Goal: Information Seeking & Learning: Learn about a topic

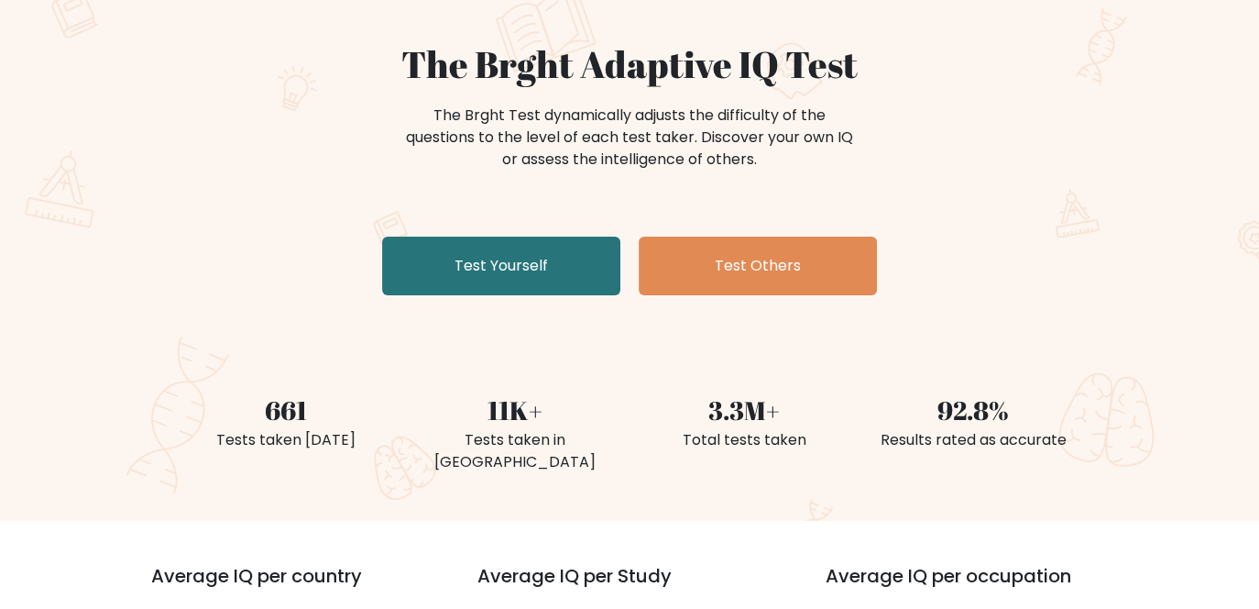
scroll to position [183, 0]
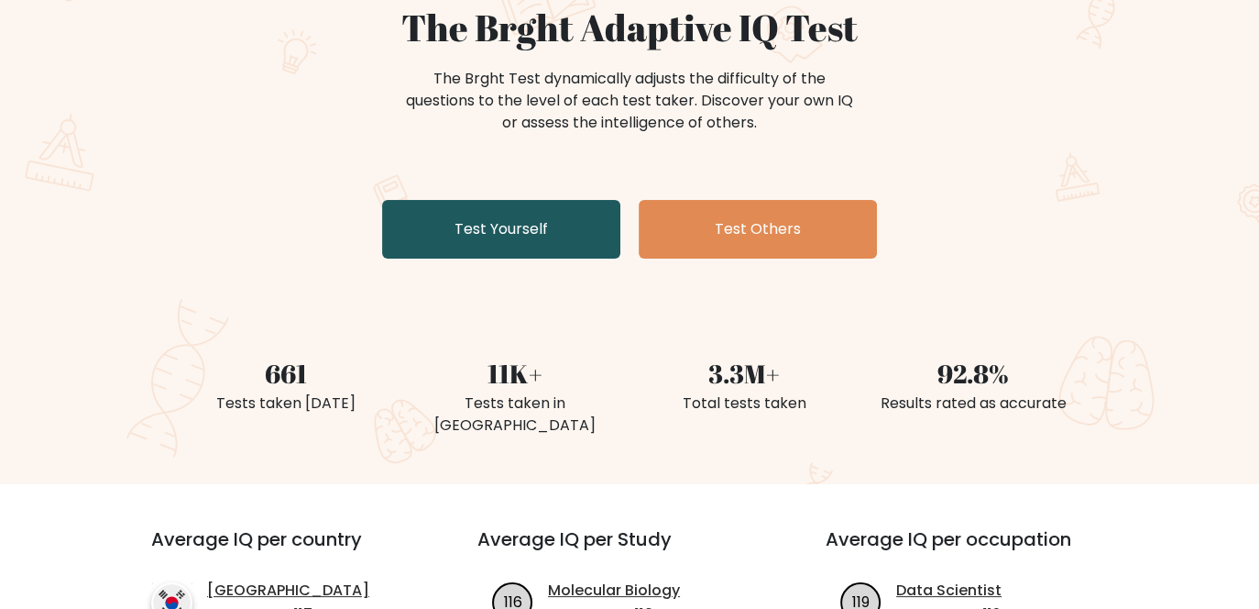
click at [538, 225] on link "Test Yourself" at bounding box center [501, 229] width 238 height 59
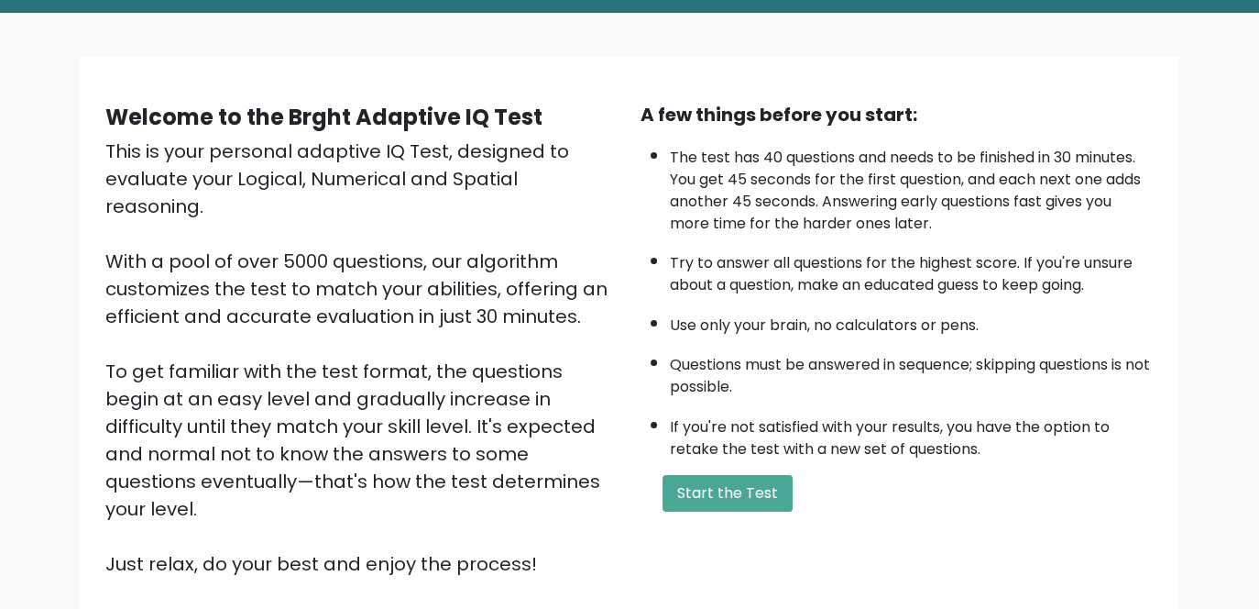
scroll to position [92, 0]
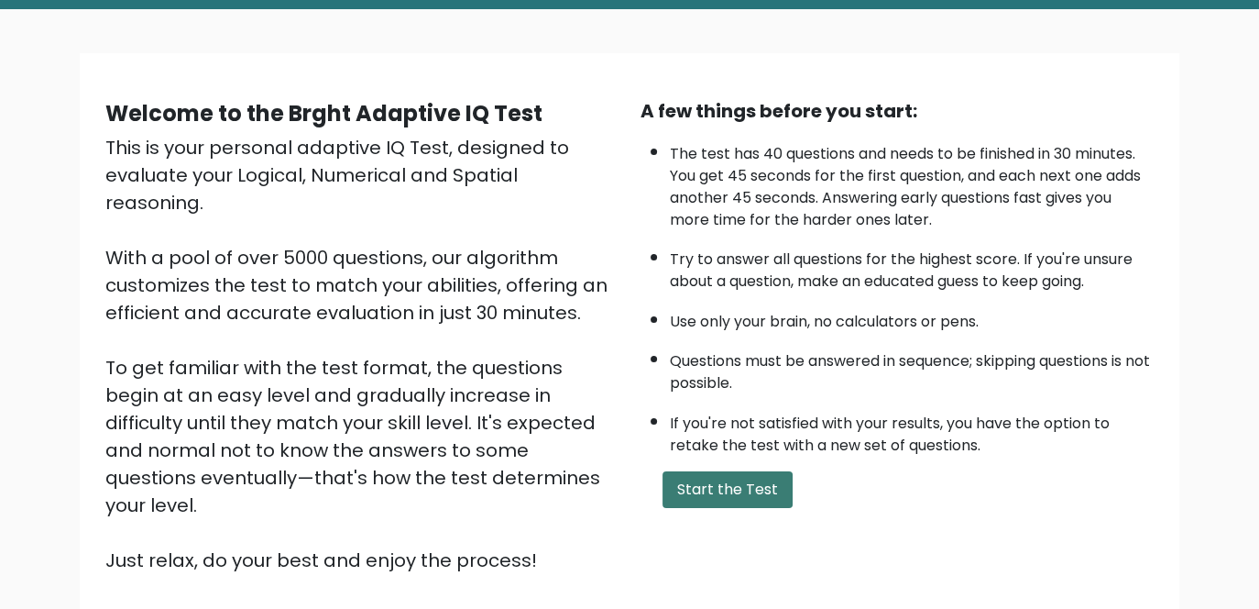
click at [756, 477] on button "Start the Test" at bounding box center [728, 489] width 130 height 37
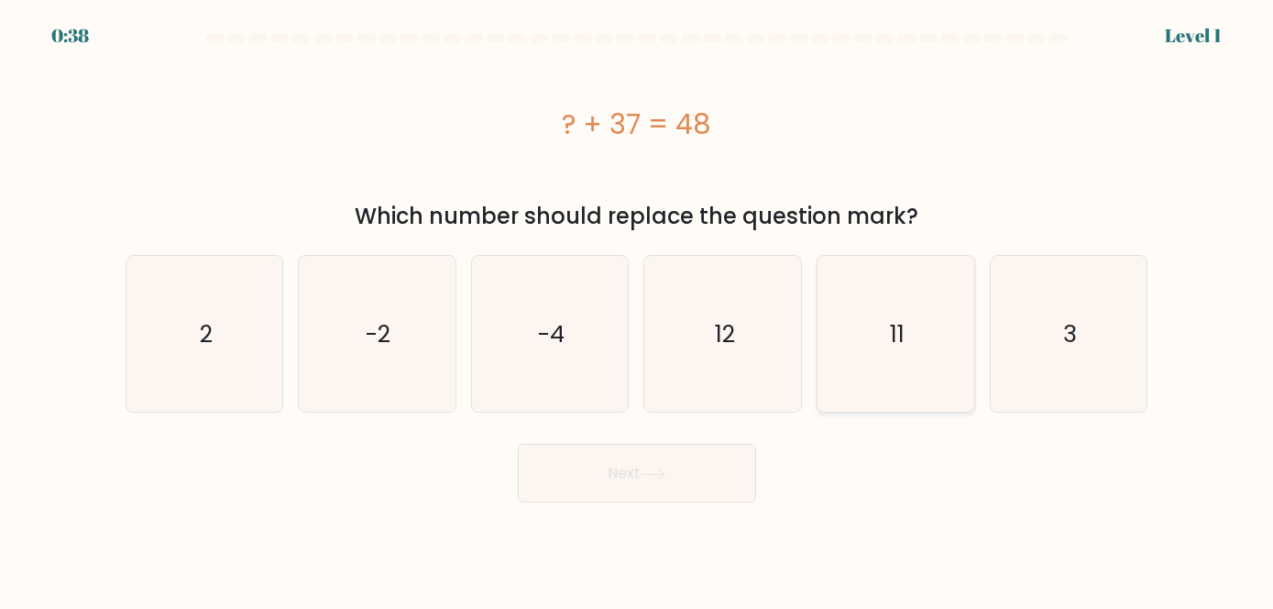
click at [862, 324] on icon "11" at bounding box center [896, 334] width 156 height 156
click at [638, 309] on input "e. 11" at bounding box center [637, 306] width 1 height 5
radio input "true"
click at [709, 489] on button "Next" at bounding box center [637, 473] width 238 height 59
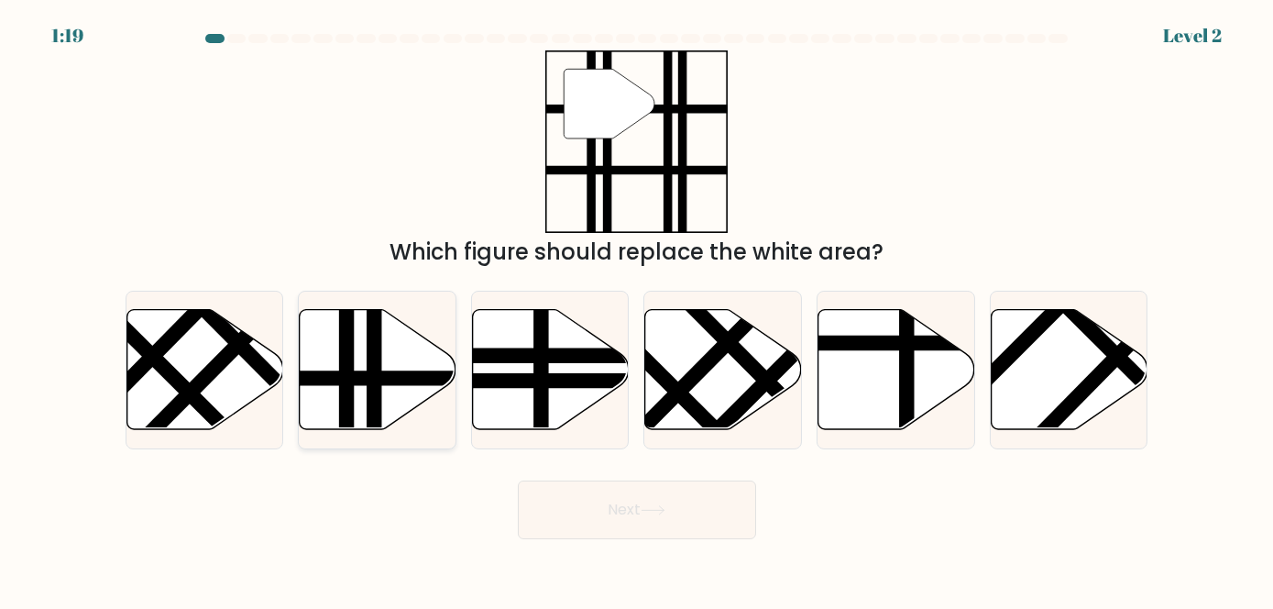
click at [397, 360] on icon at bounding box center [378, 369] width 157 height 120
click at [637, 309] on input "b." at bounding box center [637, 306] width 1 height 5
radio input "true"
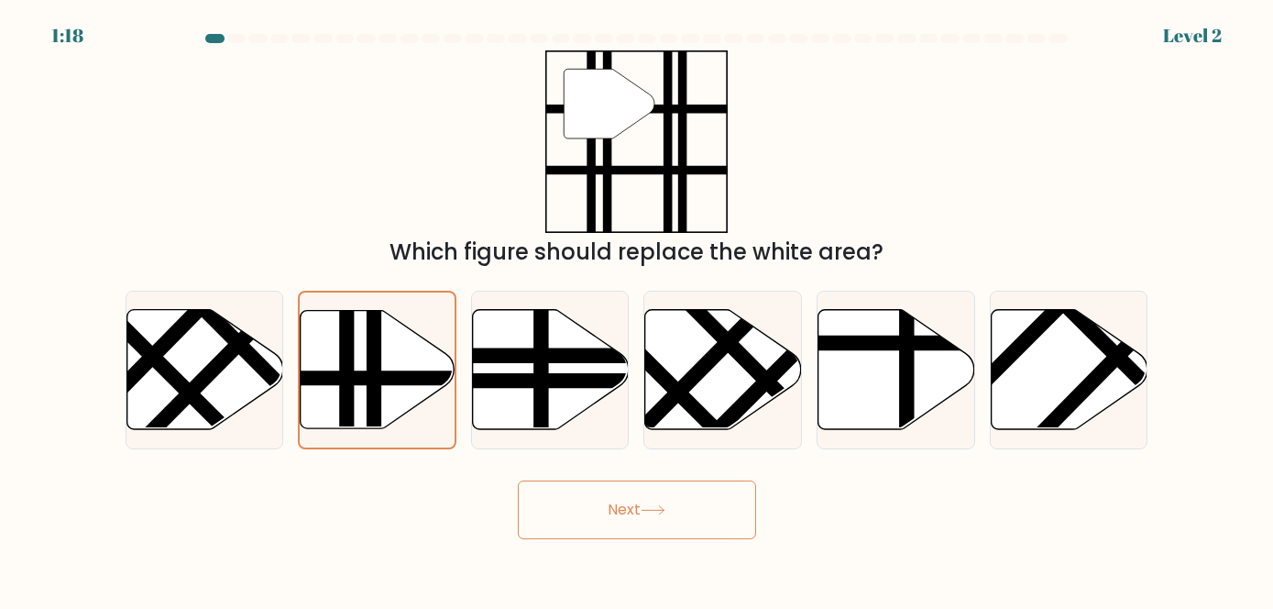
click at [639, 513] on button "Next" at bounding box center [637, 509] width 238 height 59
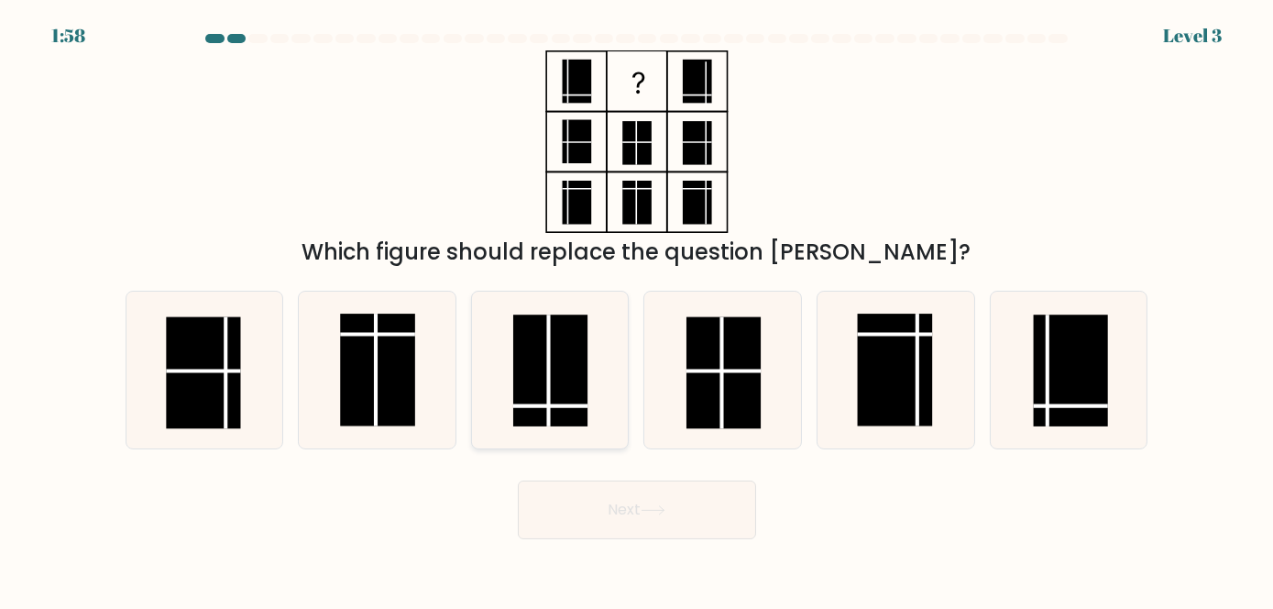
click at [566, 406] on line at bounding box center [550, 406] width 74 height 0
click at [637, 309] on input "c." at bounding box center [637, 306] width 1 height 5
radio input "true"
click at [636, 514] on button "Next" at bounding box center [637, 509] width 238 height 59
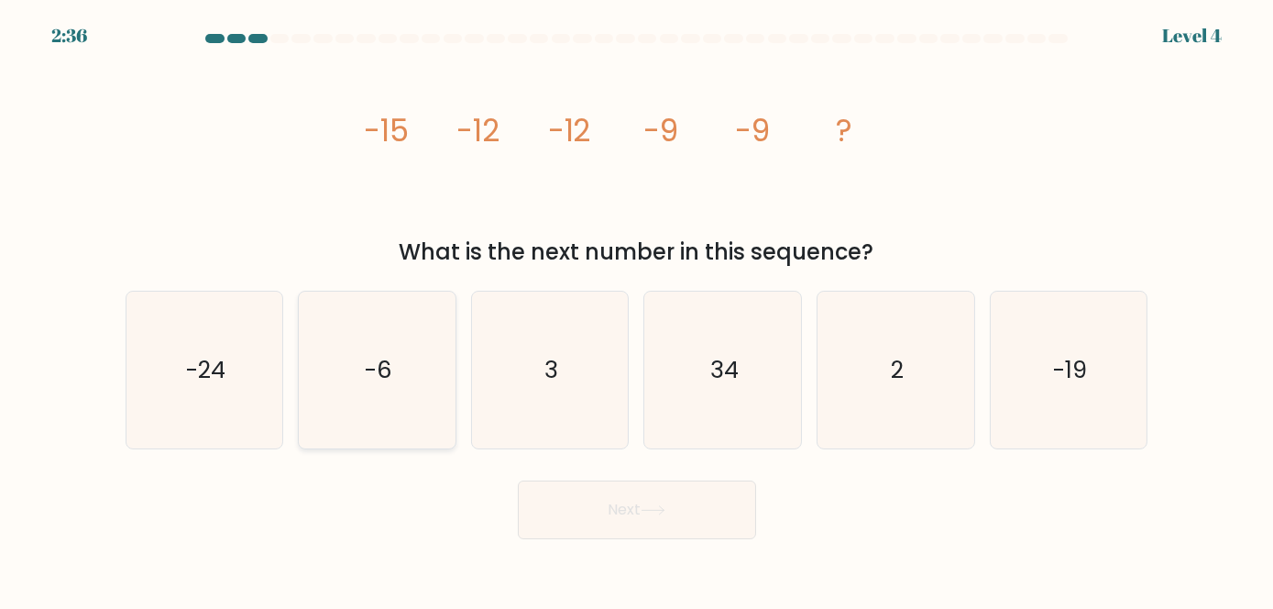
click at [404, 374] on icon "-6" at bounding box center [377, 369] width 156 height 156
click at [637, 309] on input "b. -6" at bounding box center [637, 306] width 1 height 5
radio input "true"
click at [610, 515] on button "Next" at bounding box center [637, 509] width 238 height 59
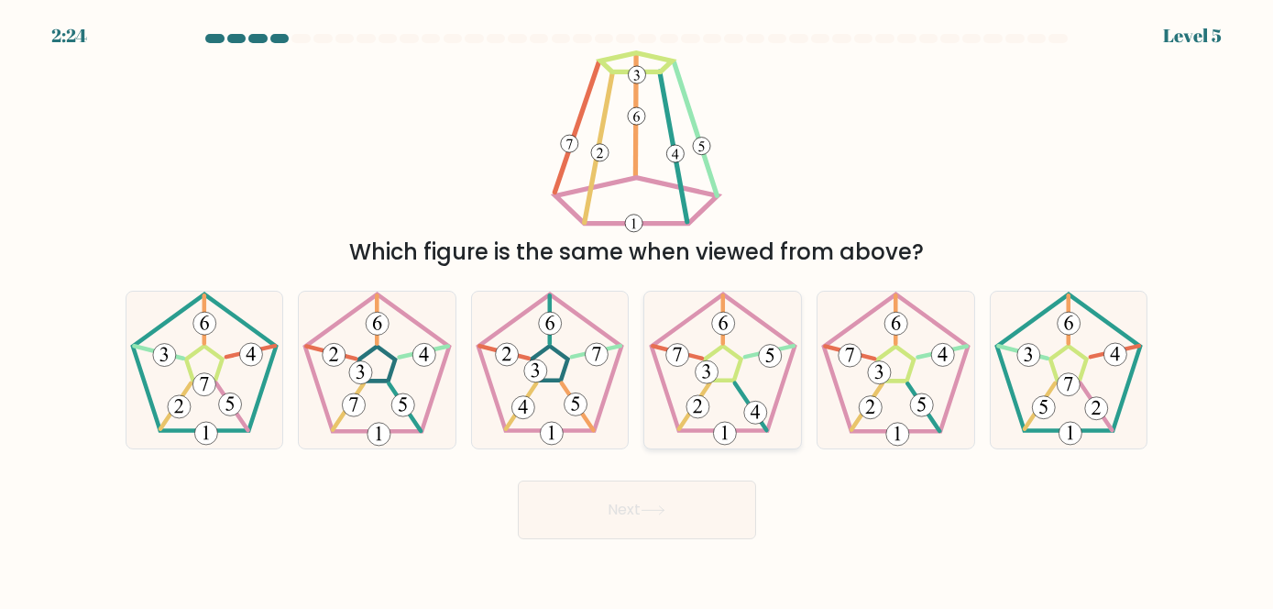
click at [717, 386] on icon at bounding box center [723, 369] width 156 height 156
click at [638, 309] on input "d." at bounding box center [637, 306] width 1 height 5
radio input "true"
click at [709, 371] on 539 at bounding box center [707, 372] width 23 height 23
click at [638, 309] on input "d." at bounding box center [637, 306] width 1 height 5
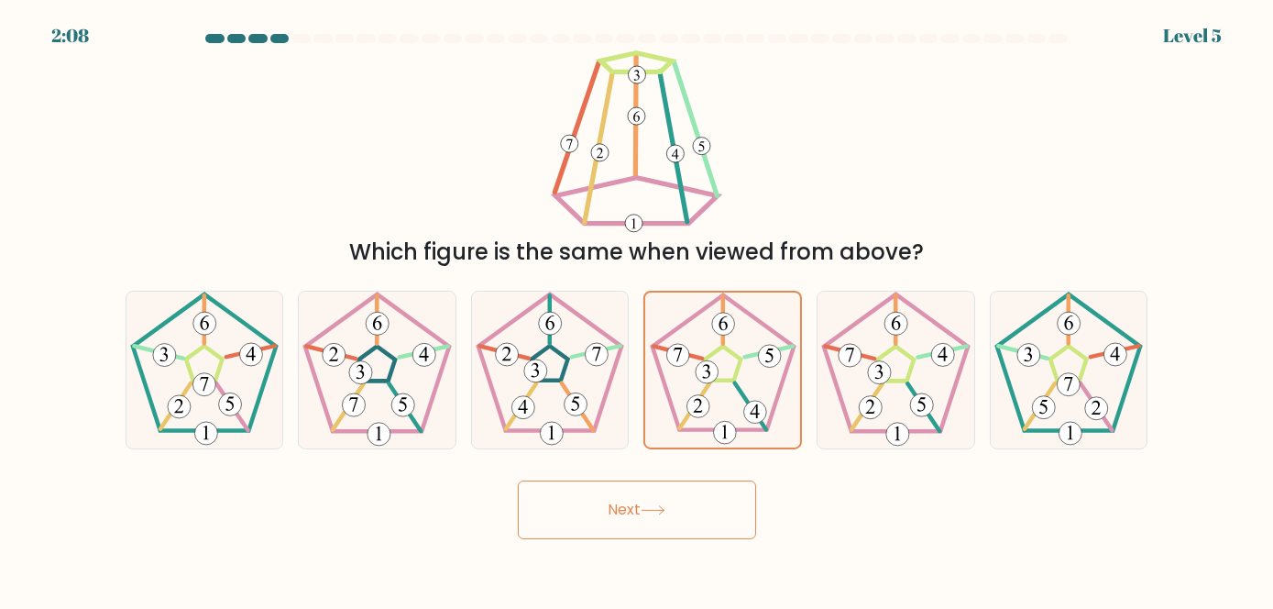
click at [689, 504] on button "Next" at bounding box center [637, 509] width 238 height 59
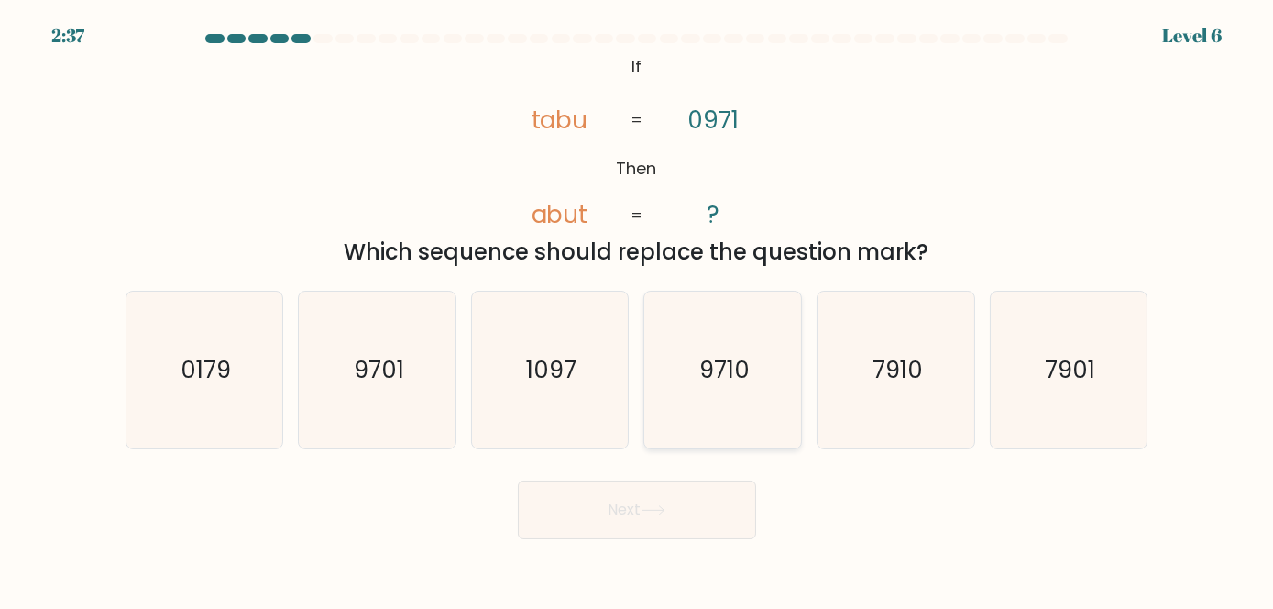
click at [724, 379] on text "9710" at bounding box center [724, 369] width 50 height 33
click at [638, 309] on input "d. 9710" at bounding box center [637, 306] width 1 height 5
radio input "true"
click at [636, 532] on button "Next" at bounding box center [637, 509] width 238 height 59
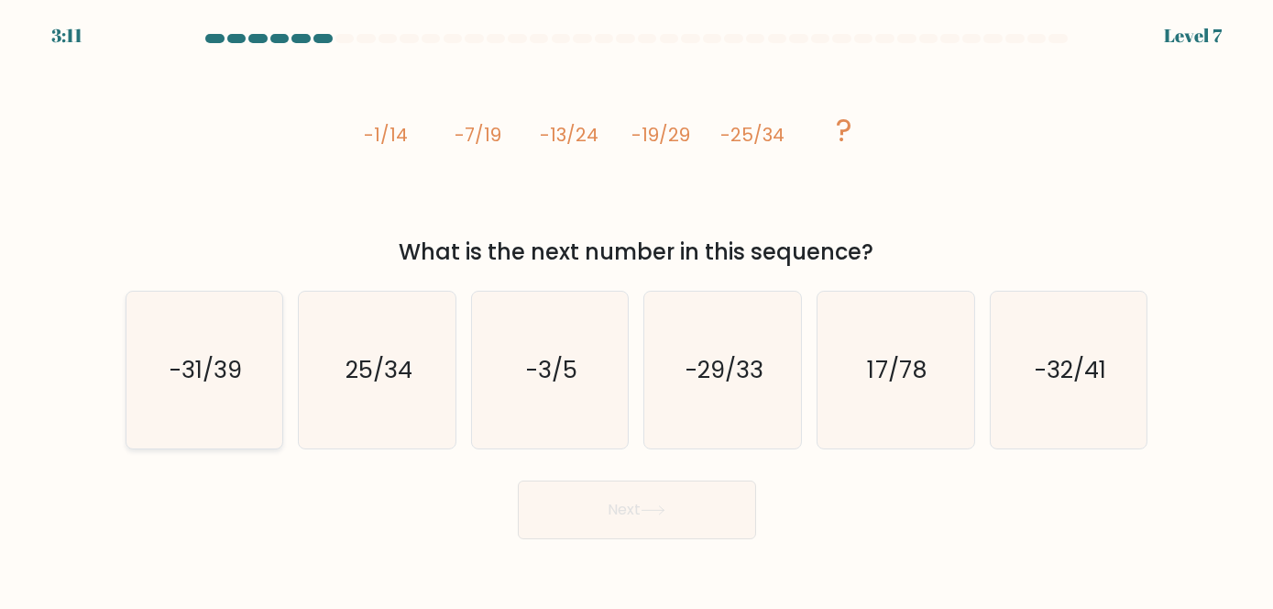
click at [222, 362] on text "-31/39" at bounding box center [206, 369] width 72 height 33
click at [637, 309] on input "a. -31/39" at bounding box center [637, 306] width 1 height 5
radio input "true"
click at [581, 521] on button "Next" at bounding box center [637, 509] width 238 height 59
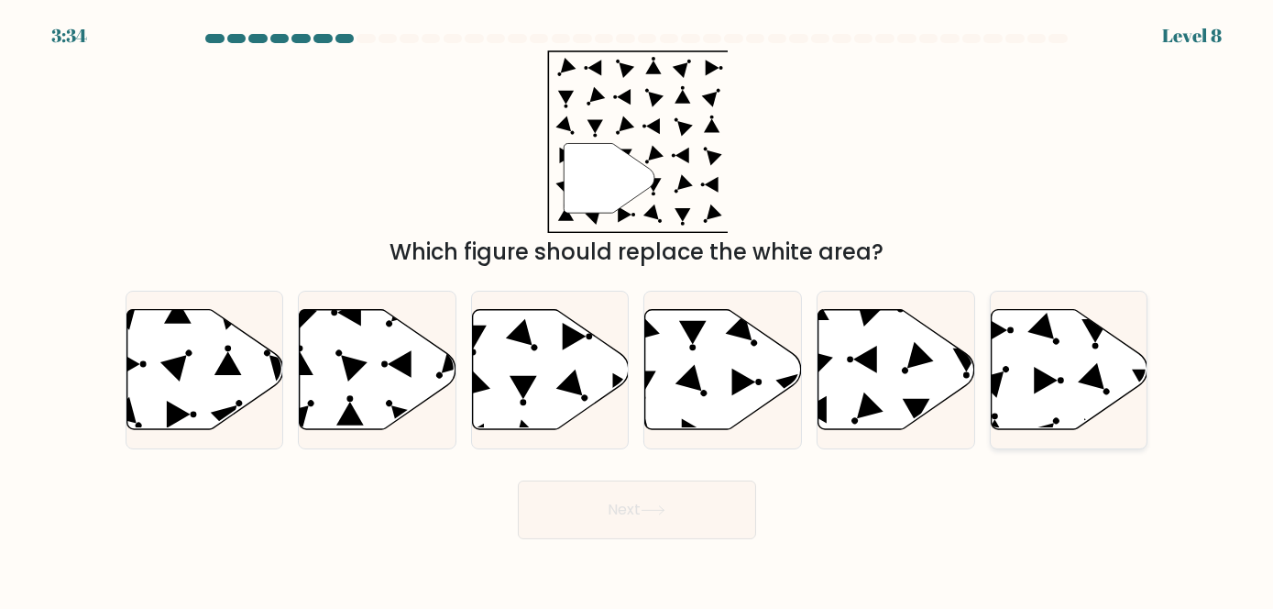
click at [1081, 367] on icon at bounding box center [1069, 369] width 157 height 120
click at [638, 309] on input "f." at bounding box center [637, 306] width 1 height 5
radio input "true"
click at [642, 523] on button "Next" at bounding box center [637, 509] width 238 height 59
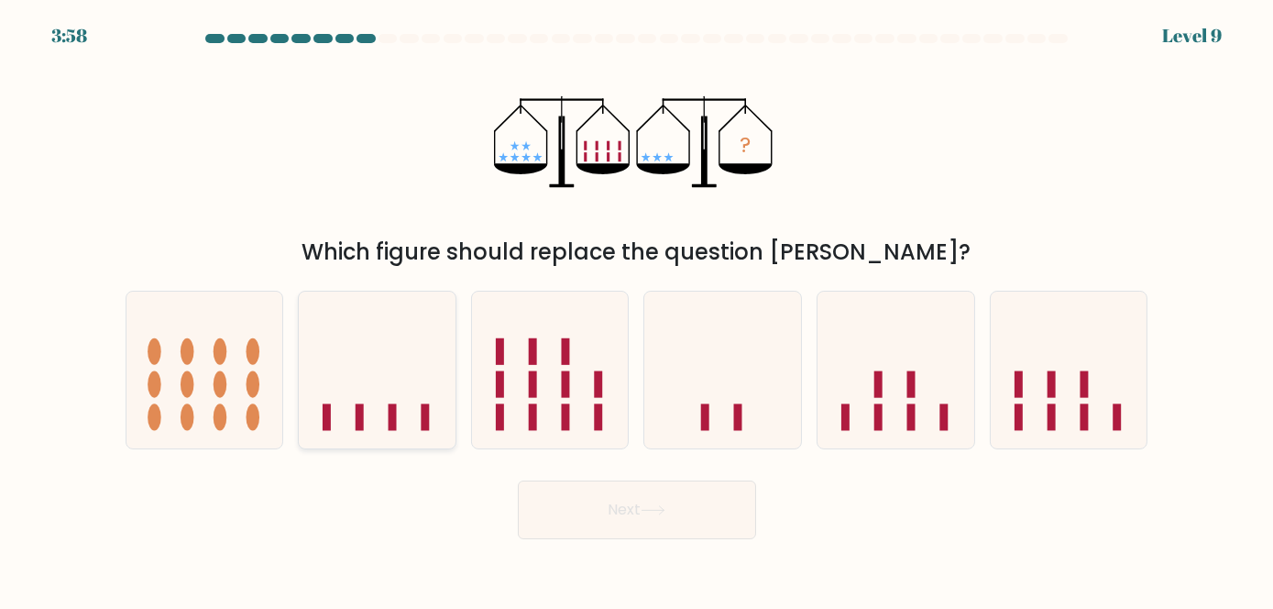
click at [438, 370] on icon at bounding box center [377, 369] width 157 height 129
click at [637, 309] on input "b." at bounding box center [637, 306] width 1 height 5
radio input "true"
click at [667, 519] on button "Next" at bounding box center [637, 509] width 238 height 59
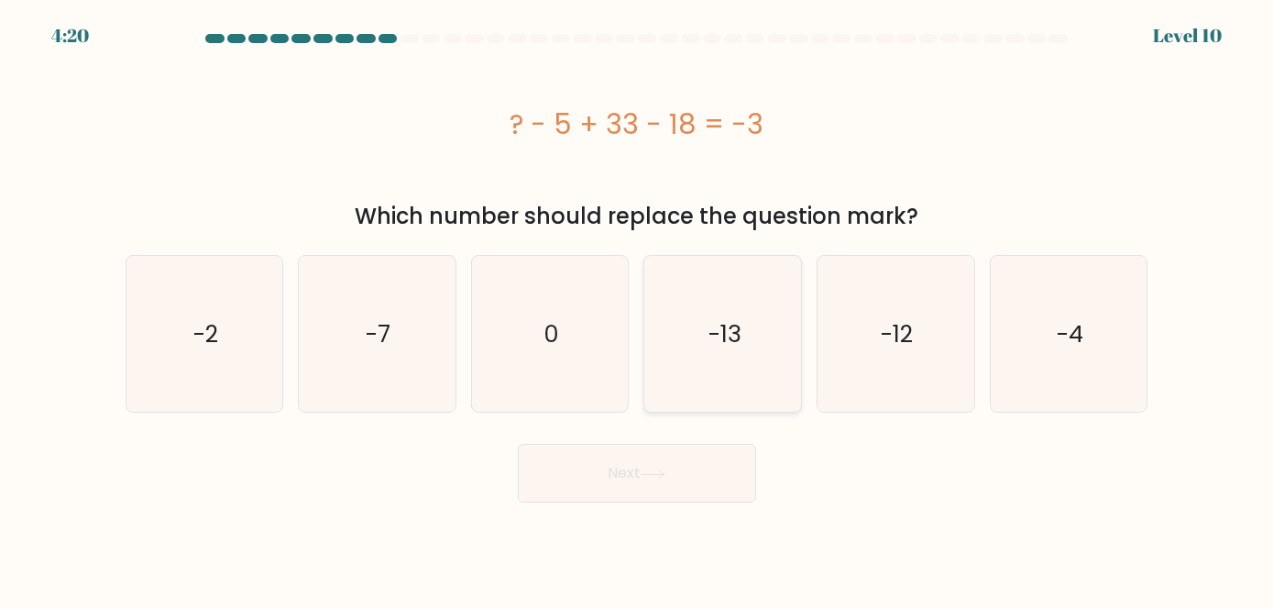
click at [693, 291] on icon "-13" at bounding box center [723, 334] width 156 height 156
click at [638, 304] on input "d. -13" at bounding box center [637, 306] width 1 height 5
radio input "true"
click at [700, 465] on button "Next" at bounding box center [637, 473] width 238 height 59
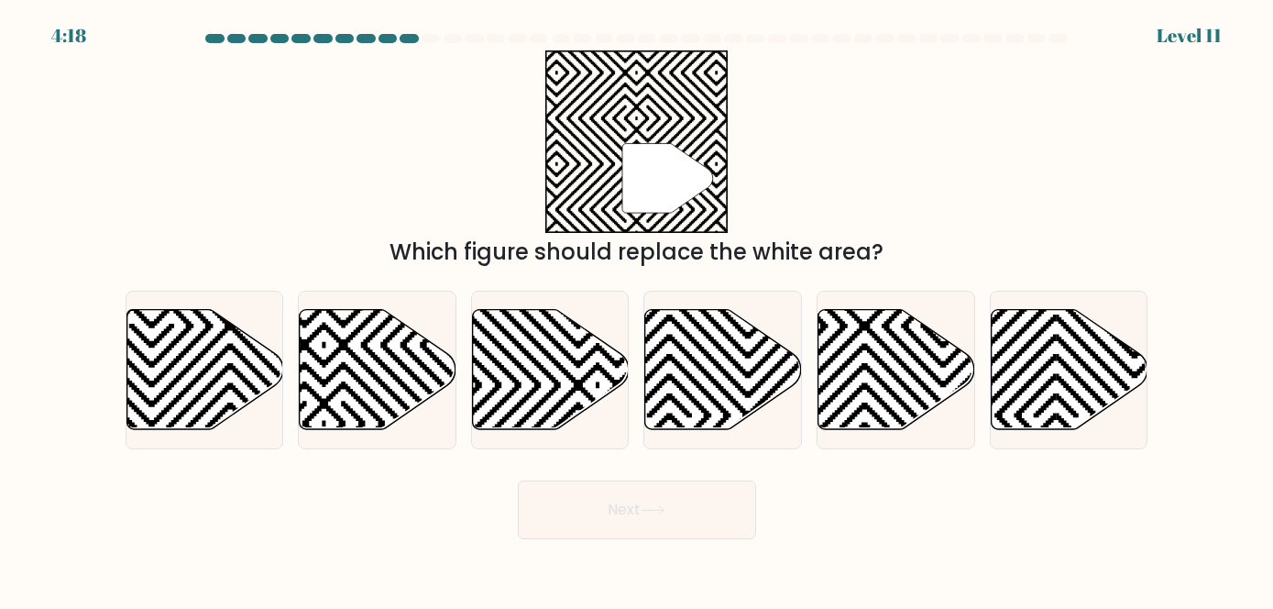
click at [649, 477] on div "Next" at bounding box center [637, 505] width 1045 height 68
click at [335, 383] on icon at bounding box center [378, 369] width 157 height 120
click at [637, 309] on input "b." at bounding box center [637, 306] width 1 height 5
radio input "true"
click at [710, 532] on button "Next" at bounding box center [637, 509] width 238 height 59
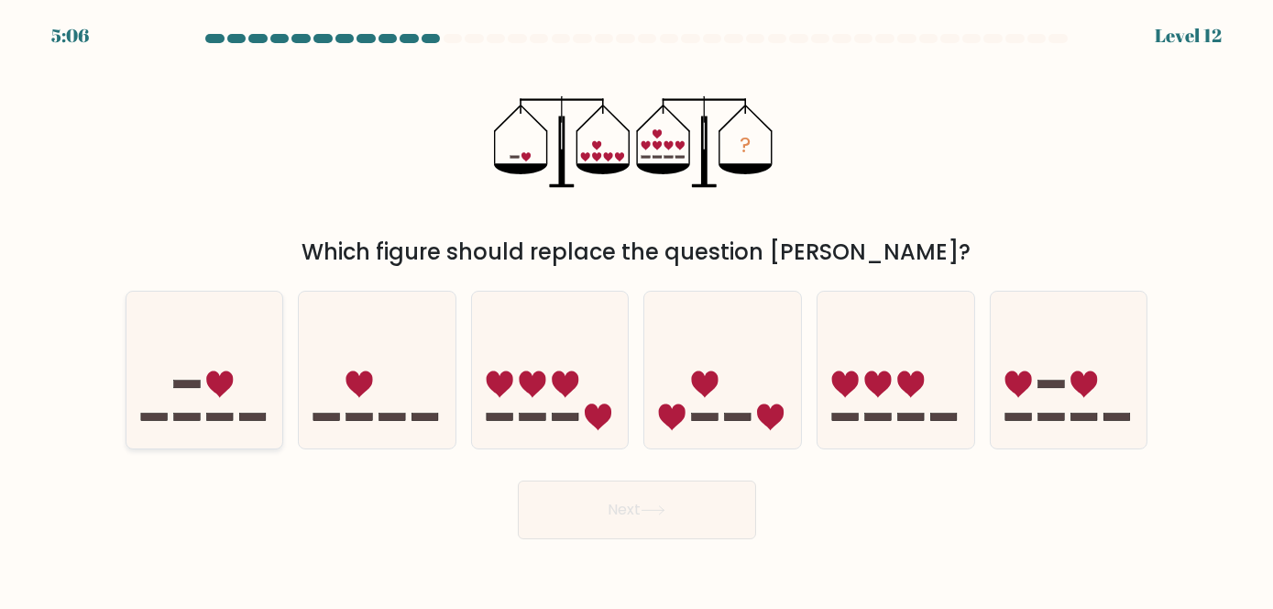
click at [193, 352] on icon at bounding box center [204, 369] width 157 height 129
click at [637, 309] on input "a." at bounding box center [637, 306] width 1 height 5
radio input "true"
click at [586, 508] on button "Next" at bounding box center [637, 509] width 238 height 59
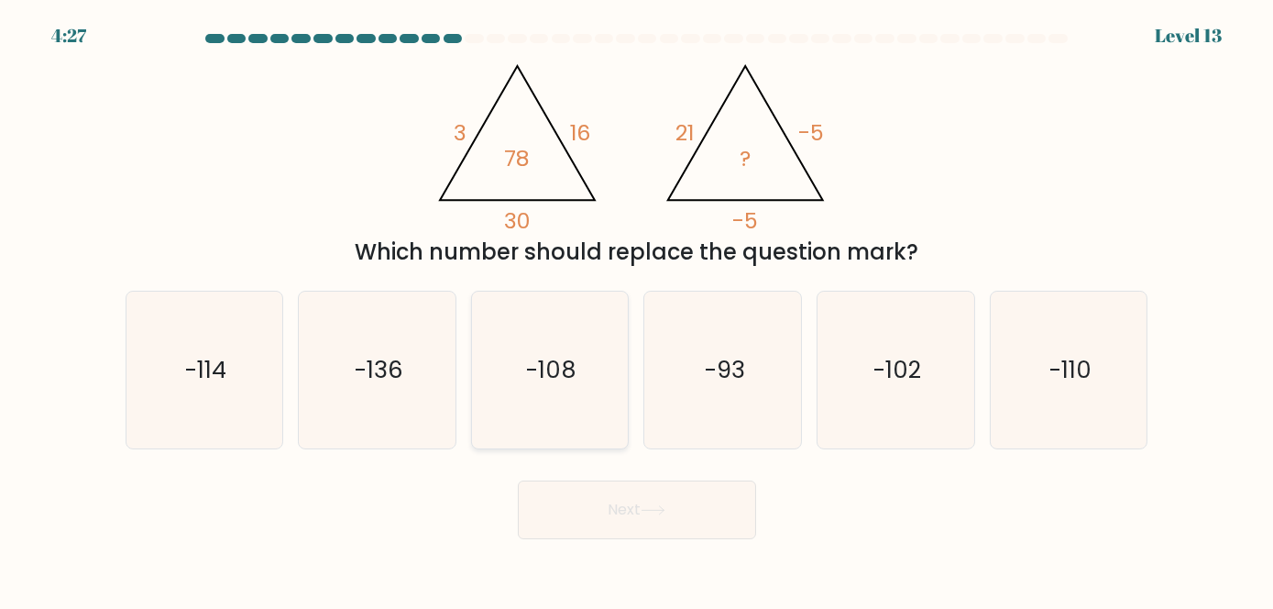
click at [559, 322] on icon "-108" at bounding box center [550, 369] width 156 height 156
click at [637, 309] on input "c. -108" at bounding box center [637, 306] width 1 height 5
radio input "true"
drag, startPoint x: 634, startPoint y: 494, endPoint x: 643, endPoint y: 499, distance: 10.2
click at [639, 497] on button "Next" at bounding box center [637, 509] width 238 height 59
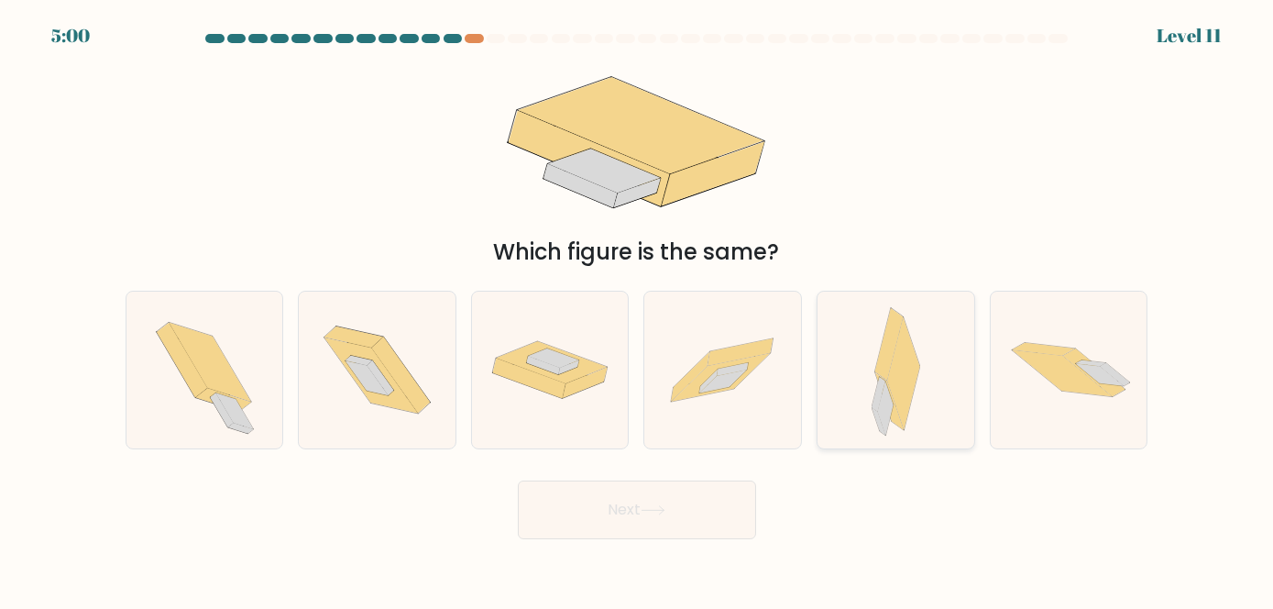
click at [845, 365] on div at bounding box center [896, 370] width 159 height 158
click at [638, 309] on input "e." at bounding box center [637, 306] width 1 height 5
radio input "true"
click at [715, 538] on body "5:00 Level 11" at bounding box center [636, 304] width 1273 height 609
click at [705, 515] on button "Next" at bounding box center [637, 509] width 238 height 59
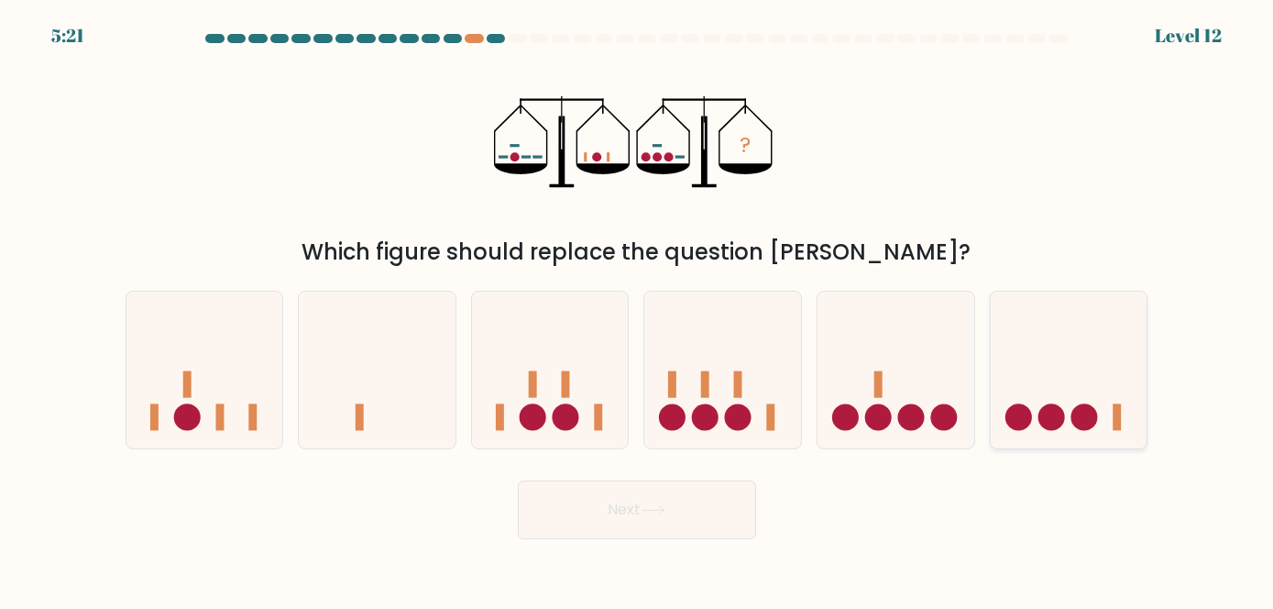
click at [1143, 383] on icon at bounding box center [1069, 369] width 157 height 129
click at [638, 309] on input "f." at bounding box center [637, 306] width 1 height 5
radio input "true"
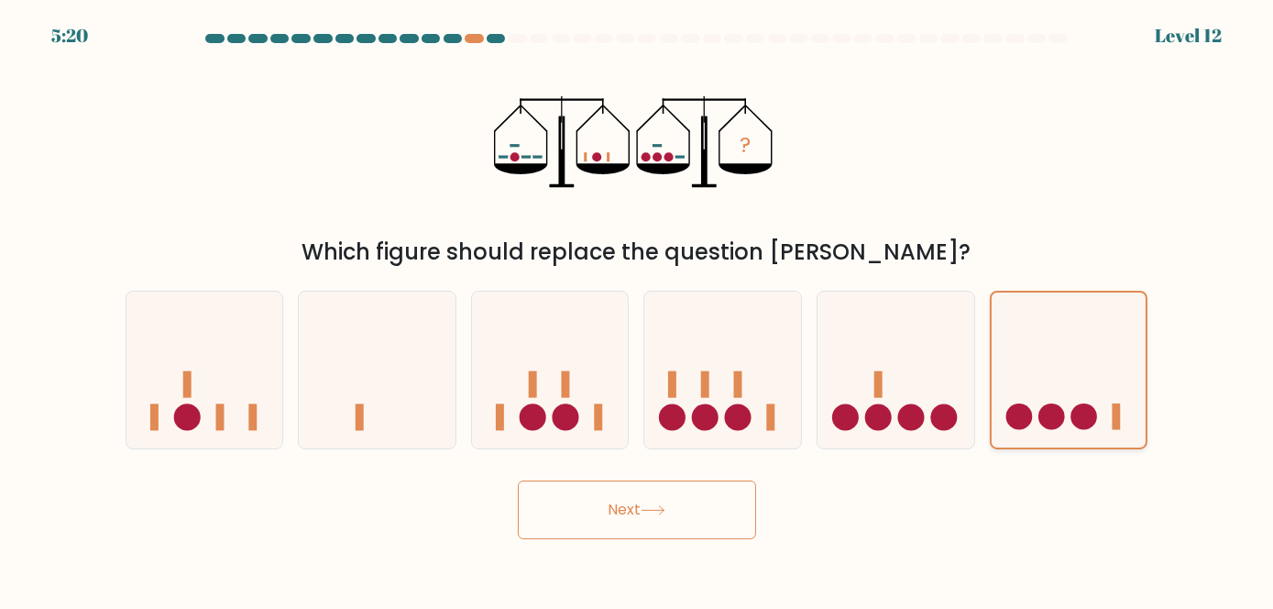
click at [1073, 378] on icon at bounding box center [1069, 370] width 155 height 128
click at [638, 309] on input "f." at bounding box center [637, 306] width 1 height 5
click at [725, 514] on button "Next" at bounding box center [637, 509] width 238 height 59
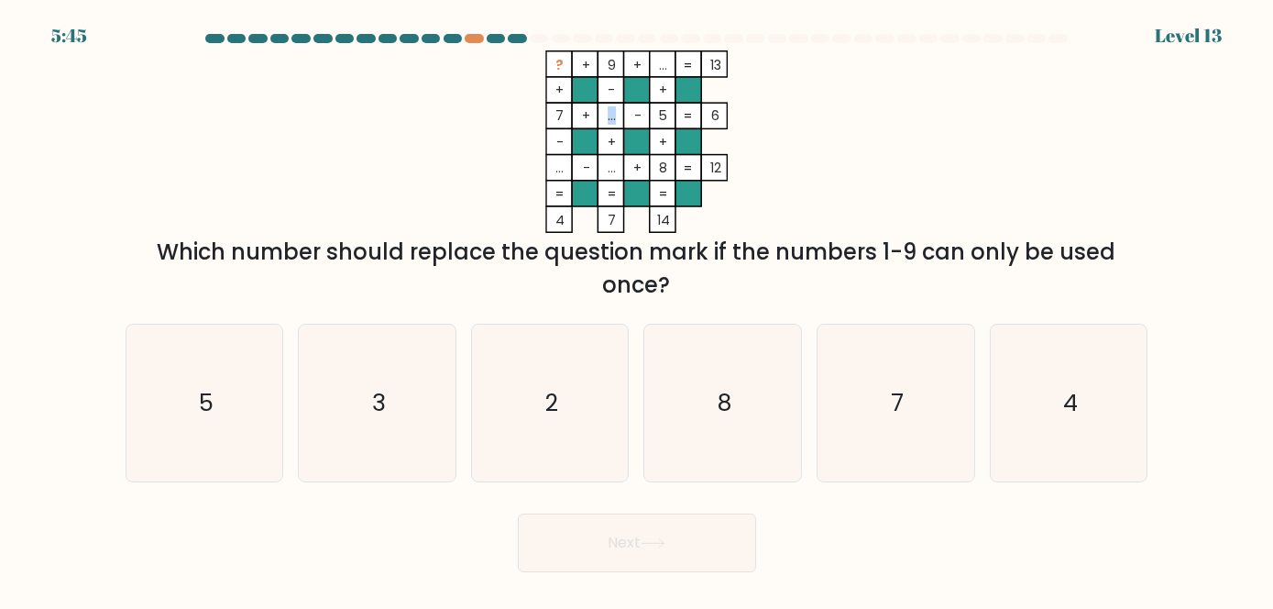
click at [608, 115] on tspan "..." at bounding box center [612, 115] width 8 height 18
click at [610, 170] on tspan "..." at bounding box center [612, 168] width 8 height 18
click at [559, 162] on tspan "..." at bounding box center [559, 168] width 8 height 18
drag, startPoint x: 605, startPoint y: 118, endPoint x: 617, endPoint y: 117, distance: 12.0
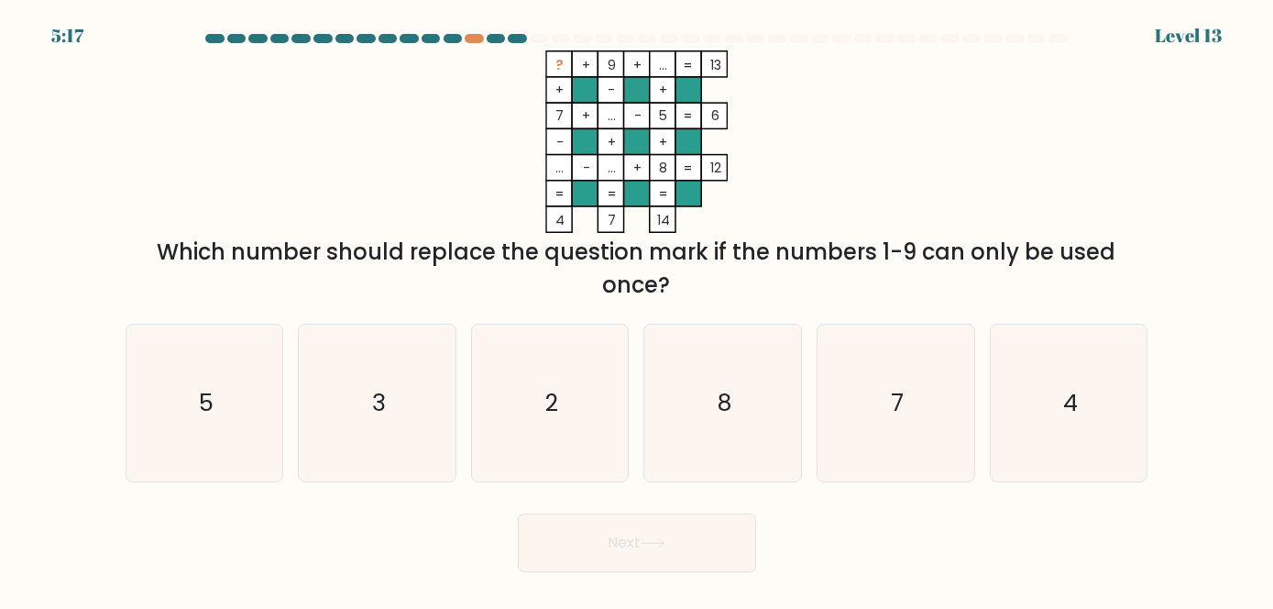
click at [617, 117] on icon "? + 9 + ... 13 + - + 7 + ... - 5 6 - + + ... - ... + 8 = 12 = = = = 4 7 14 =" at bounding box center [637, 141] width 550 height 182
click at [561, 123] on tspan "7" at bounding box center [559, 115] width 8 height 18
click at [607, 118] on icon "? + 9 + ... 13 + - + 7 + ... - 5 6 - + + ... - ... + 8 = 12 = = = = 4 7 14 =" at bounding box center [637, 141] width 550 height 182
click at [608, 118] on tspan "..." at bounding box center [612, 115] width 8 height 18
drag, startPoint x: 654, startPoint y: 219, endPoint x: 678, endPoint y: 218, distance: 23.8
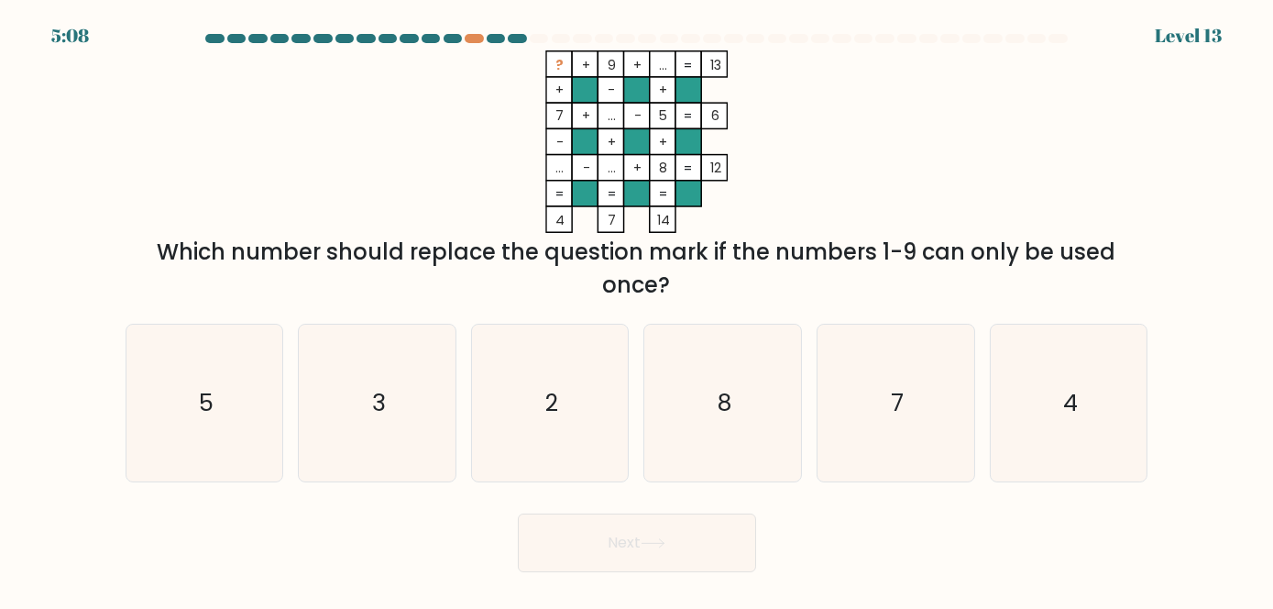
click at [678, 218] on icon "? + 9 + ... 13 + - + 7 + ... - 5 6 - + + ... - ... + 8 = 12 = = = = 4 7 14 =" at bounding box center [637, 141] width 550 height 182
click at [674, 230] on rect at bounding box center [663, 219] width 26 height 26
drag, startPoint x: 664, startPoint y: 64, endPoint x: 654, endPoint y: 61, distance: 10.5
click at [654, 61] on icon "? + 9 + ... 13 + - + 7 + ... - 5 6 - + + ... - ... + 8 = 12 = = = = 4 7 14 =" at bounding box center [637, 141] width 550 height 182
click at [665, 64] on tspan "..." at bounding box center [663, 65] width 8 height 18
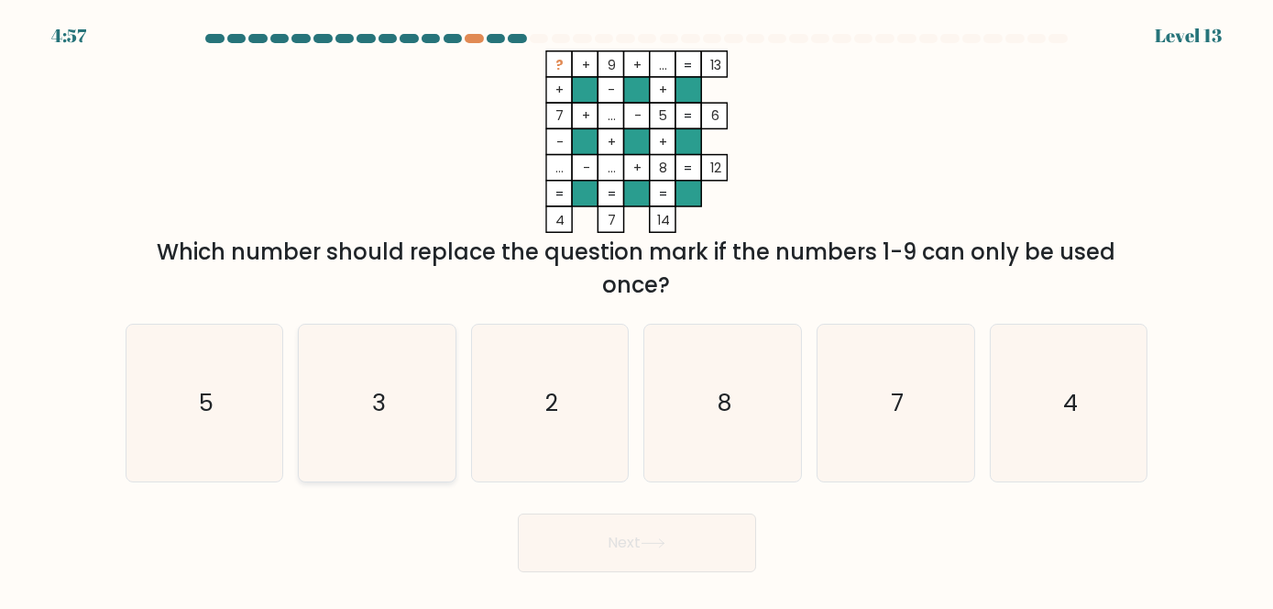
drag, startPoint x: 352, startPoint y: 391, endPoint x: 372, endPoint y: 373, distance: 27.3
click at [367, 377] on icon "3" at bounding box center [377, 402] width 156 height 156
click at [637, 309] on input "b. 3" at bounding box center [637, 306] width 1 height 5
radio input "true"
click at [597, 555] on button "Next" at bounding box center [637, 542] width 238 height 59
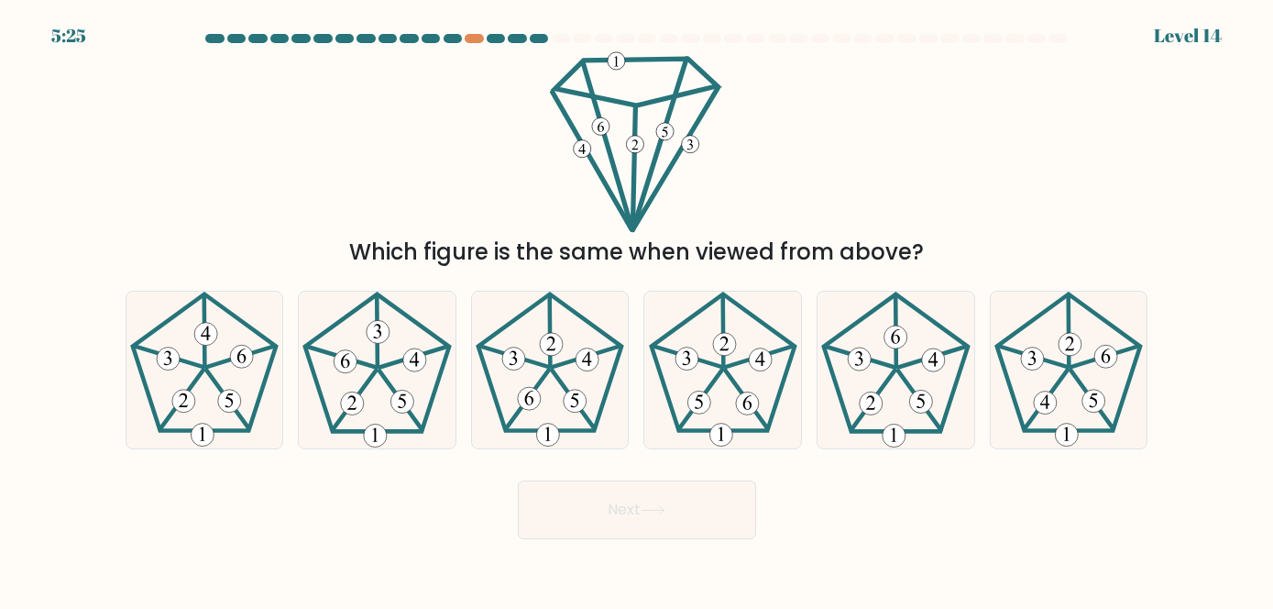
click at [242, 40] on div at bounding box center [236, 38] width 18 height 9
click at [260, 37] on div at bounding box center [257, 38] width 18 height 9
click at [744, 386] on icon at bounding box center [723, 369] width 156 height 156
click at [638, 309] on input "d." at bounding box center [637, 306] width 1 height 5
radio input "true"
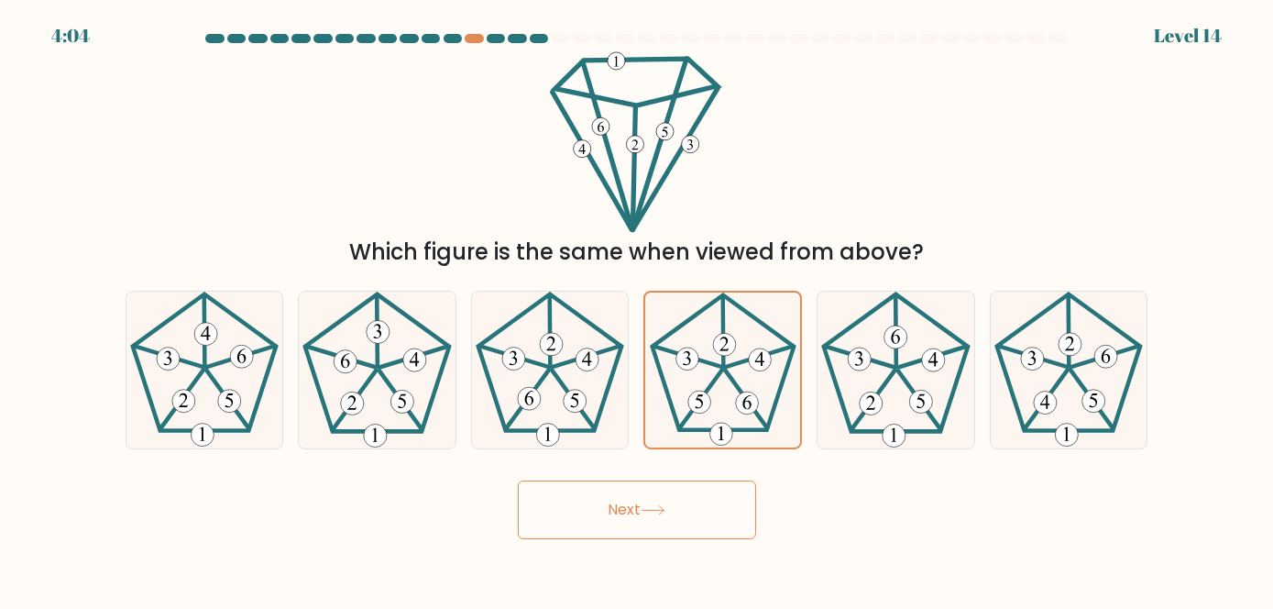
click at [643, 511] on button "Next" at bounding box center [637, 509] width 238 height 59
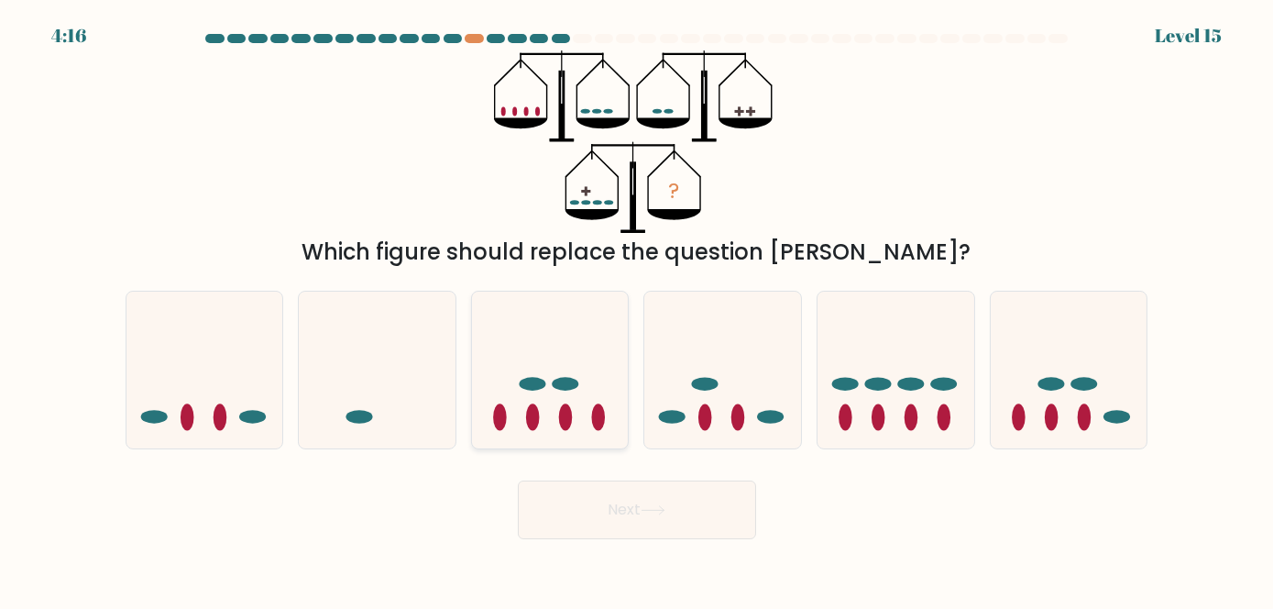
click at [555, 368] on icon at bounding box center [550, 369] width 157 height 129
click at [637, 309] on input "c." at bounding box center [637, 306] width 1 height 5
radio input "true"
click at [623, 506] on button "Next" at bounding box center [637, 509] width 238 height 59
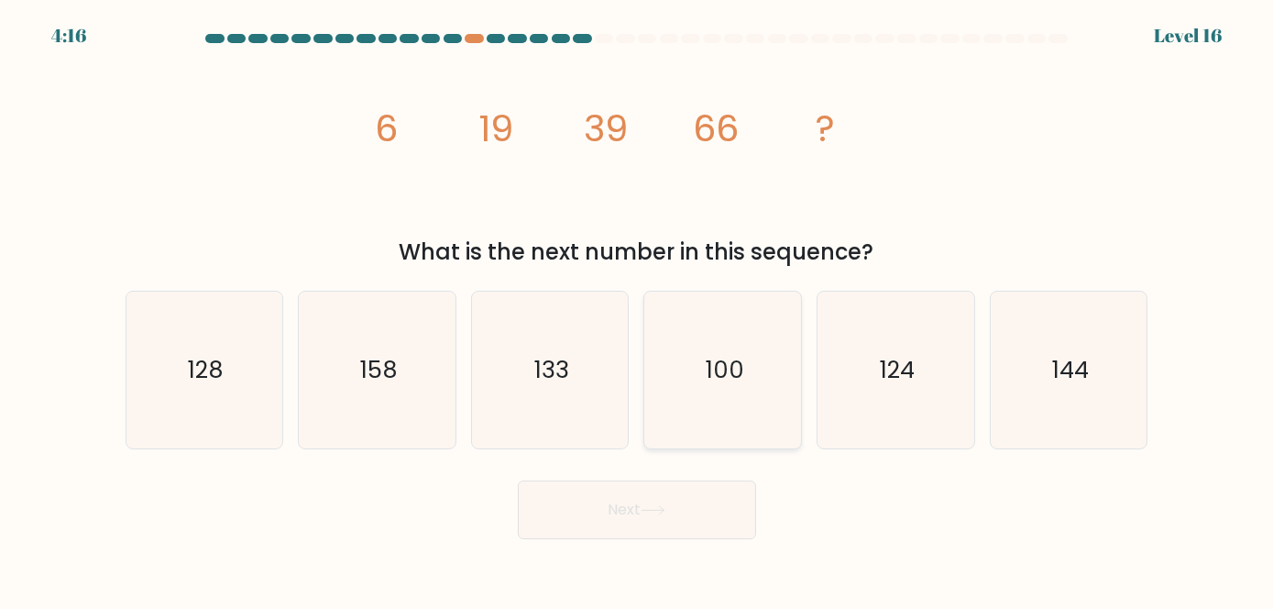
click at [747, 368] on icon "100" at bounding box center [723, 369] width 156 height 156
click at [638, 309] on input "d. 100" at bounding box center [637, 306] width 1 height 5
radio input "true"
drag, startPoint x: 714, startPoint y: 525, endPoint x: 713, endPoint y: 509, distance: 16.5
click at [712, 522] on button "Next" at bounding box center [637, 509] width 238 height 59
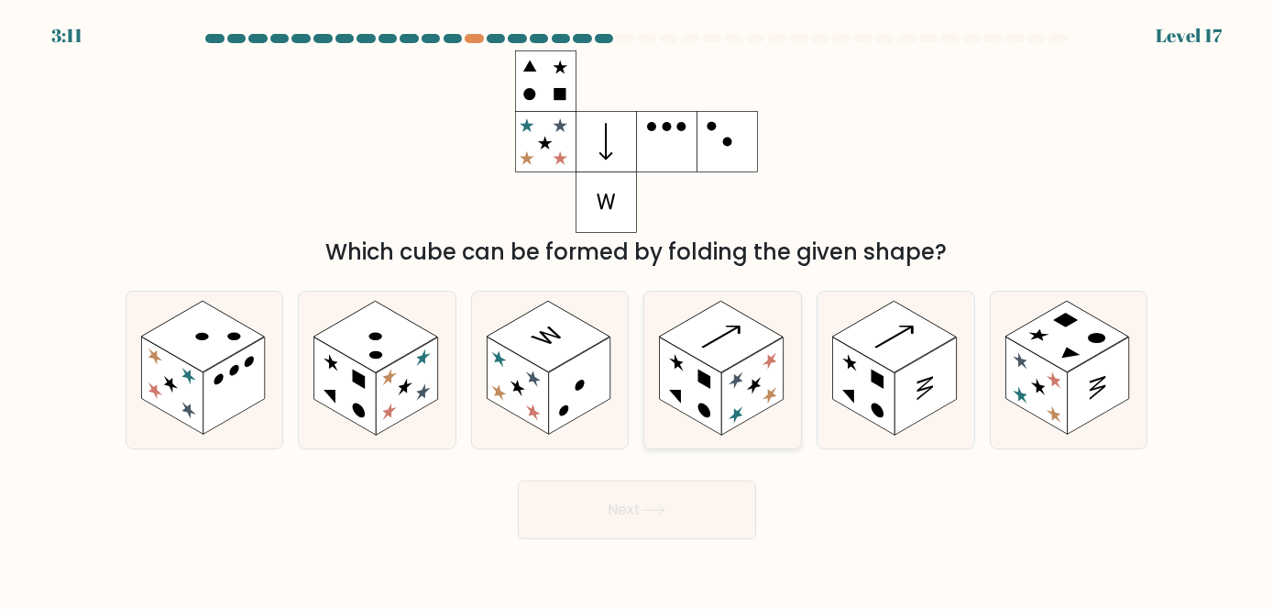
click at [697, 393] on rect at bounding box center [690, 385] width 61 height 97
click at [638, 309] on input "d." at bounding box center [637, 306] width 1 height 5
radio input "true"
click at [710, 520] on button "Next" at bounding box center [637, 509] width 238 height 59
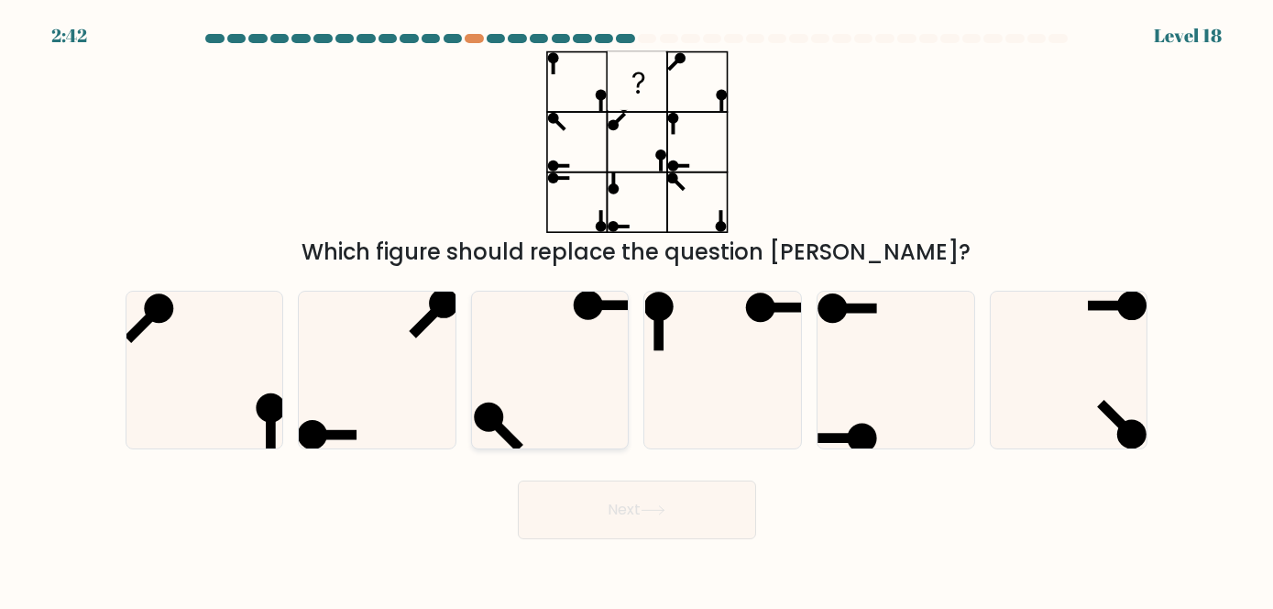
click at [533, 362] on icon at bounding box center [550, 369] width 156 height 156
click at [637, 309] on input "c." at bounding box center [637, 306] width 1 height 5
radio input "true"
click at [657, 480] on button "Next" at bounding box center [637, 509] width 238 height 59
click at [661, 486] on button "Next" at bounding box center [637, 509] width 238 height 59
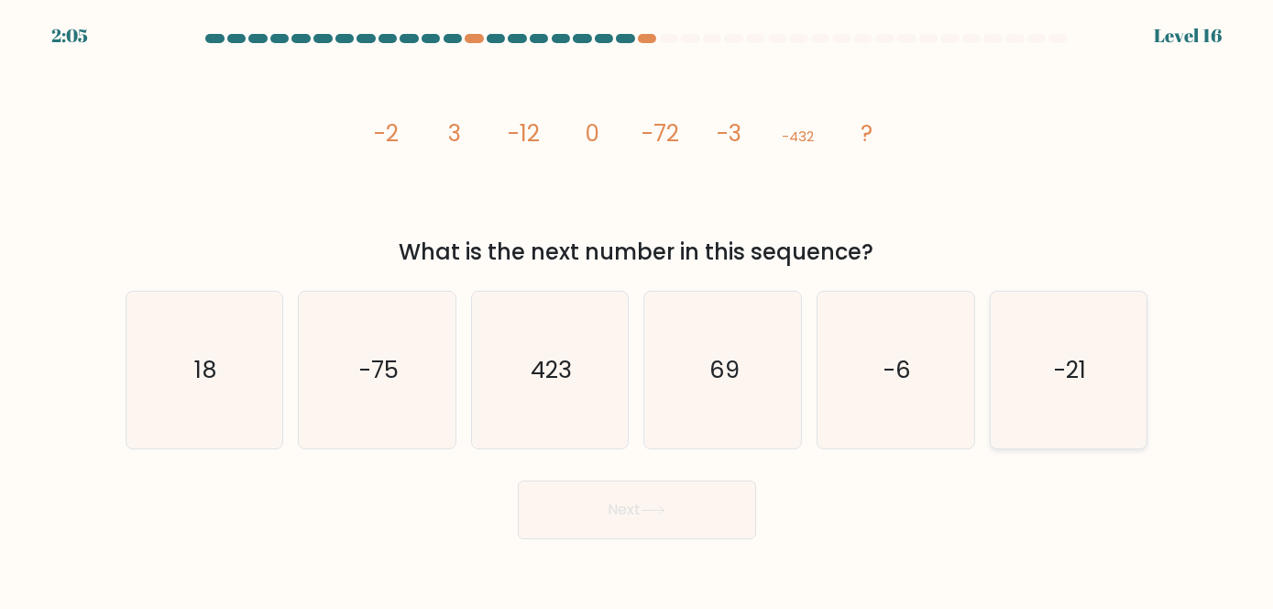
click at [1038, 372] on icon "-21" at bounding box center [1069, 369] width 156 height 156
click at [638, 309] on input "f. -21" at bounding box center [637, 306] width 1 height 5
radio input "true"
click at [711, 506] on button "Next" at bounding box center [637, 509] width 238 height 59
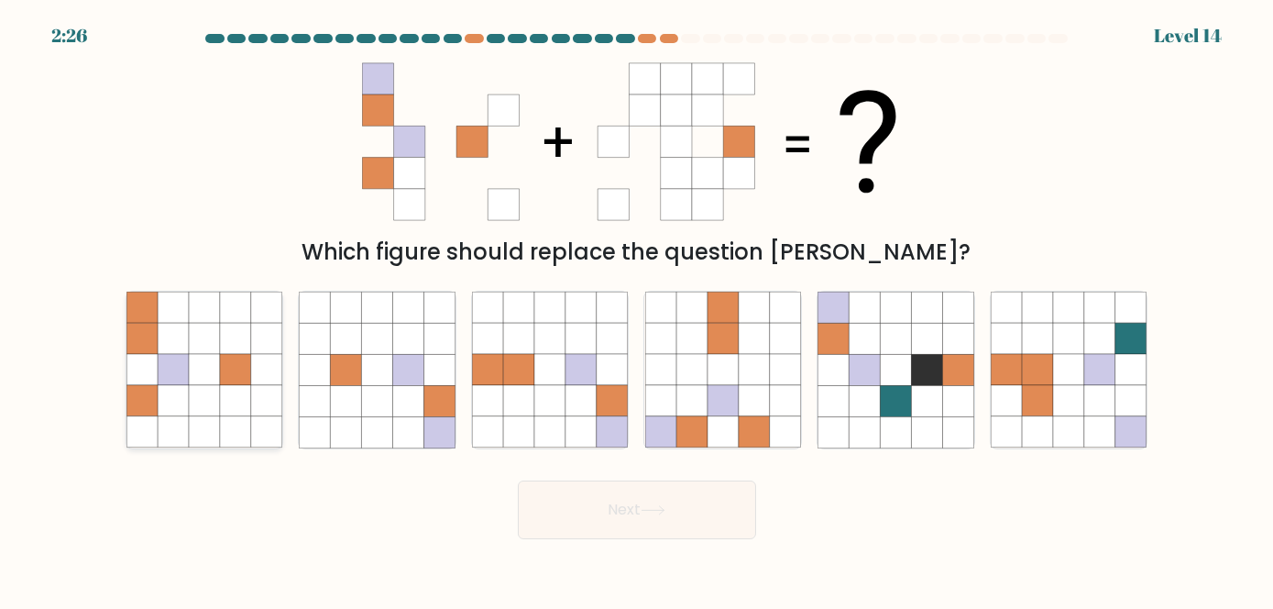
click at [216, 362] on icon at bounding box center [204, 370] width 31 height 31
click at [637, 309] on input "a." at bounding box center [637, 306] width 1 height 5
radio input "true"
click at [666, 498] on button "Next" at bounding box center [637, 509] width 238 height 59
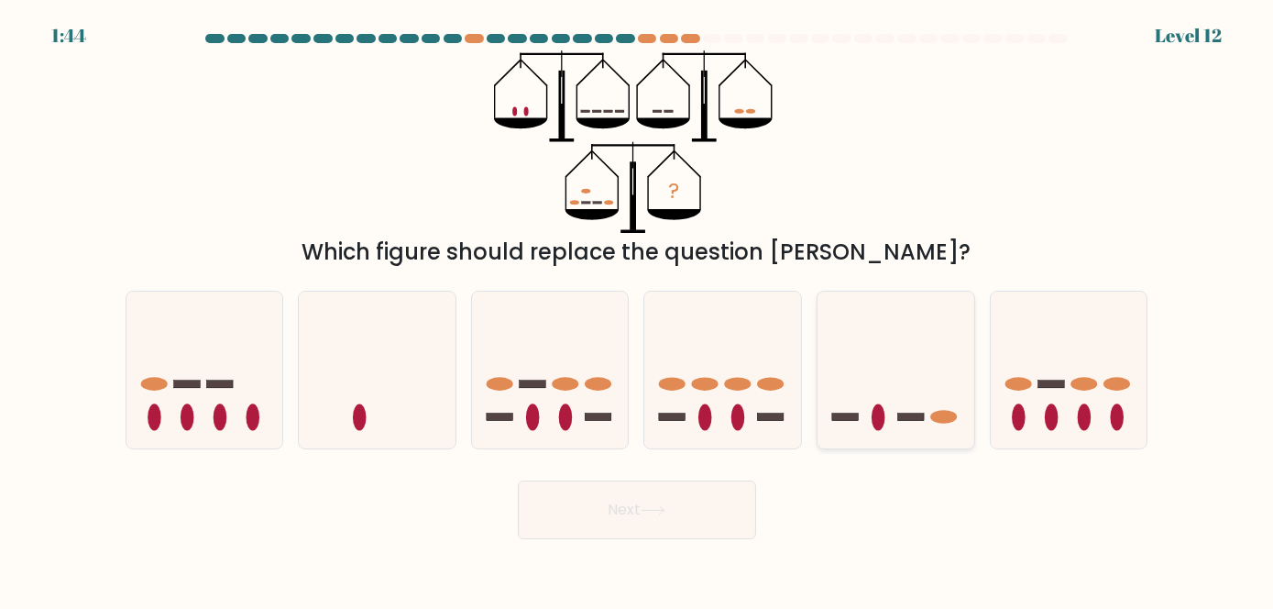
click at [864, 365] on icon at bounding box center [896, 369] width 157 height 129
click at [638, 309] on input "e." at bounding box center [637, 306] width 1 height 5
radio input "true"
click at [700, 503] on button "Next" at bounding box center [637, 509] width 238 height 59
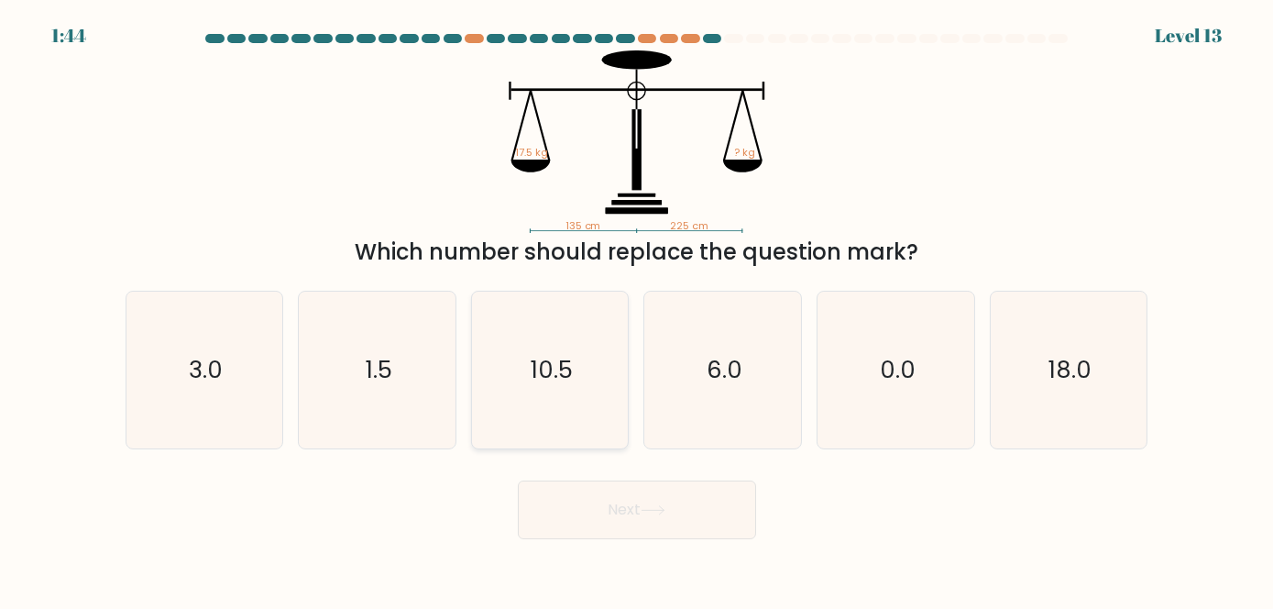
click at [483, 328] on icon "10.5" at bounding box center [550, 369] width 156 height 156
click at [637, 309] on input "c. 10.5" at bounding box center [637, 306] width 1 height 5
radio input "true"
drag, startPoint x: 642, startPoint y: 556, endPoint x: 643, endPoint y: 533, distance: 23.0
click at [642, 549] on body "1:43 Level 13" at bounding box center [636, 304] width 1273 height 609
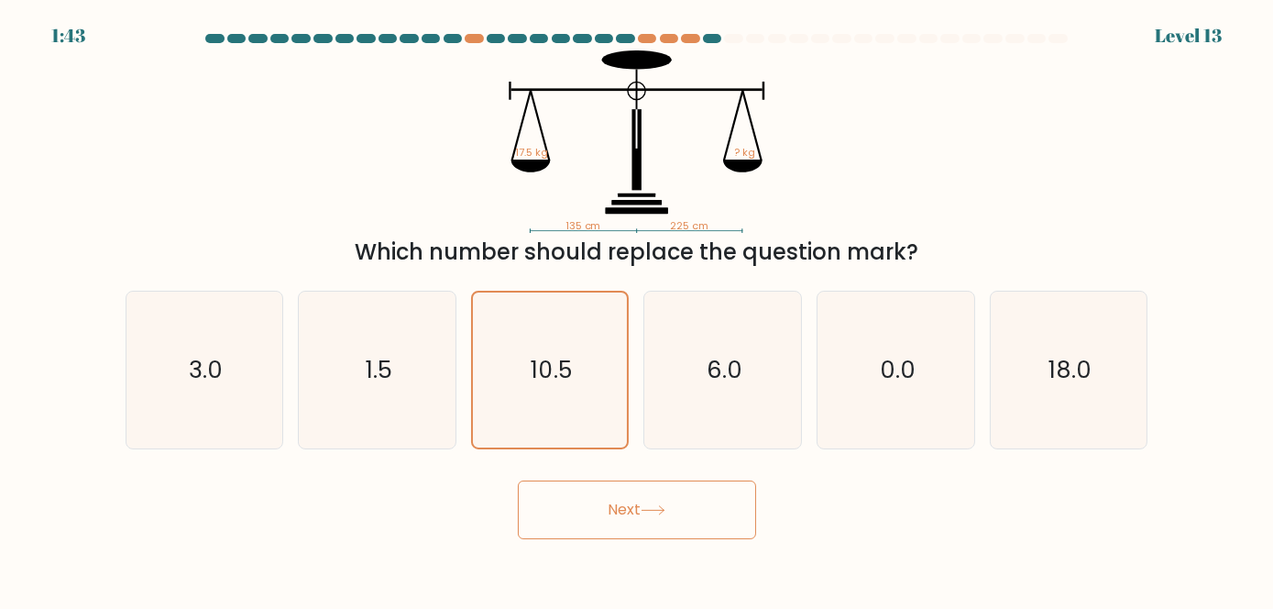
click at [643, 522] on button "Next" at bounding box center [637, 509] width 238 height 59
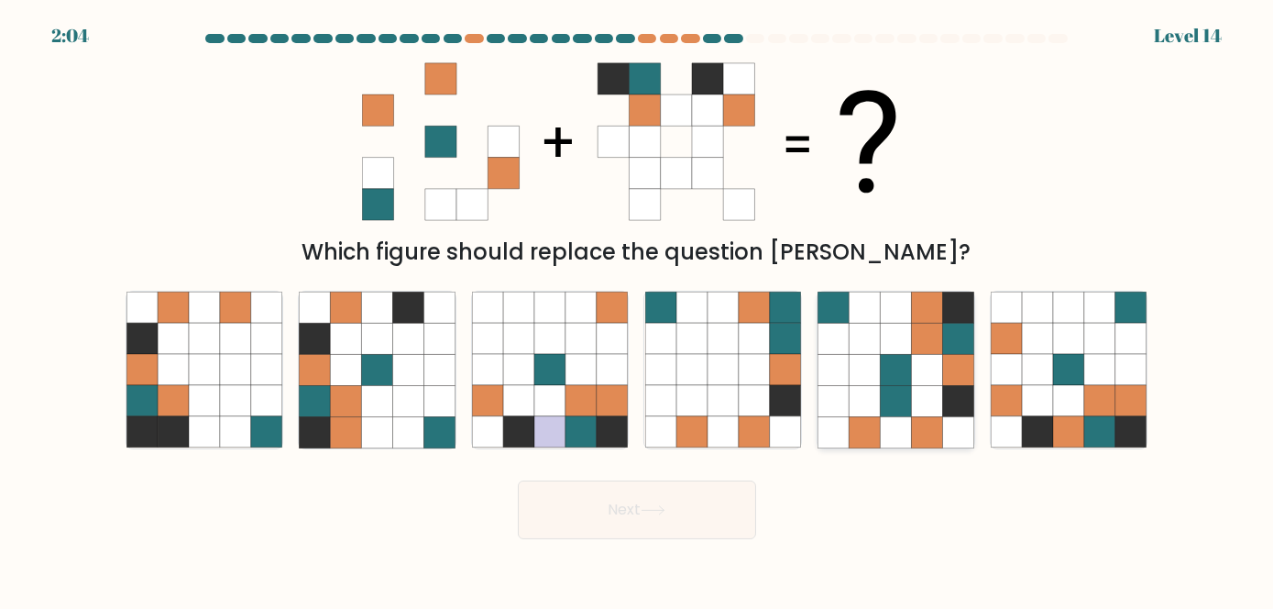
click at [851, 376] on icon at bounding box center [865, 370] width 31 height 31
click at [638, 309] on input "e." at bounding box center [637, 306] width 1 height 5
radio input "true"
click at [703, 497] on button "Next" at bounding box center [637, 509] width 238 height 59
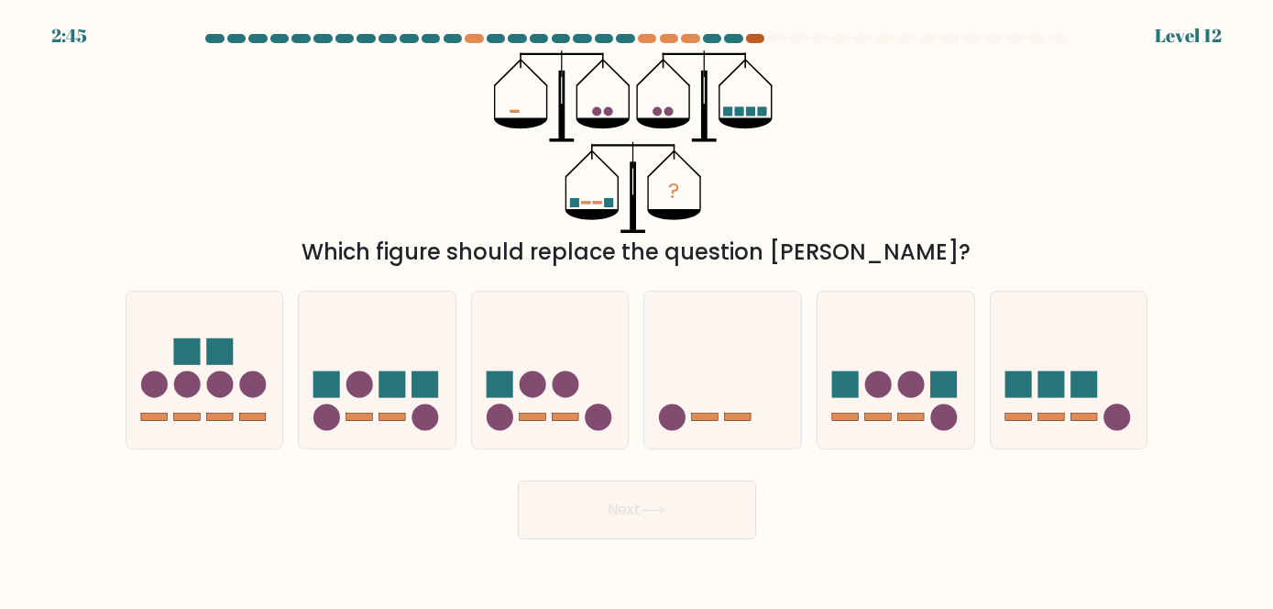
click at [760, 39] on div at bounding box center [755, 38] width 18 height 9
click at [680, 338] on icon at bounding box center [722, 369] width 157 height 129
click at [638, 309] on input "d." at bounding box center [637, 306] width 1 height 5
radio input "true"
click at [657, 512] on icon at bounding box center [653, 510] width 25 height 10
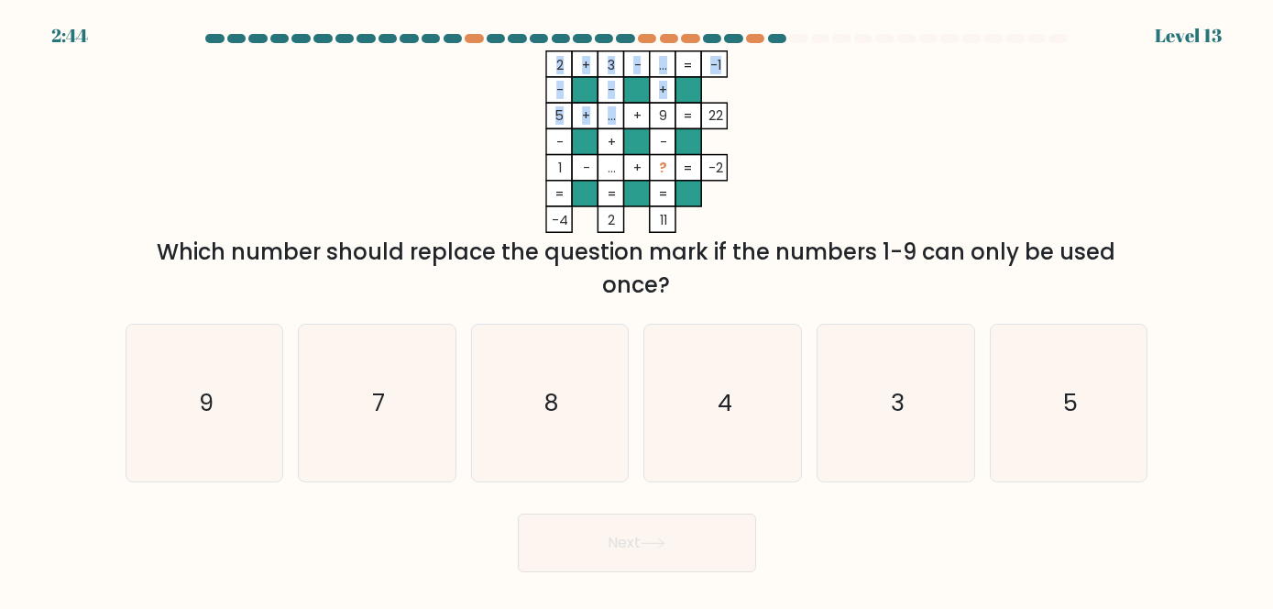
drag, startPoint x: 613, startPoint y: 117, endPoint x: 602, endPoint y: 116, distance: 11.0
click at [602, 116] on icon "2 + 3 - ... -1 - - + 5 + ... + 9 22 - + - 1 - ... + ? = -2 = = = = -4 2 11 =" at bounding box center [637, 141] width 550 height 182
click at [610, 112] on tspan "..." at bounding box center [612, 115] width 8 height 18
drag, startPoint x: 712, startPoint y: 355, endPoint x: 697, endPoint y: 465, distance: 111.1
click at [712, 356] on icon "4" at bounding box center [723, 402] width 156 height 156
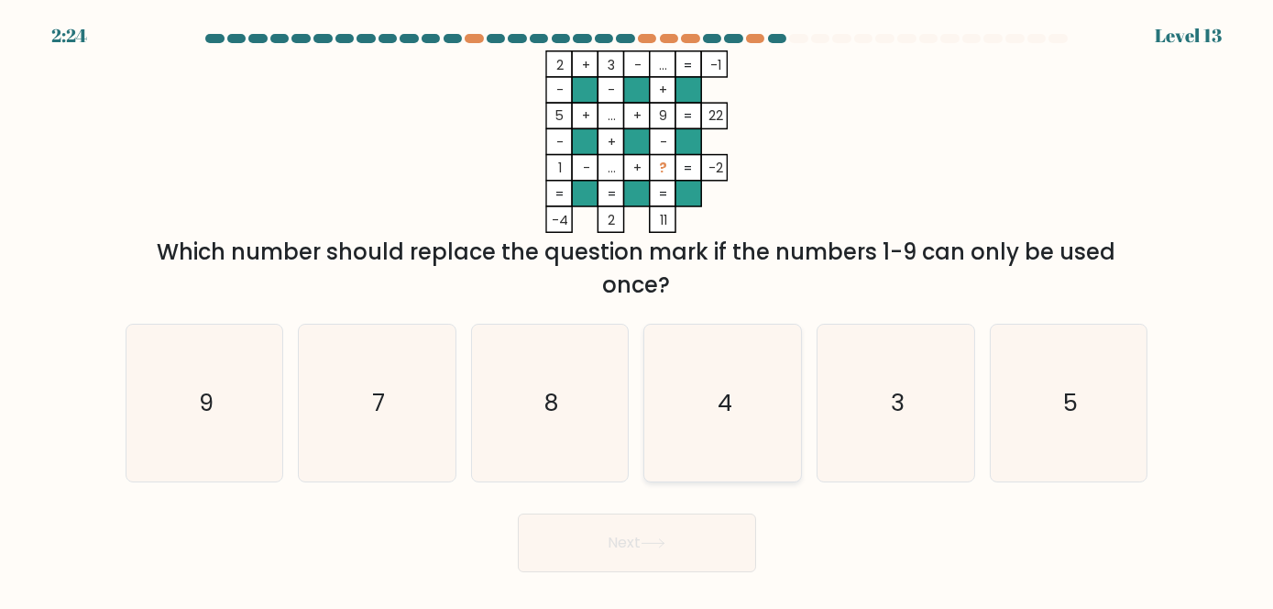
click at [638, 309] on input "d. 4" at bounding box center [637, 306] width 1 height 5
radio input "true"
click at [698, 540] on button "Next" at bounding box center [637, 542] width 238 height 59
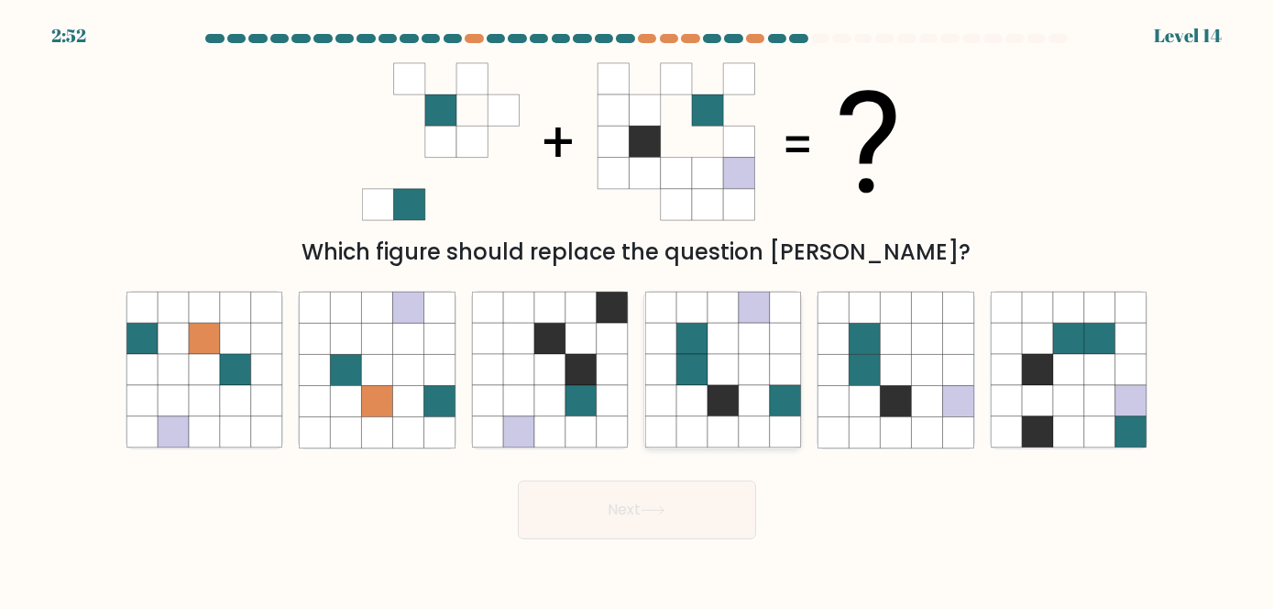
click at [734, 399] on icon at bounding box center [723, 400] width 31 height 31
click at [638, 309] on input "d." at bounding box center [637, 306] width 1 height 5
radio input "true"
click at [692, 508] on button "Next" at bounding box center [637, 509] width 238 height 59
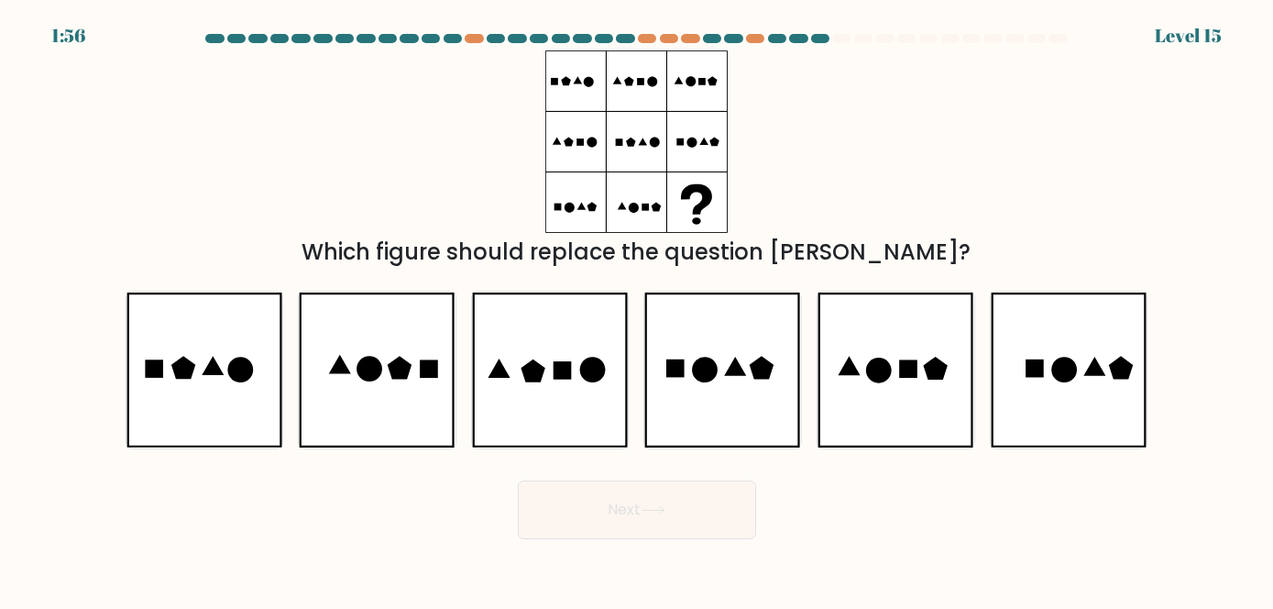
click at [76, 340] on form at bounding box center [636, 286] width 1273 height 505
click at [225, 387] on icon at bounding box center [204, 370] width 157 height 156
click at [637, 309] on input "a." at bounding box center [637, 306] width 1 height 5
radio input "true"
click at [572, 519] on button "Next" at bounding box center [637, 509] width 238 height 59
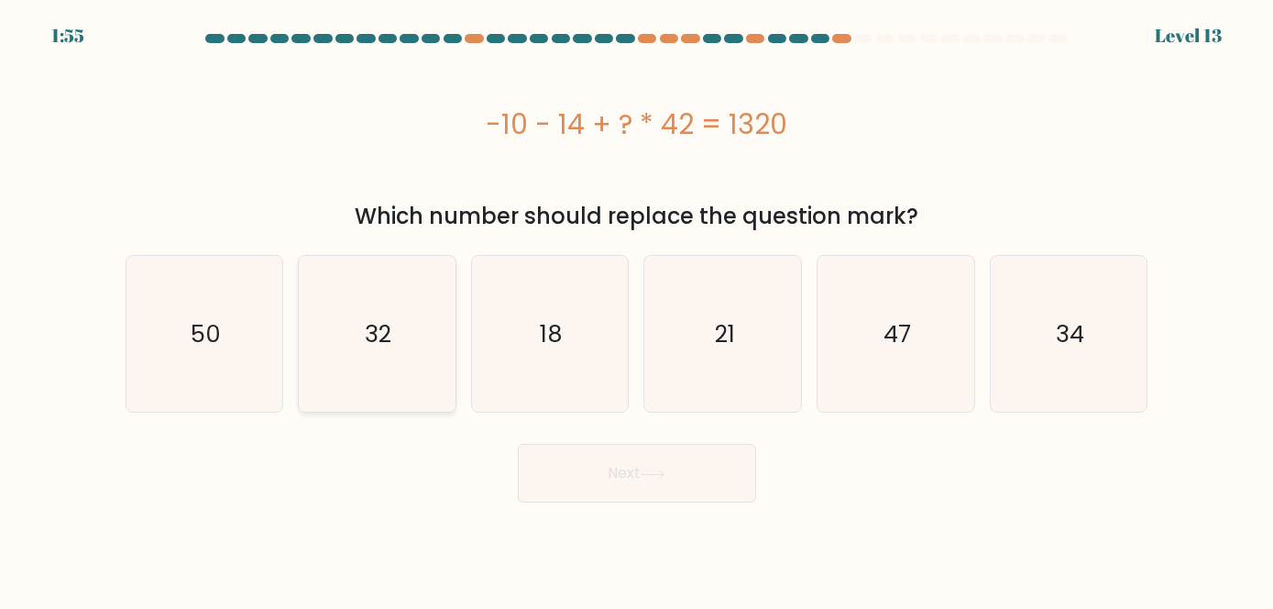
click at [441, 311] on icon "32" at bounding box center [377, 334] width 156 height 156
click at [637, 309] on input "b. 32" at bounding box center [637, 306] width 1 height 5
radio input "true"
click at [606, 501] on div "Next" at bounding box center [637, 468] width 1045 height 68
click at [638, 485] on button "Next" at bounding box center [637, 473] width 238 height 59
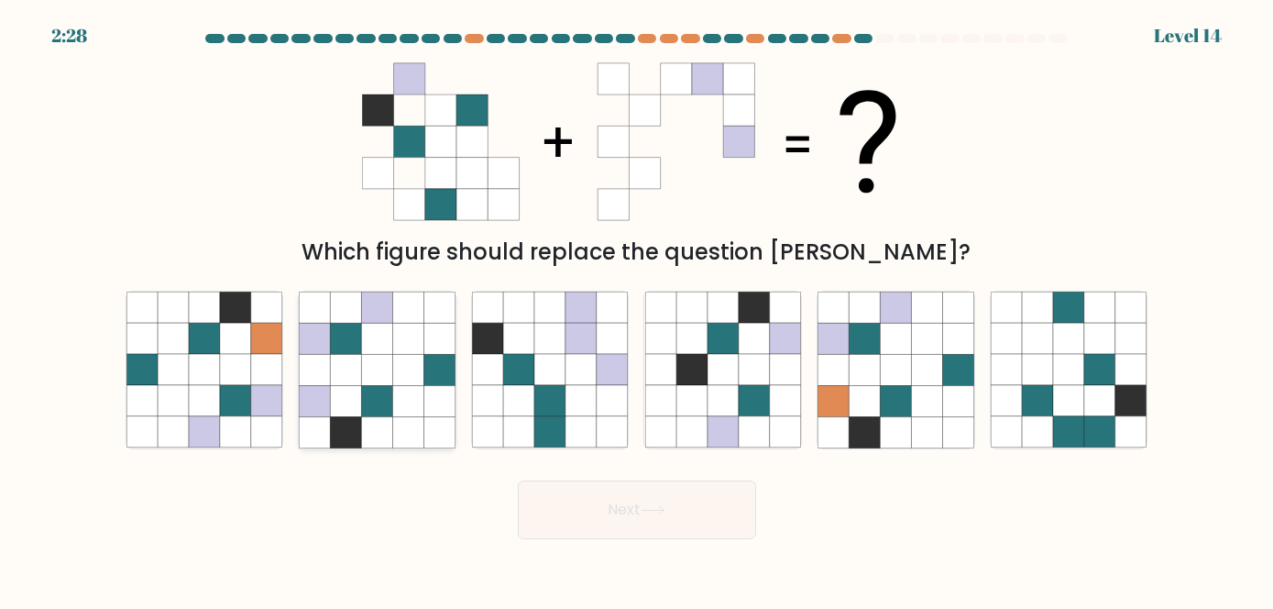
click at [356, 389] on icon at bounding box center [346, 400] width 31 height 31
click at [637, 309] on input "b." at bounding box center [637, 306] width 1 height 5
radio input "true"
click at [646, 516] on button "Next" at bounding box center [637, 509] width 238 height 59
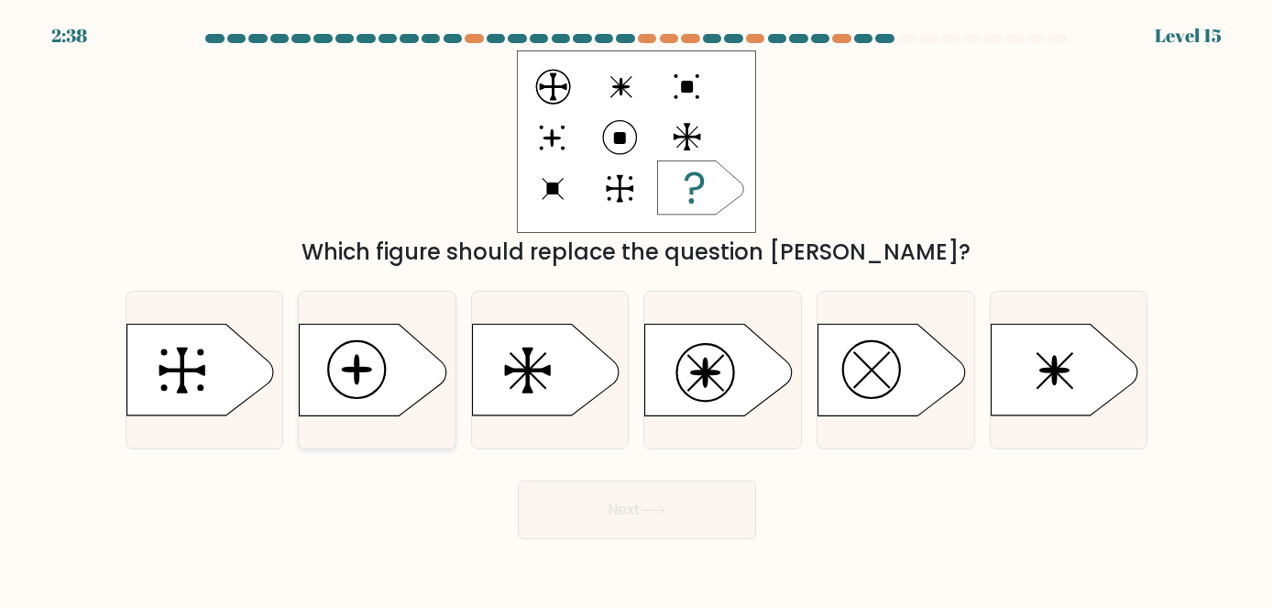
click at [346, 379] on icon at bounding box center [373, 370] width 147 height 92
click at [637, 309] on input "b." at bounding box center [637, 306] width 1 height 5
radio input "true"
click at [652, 517] on button "Next" at bounding box center [637, 509] width 238 height 59
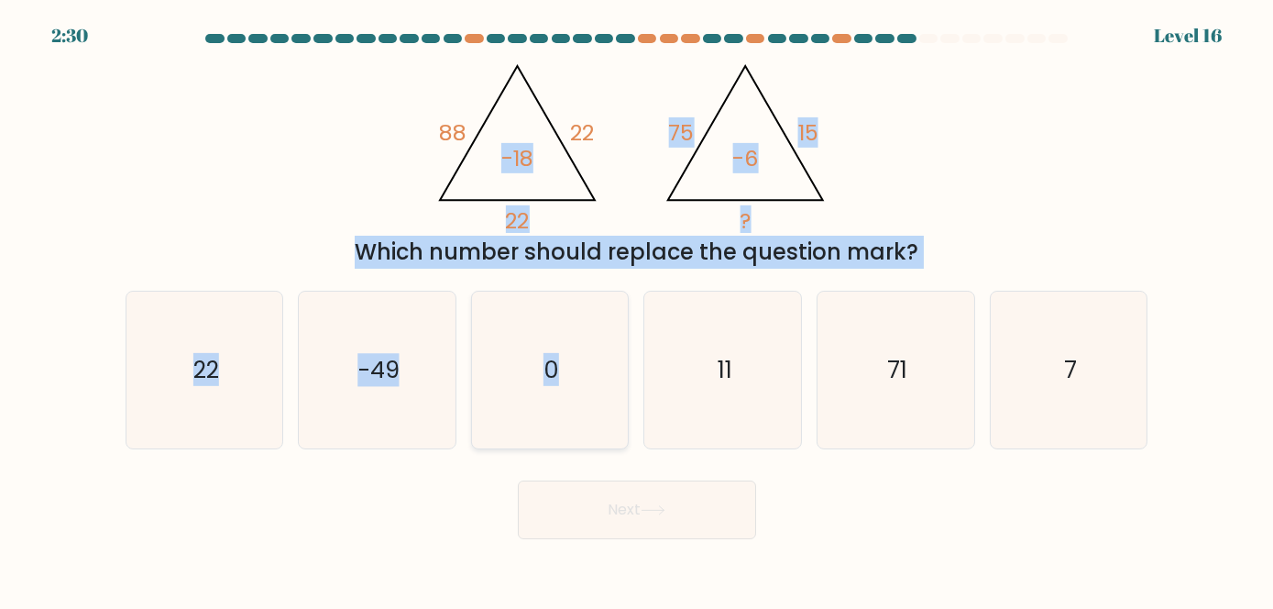
drag, startPoint x: 603, startPoint y: 157, endPoint x: 594, endPoint y: 325, distance: 168.9
click at [594, 325] on form at bounding box center [636, 286] width 1273 height 505
drag, startPoint x: 1027, startPoint y: 144, endPoint x: 1027, endPoint y: 117, distance: 26.6
click at [1027, 142] on div "@import url('[URL][DOMAIN_NAME]); 88 22 22 -18 @import url('[URL][DOMAIN_NAME])…" at bounding box center [637, 159] width 1045 height 218
click at [964, 171] on div "@import url('[URL][DOMAIN_NAME]); 88 22 22 -18 @import url('[URL][DOMAIN_NAME])…" at bounding box center [637, 159] width 1045 height 218
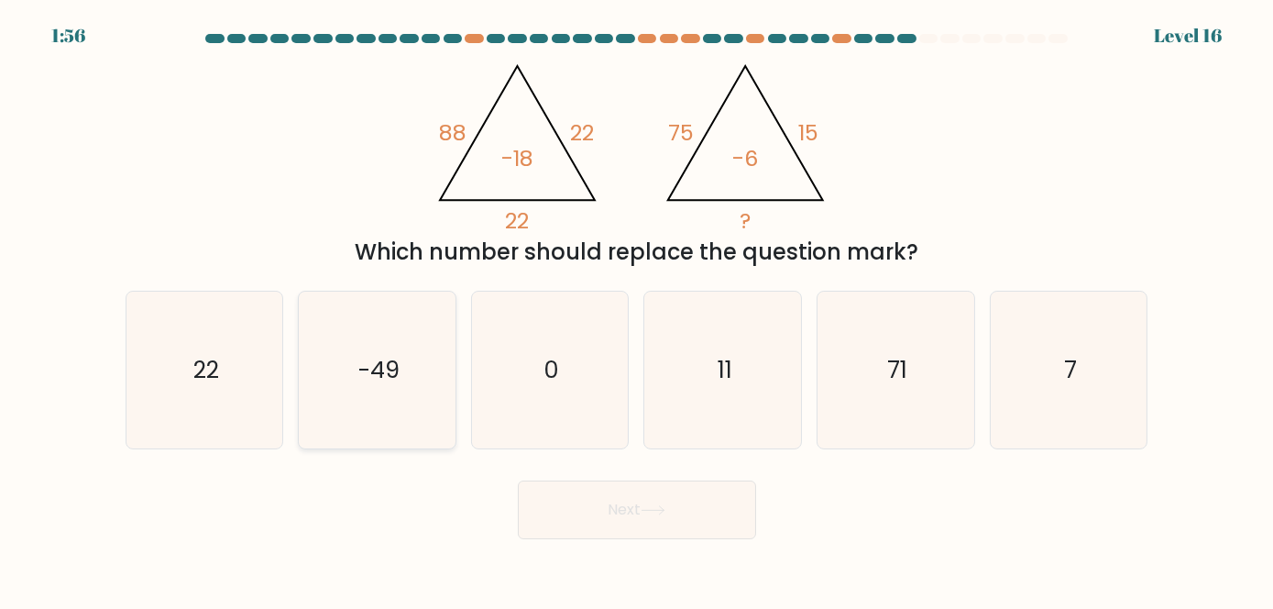
drag, startPoint x: 434, startPoint y: 346, endPoint x: 445, endPoint y: 330, distance: 19.1
click at [436, 338] on icon "-49" at bounding box center [377, 369] width 156 height 156
click at [637, 309] on input "b. -49" at bounding box center [637, 306] width 1 height 5
radio input "true"
click at [603, 477] on div "Next" at bounding box center [637, 505] width 1045 height 68
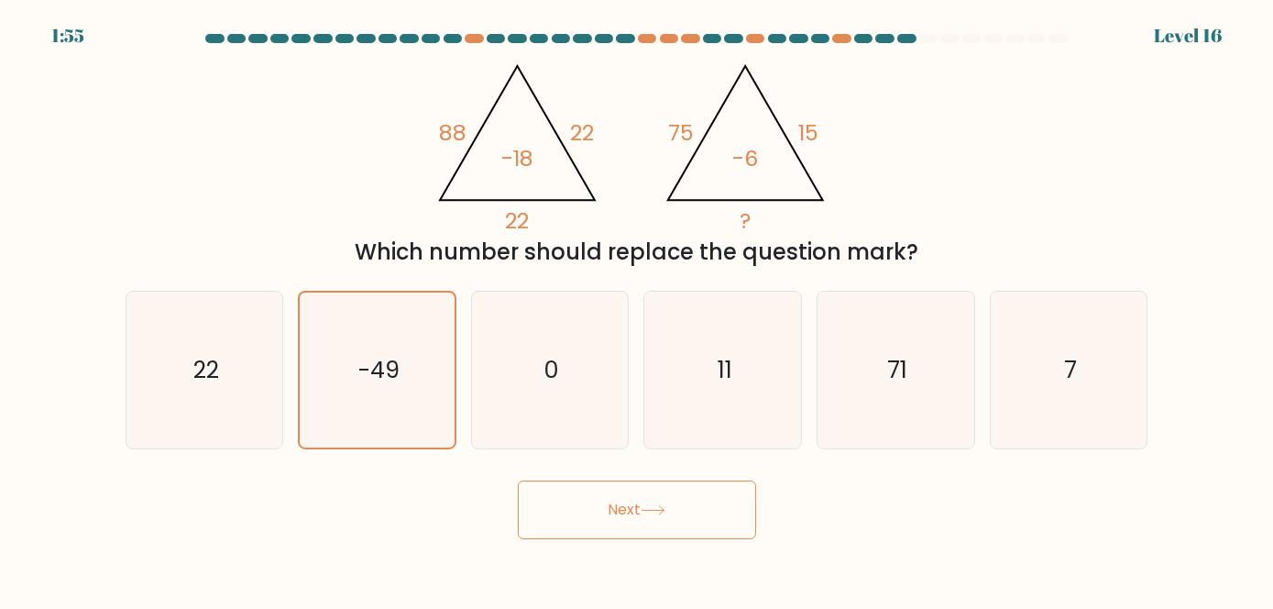
click at [622, 506] on button "Next" at bounding box center [637, 509] width 238 height 59
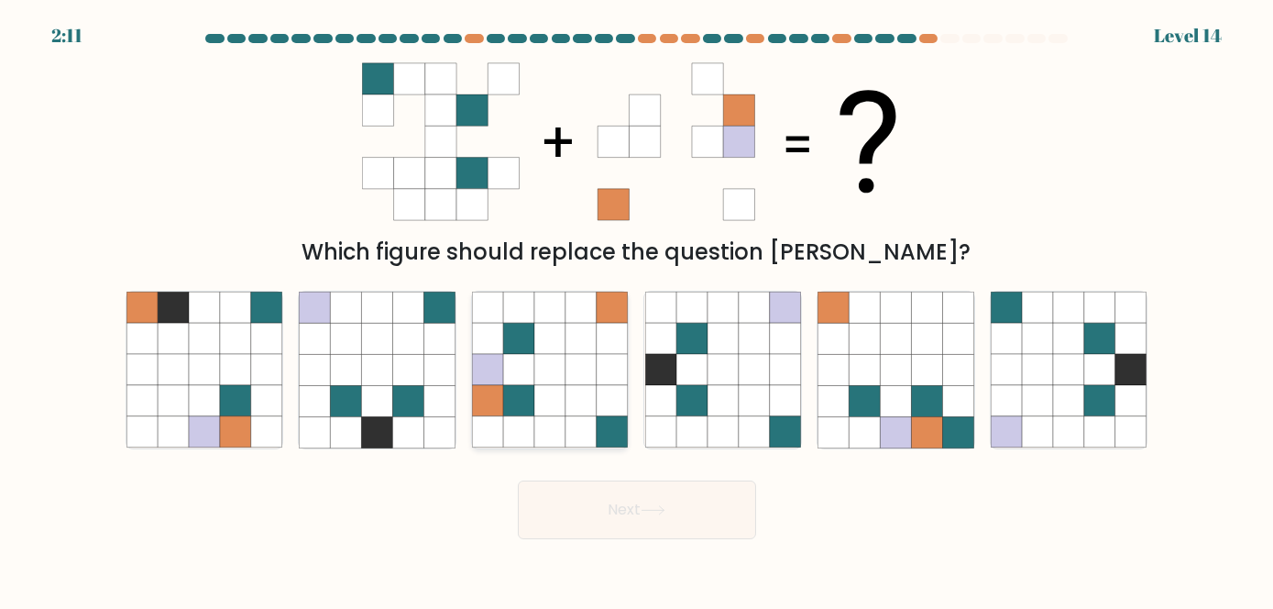
click at [511, 357] on icon at bounding box center [518, 370] width 31 height 31
click at [637, 309] on input "c." at bounding box center [637, 306] width 1 height 5
radio input "true"
click at [593, 509] on button "Next" at bounding box center [637, 509] width 238 height 59
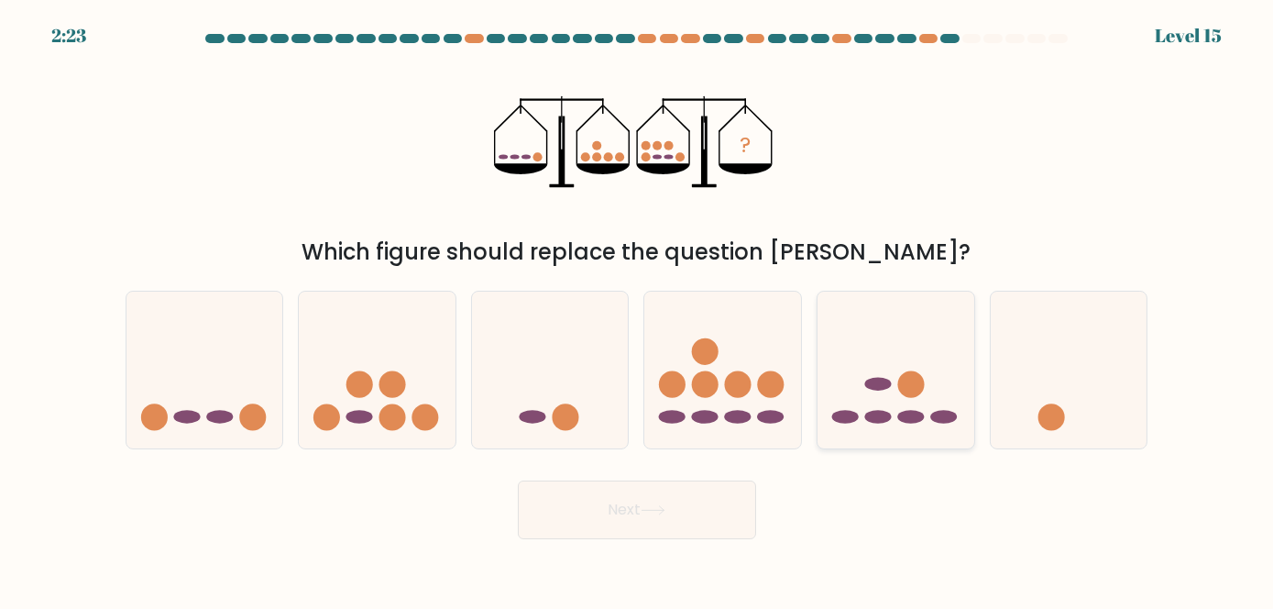
click at [904, 377] on circle at bounding box center [911, 384] width 27 height 27
click at [638, 309] on input "e." at bounding box center [637, 306] width 1 height 5
radio input "true"
click at [733, 509] on button "Next" at bounding box center [637, 509] width 238 height 59
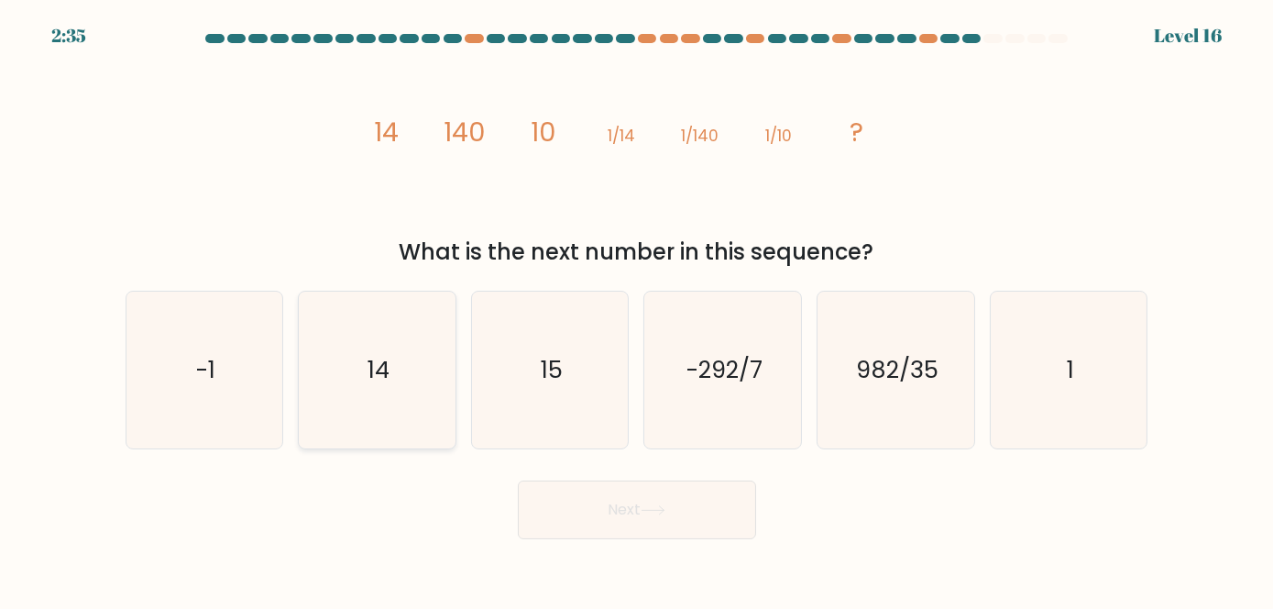
click at [403, 337] on icon "14" at bounding box center [377, 369] width 156 height 156
click at [637, 309] on input "b. 14" at bounding box center [637, 306] width 1 height 5
radio input "true"
click at [646, 516] on button "Next" at bounding box center [637, 509] width 238 height 59
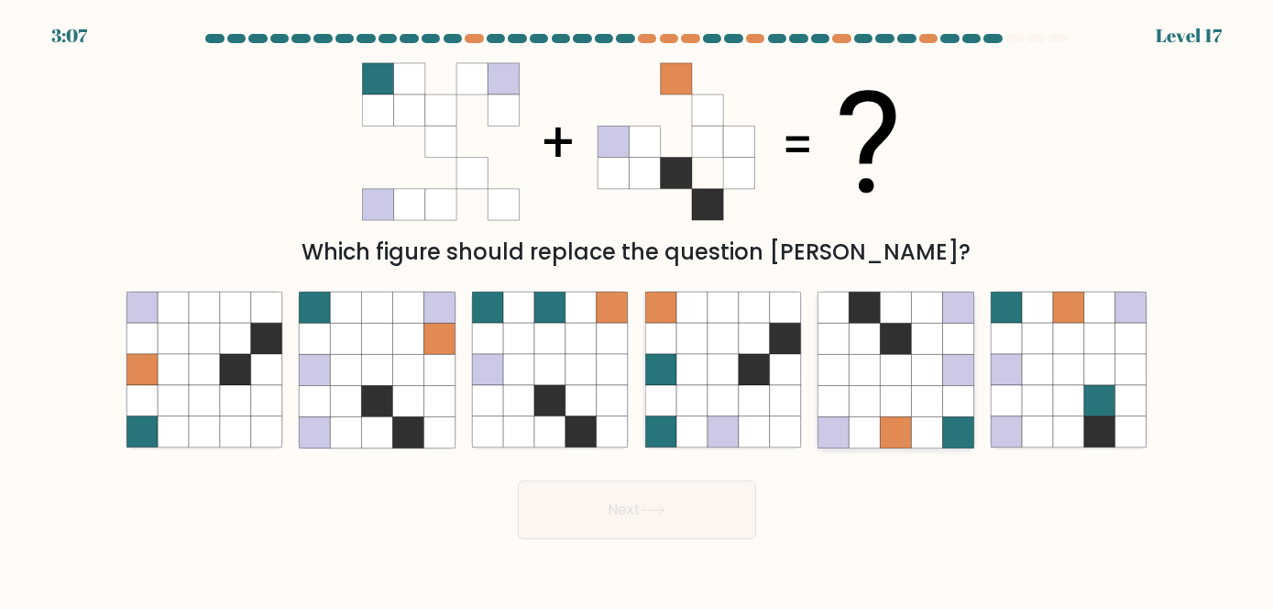
click at [901, 383] on icon at bounding box center [895, 370] width 31 height 31
click at [638, 309] on input "e." at bounding box center [637, 306] width 1 height 5
radio input "true"
click at [678, 524] on button "Next" at bounding box center [637, 509] width 238 height 59
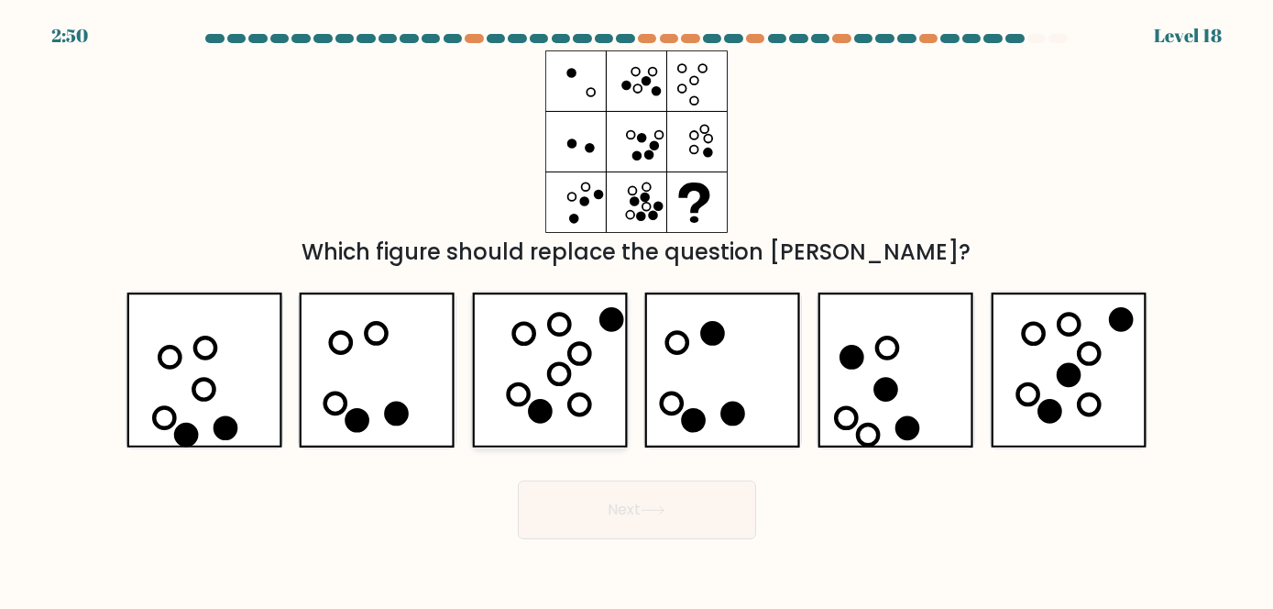
click at [549, 373] on icon at bounding box center [559, 374] width 20 height 20
click at [637, 309] on input "c." at bounding box center [637, 306] width 1 height 5
radio input "true"
click at [668, 521] on button "Next" at bounding box center [637, 509] width 238 height 59
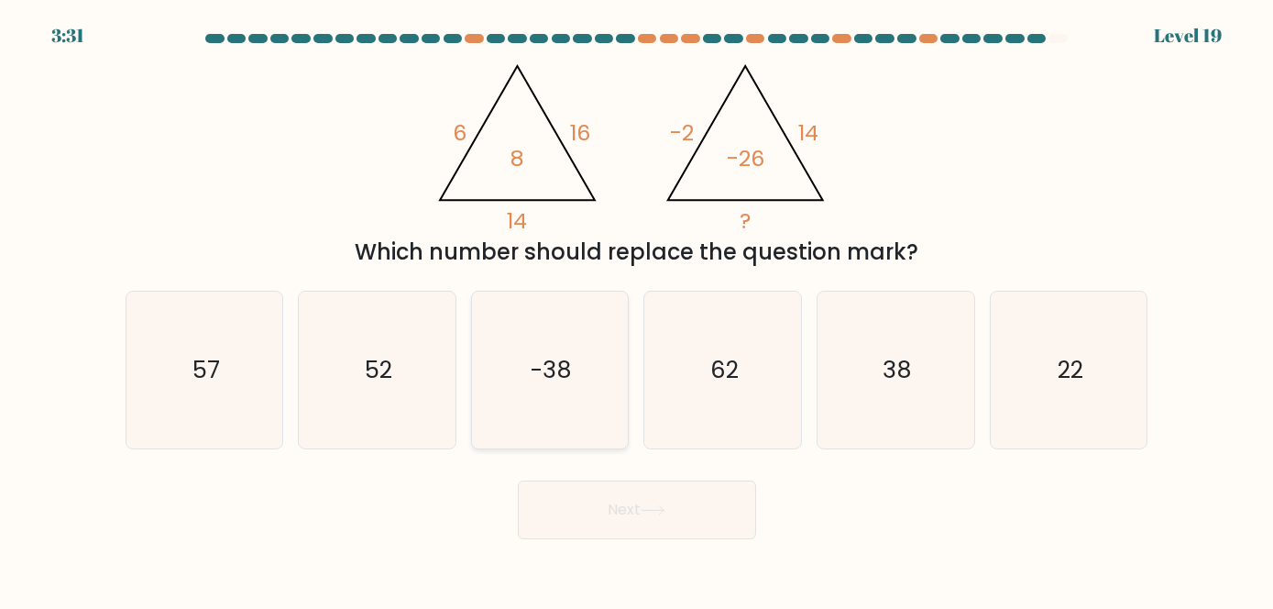
click at [569, 314] on icon "-38" at bounding box center [550, 369] width 156 height 156
click at [637, 309] on input "c. -38" at bounding box center [637, 306] width 1 height 5
radio input "true"
click at [693, 501] on button "Next" at bounding box center [637, 509] width 238 height 59
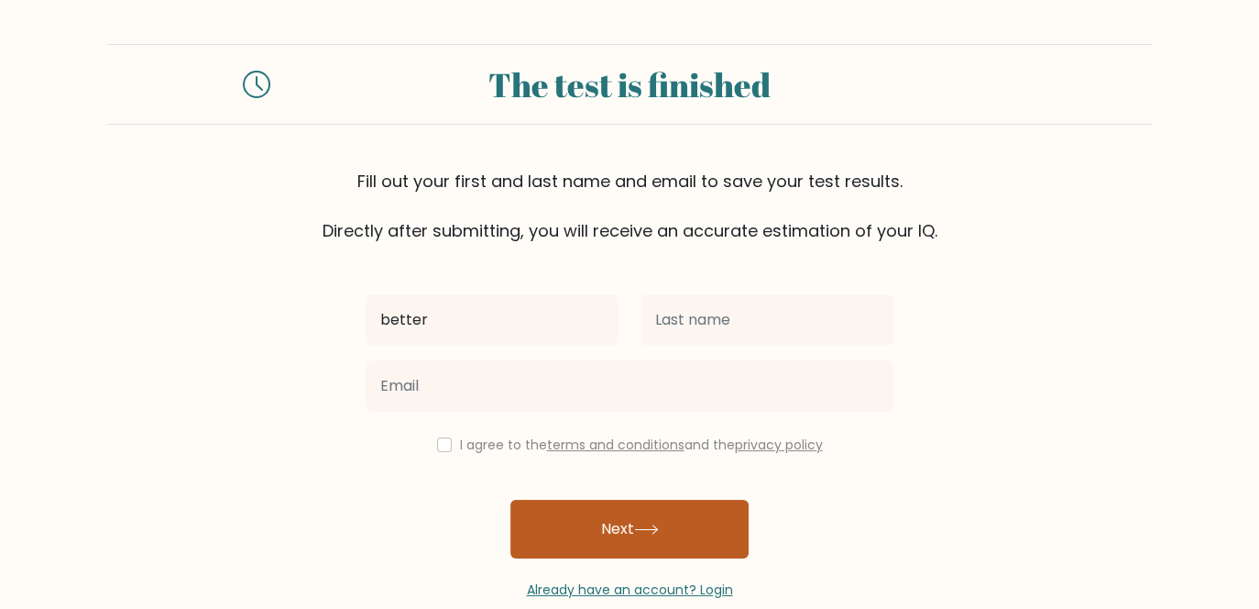
type input "better"
click at [651, 517] on button "Next" at bounding box center [630, 529] width 238 height 59
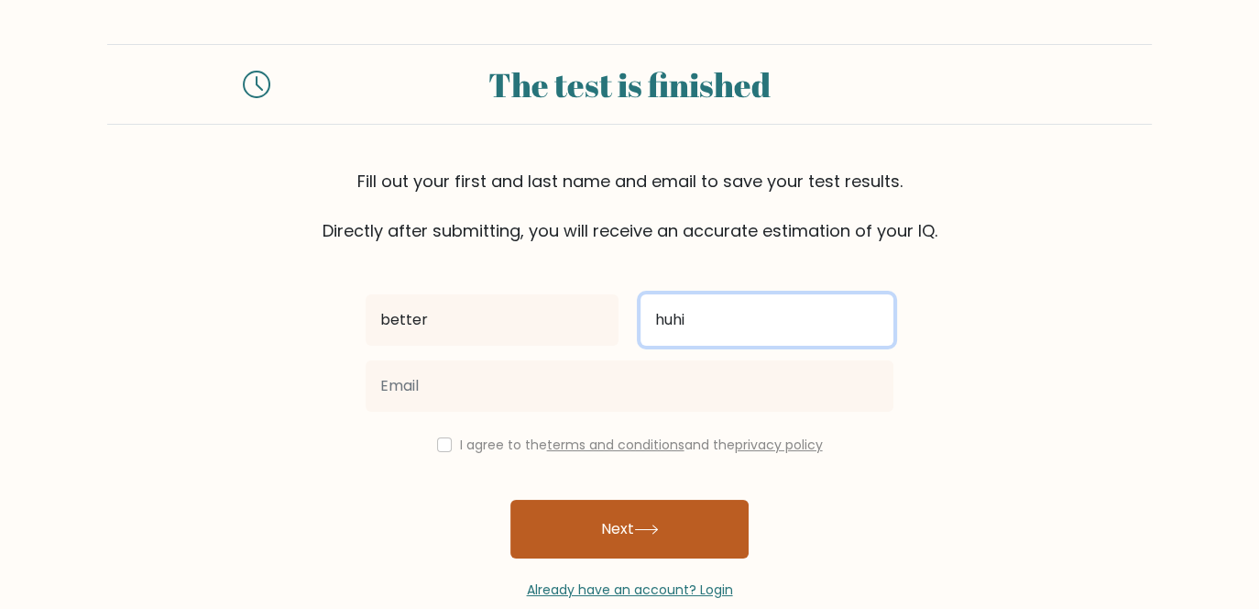
type input "huhi"
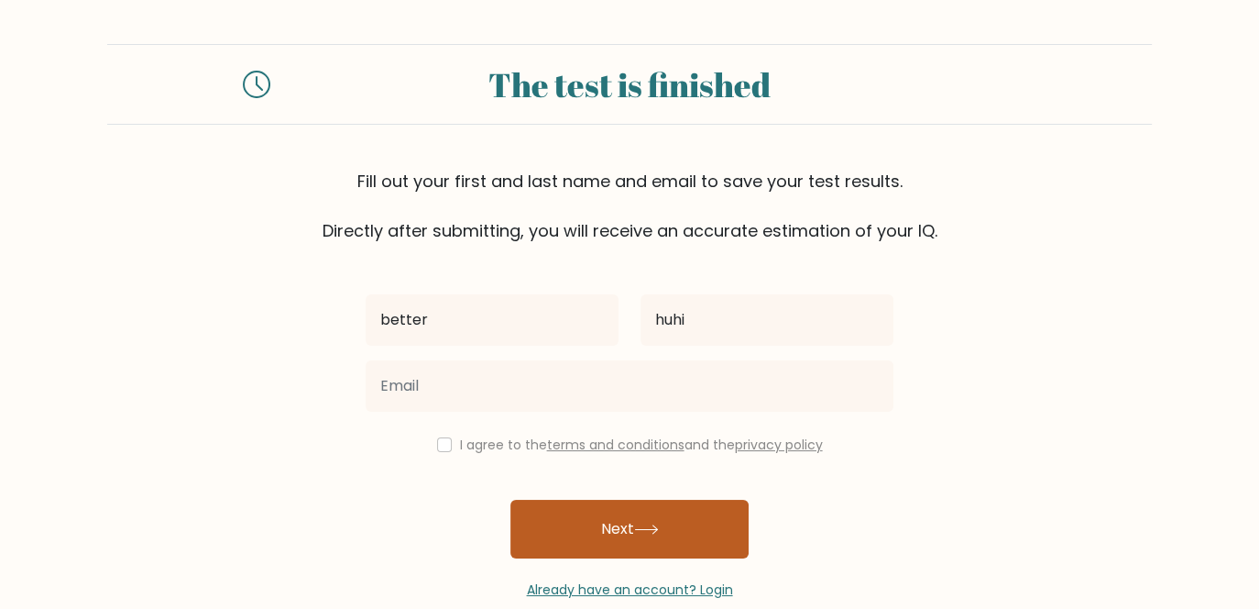
click at [651, 517] on button "Next" at bounding box center [630, 529] width 238 height 59
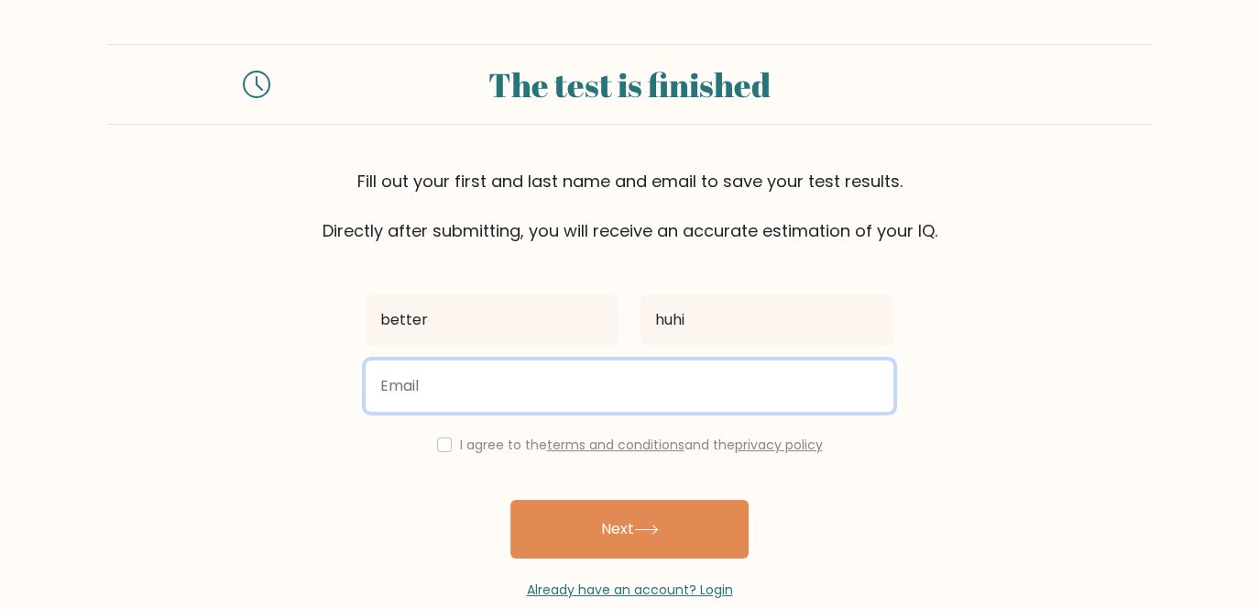
click at [573, 388] on input "email" at bounding box center [630, 385] width 528 height 51
type input "asdasd@gmail.com"
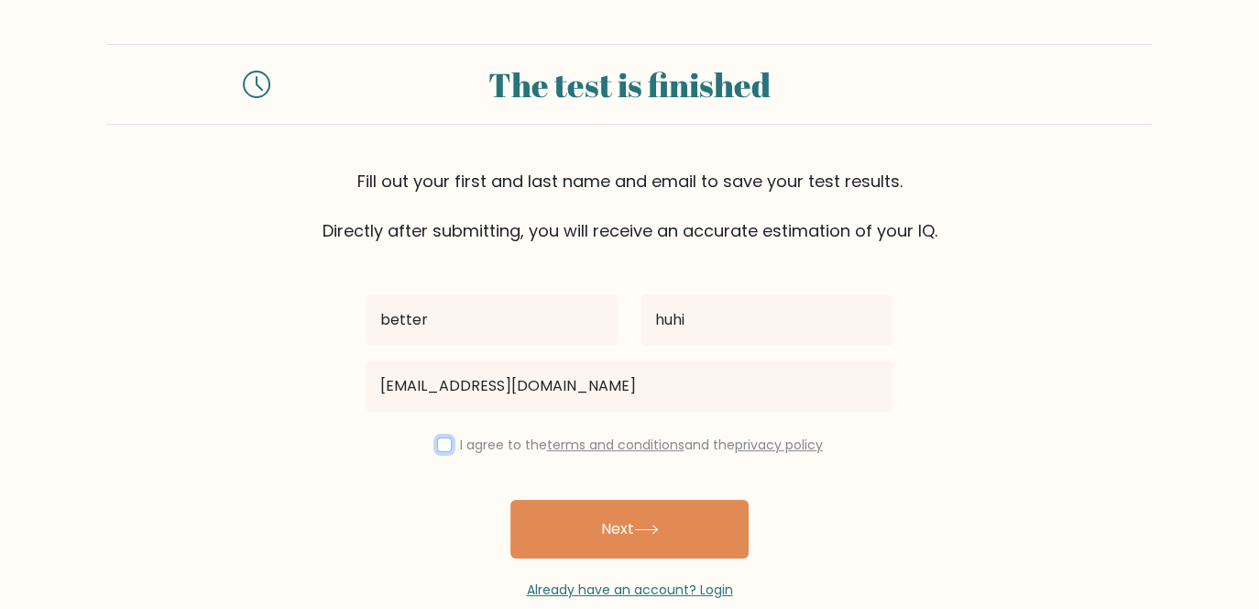
click at [441, 447] on input "checkbox" at bounding box center [444, 444] width 15 height 15
checkbox input "true"
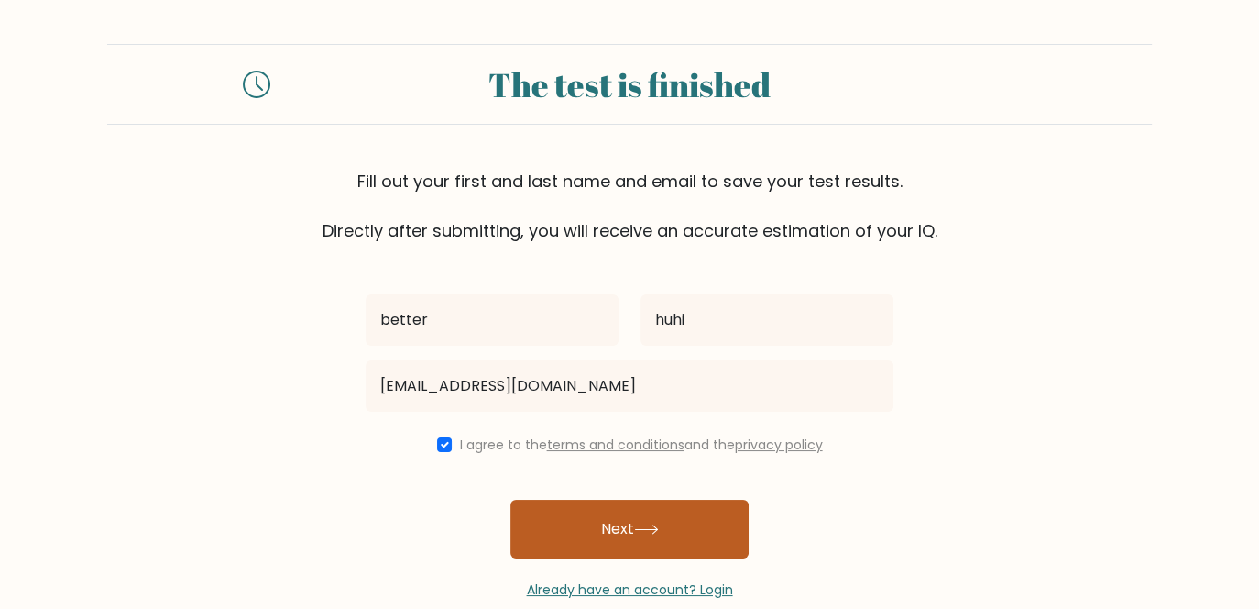
click at [552, 533] on button "Next" at bounding box center [630, 529] width 238 height 59
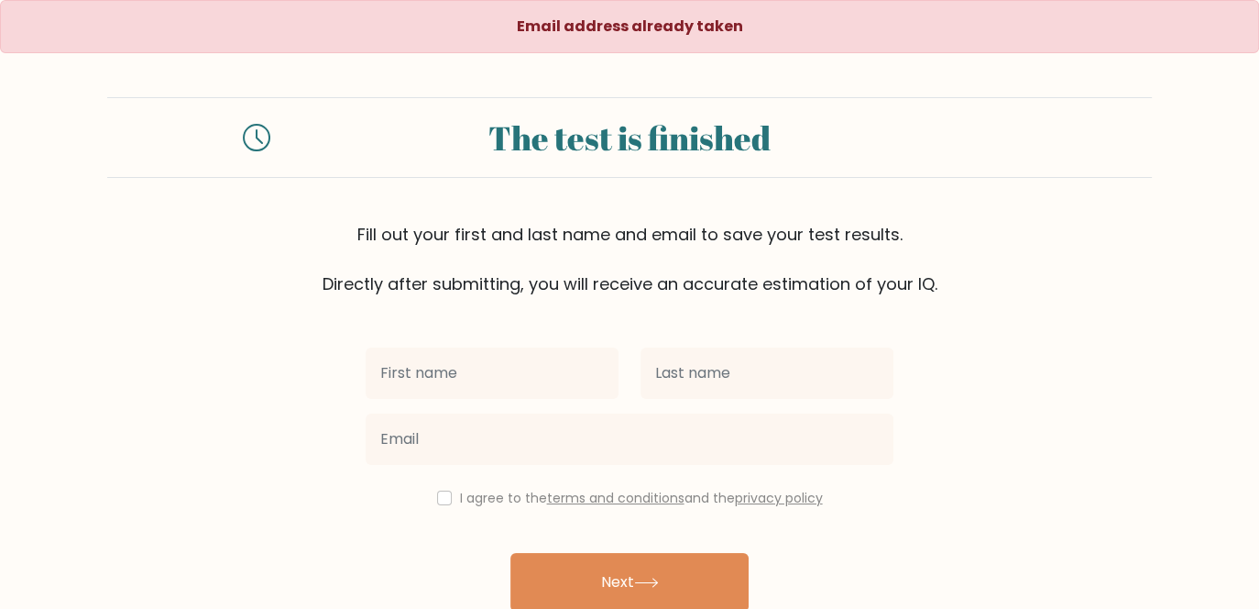
click at [488, 382] on input "text" at bounding box center [492, 372] width 253 height 51
type input "r"
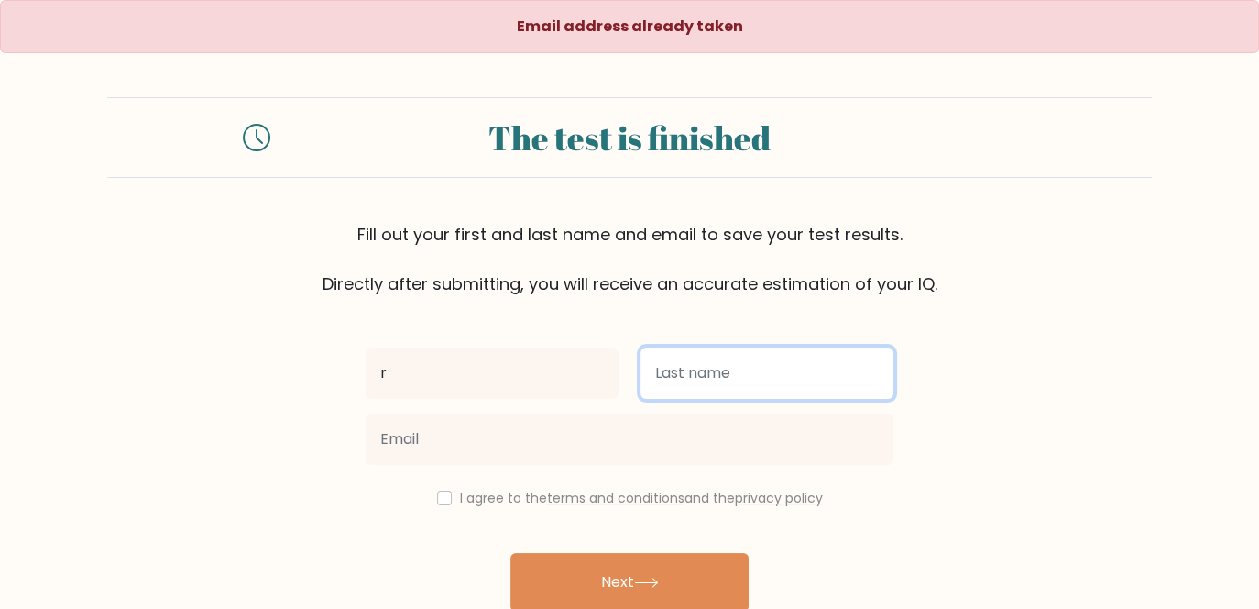
click at [651, 371] on input "text" at bounding box center [767, 372] width 253 height 51
type input "m"
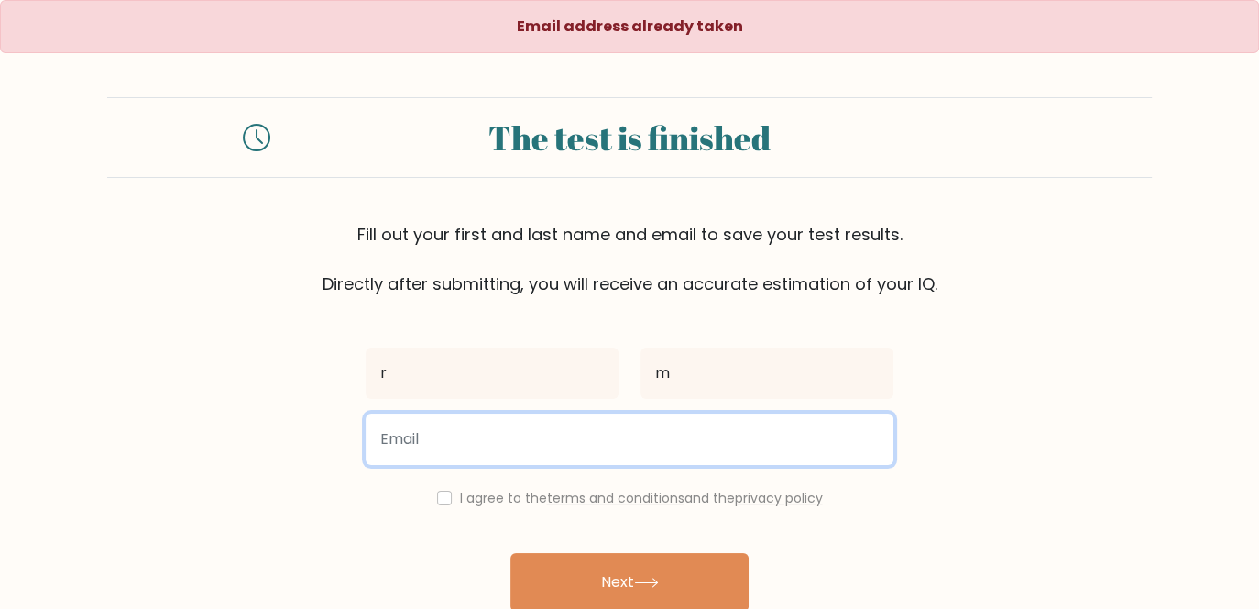
click at [632, 425] on input "email" at bounding box center [630, 438] width 528 height 51
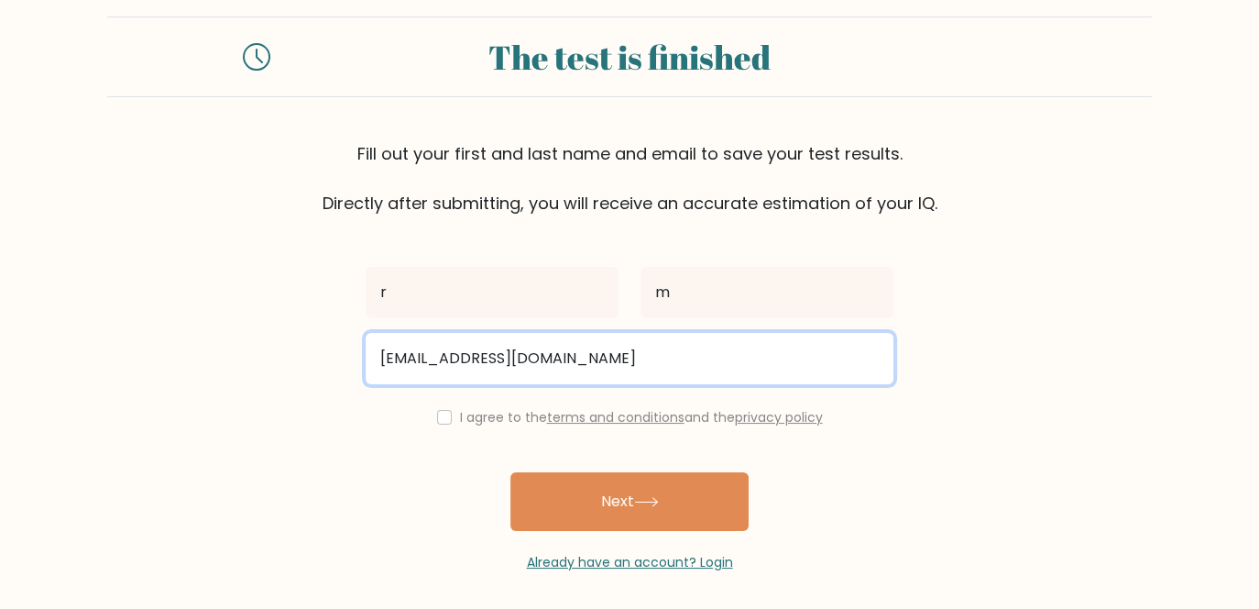
scroll to position [86, 0]
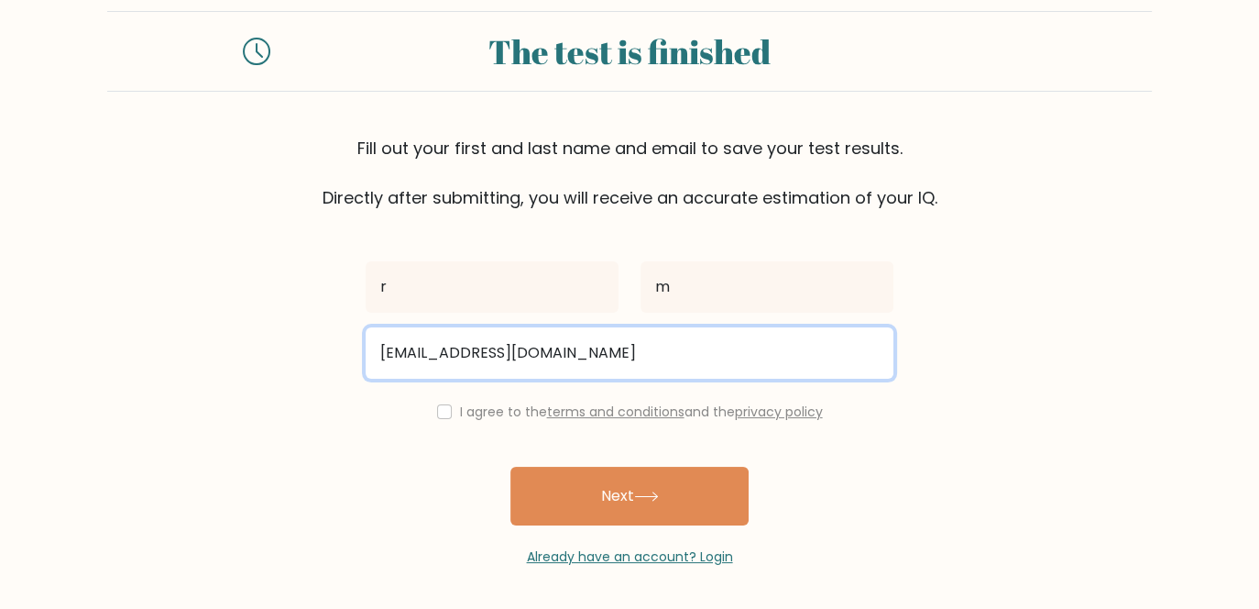
type input "tommydimmi@gmail.com"
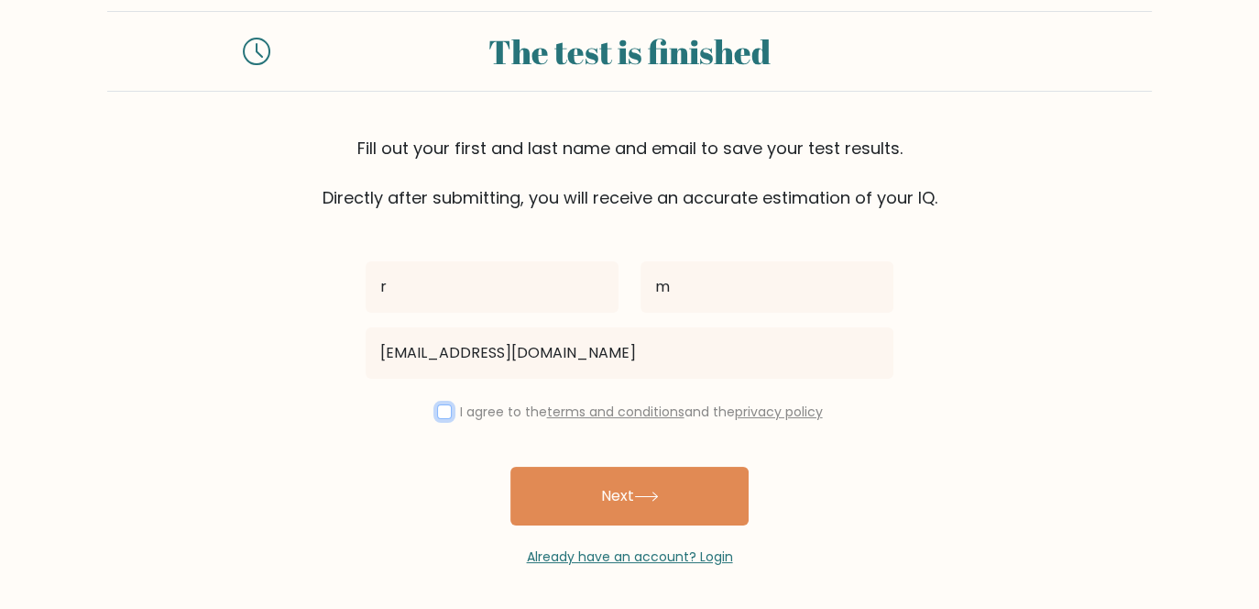
click at [438, 409] on input "checkbox" at bounding box center [444, 411] width 15 height 15
checkbox input "true"
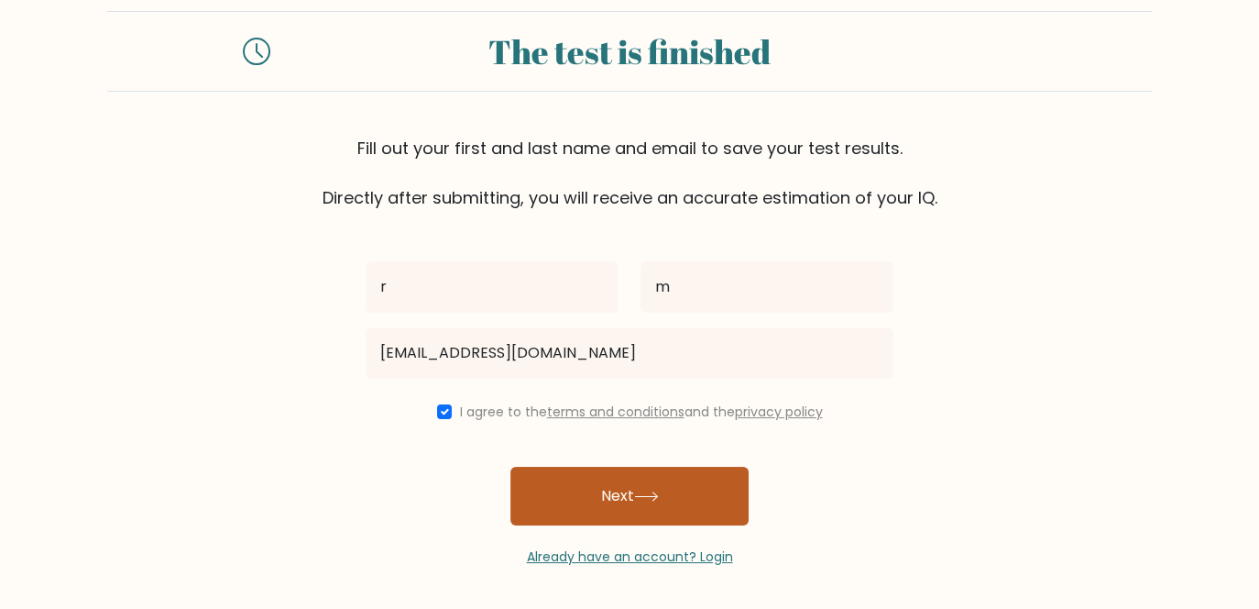
click at [591, 506] on button "Next" at bounding box center [630, 496] width 238 height 59
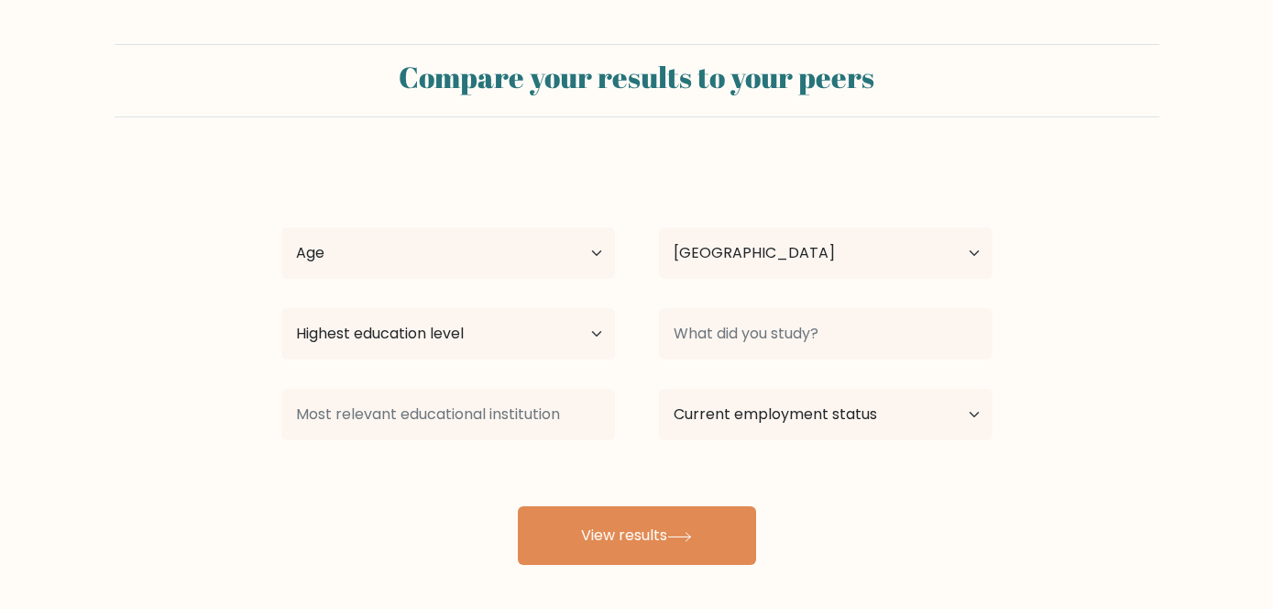
select select "TH"
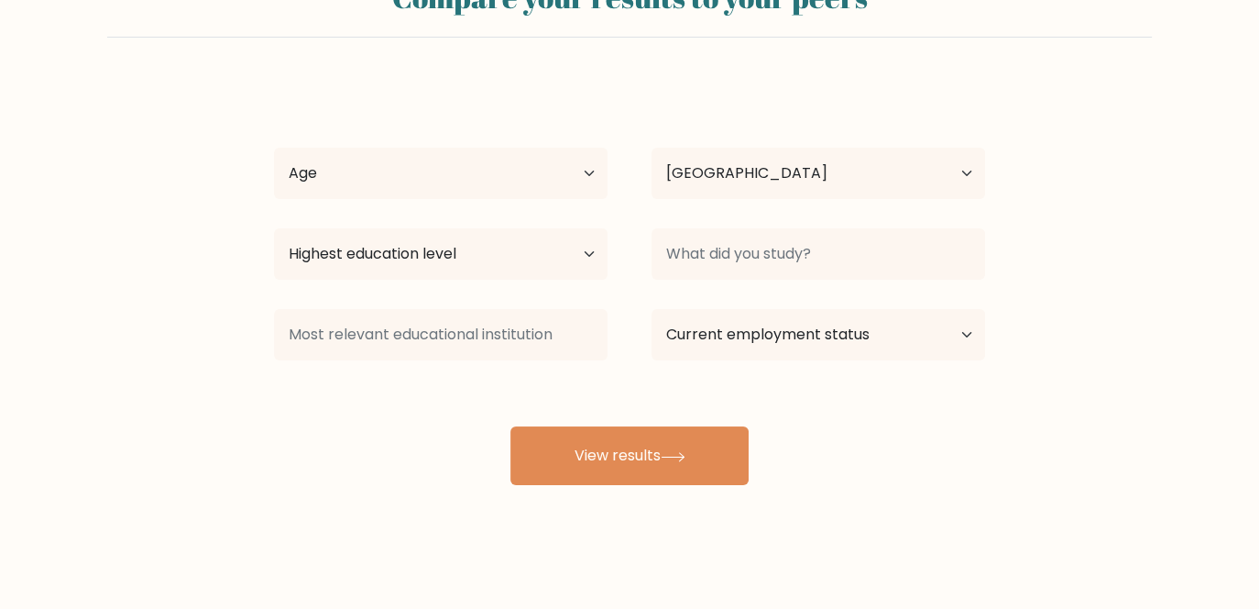
scroll to position [85, 0]
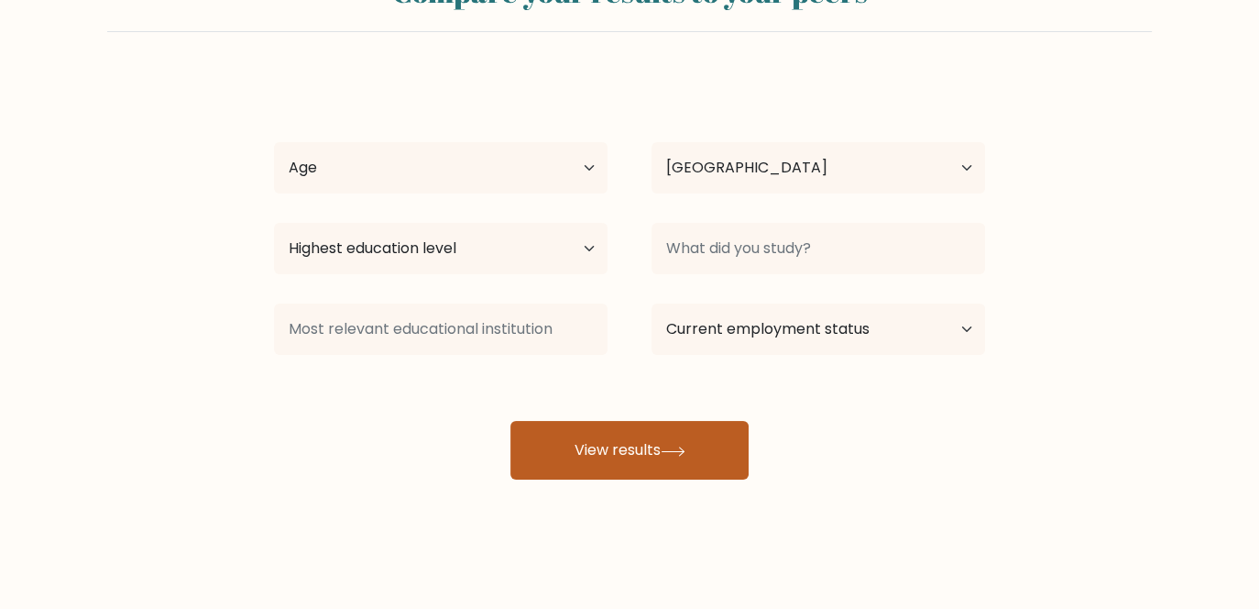
click at [686, 456] on button "View results" at bounding box center [630, 450] width 238 height 59
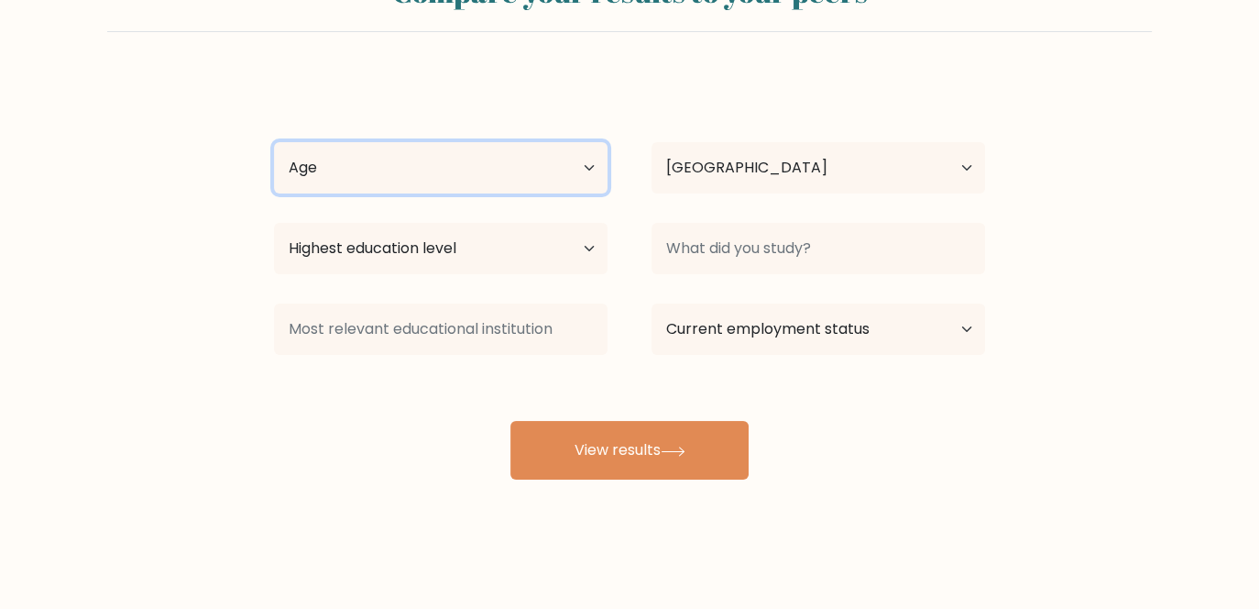
click at [485, 183] on select "Age Under [DEMOGRAPHIC_DATA] [DEMOGRAPHIC_DATA] [DEMOGRAPHIC_DATA] [DEMOGRAPHIC…" at bounding box center [441, 167] width 334 height 51
select select "25_34"
click at [274, 142] on select "Age Under [DEMOGRAPHIC_DATA] [DEMOGRAPHIC_DATA] [DEMOGRAPHIC_DATA] [DEMOGRAPHIC…" at bounding box center [441, 167] width 334 height 51
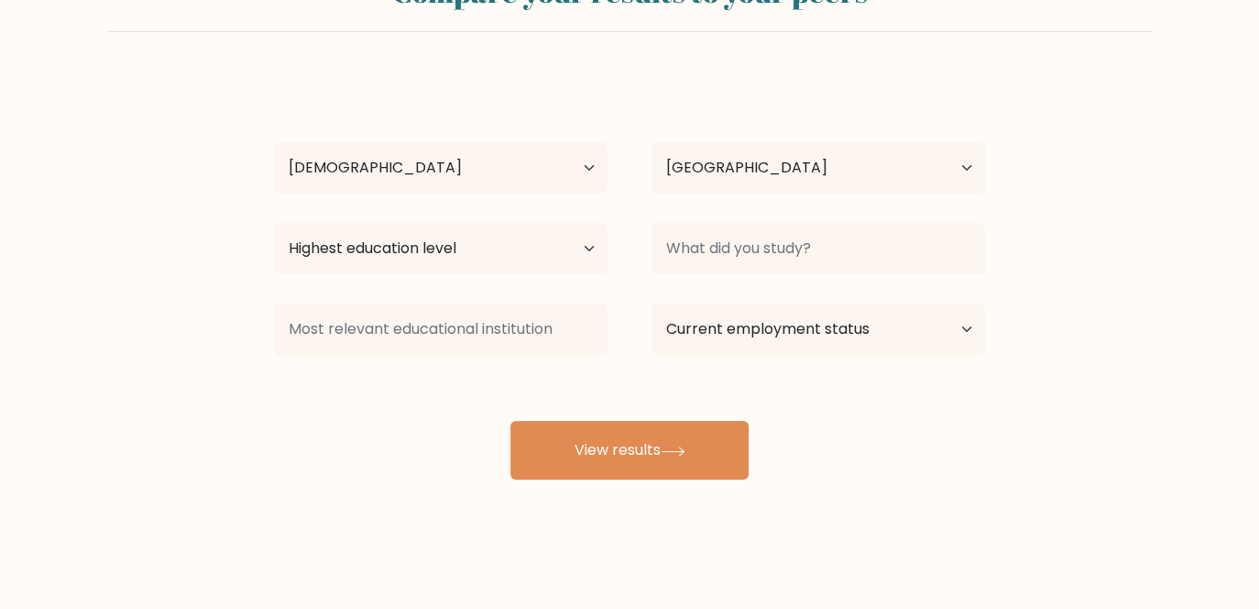
click at [659, 203] on div "r m Age Under [DEMOGRAPHIC_DATA] [DEMOGRAPHIC_DATA] [DEMOGRAPHIC_DATA] [DEMOGRA…" at bounding box center [629, 277] width 733 height 403
click at [535, 261] on select "Highest education level No schooling Primary Lower Secondary Upper Secondary Oc…" at bounding box center [441, 248] width 334 height 51
click at [274, 223] on select "Highest education level No schooling Primary Lower Secondary Upper Secondary Oc…" at bounding box center [441, 248] width 334 height 51
click at [544, 256] on select "Highest education level No schooling Primary Lower Secondary Upper Secondary Oc…" at bounding box center [441, 248] width 334 height 51
select select "doctoral_degree"
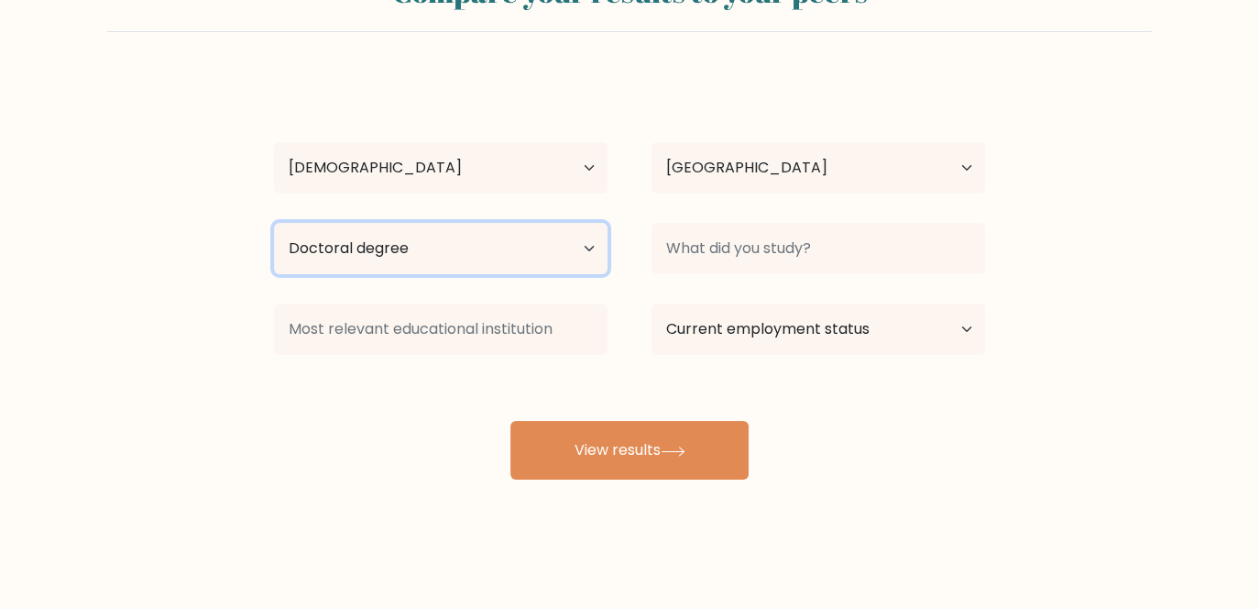
click at [274, 223] on select "Highest education level No schooling Primary Lower Secondary Upper Secondary Oc…" at bounding box center [441, 248] width 334 height 51
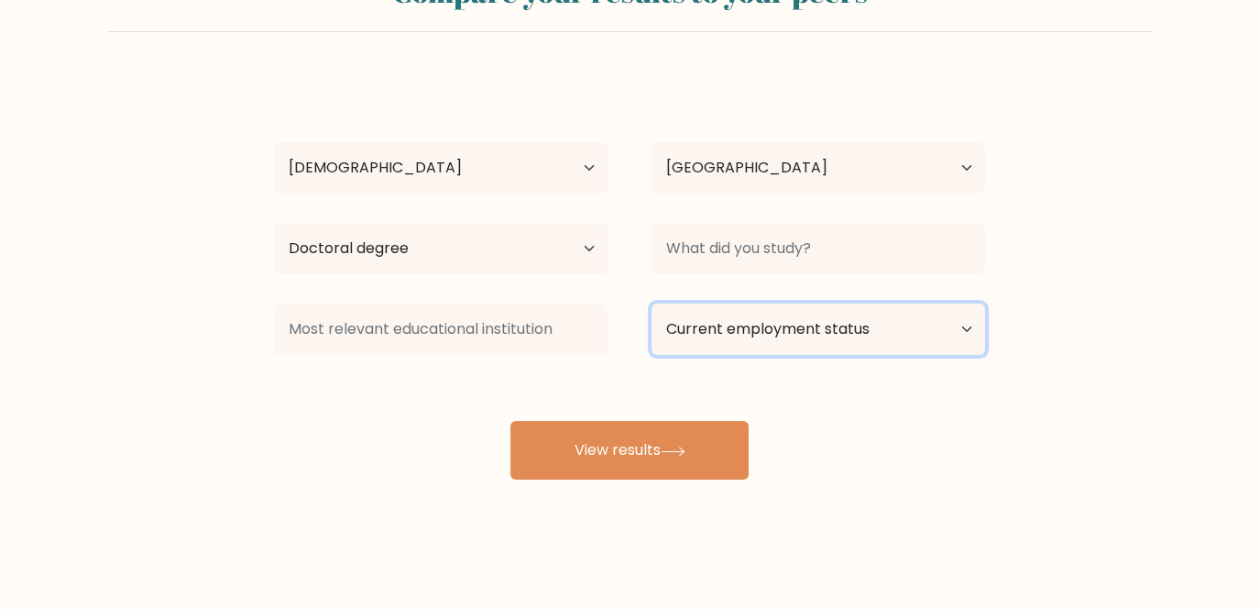
click at [709, 350] on select "Current employment status Employed Student Retired Other / prefer not to answer" at bounding box center [819, 328] width 334 height 51
select select "employed"
click at [652, 303] on select "Current employment status Employed Student Retired Other / prefer not to answer" at bounding box center [819, 328] width 334 height 51
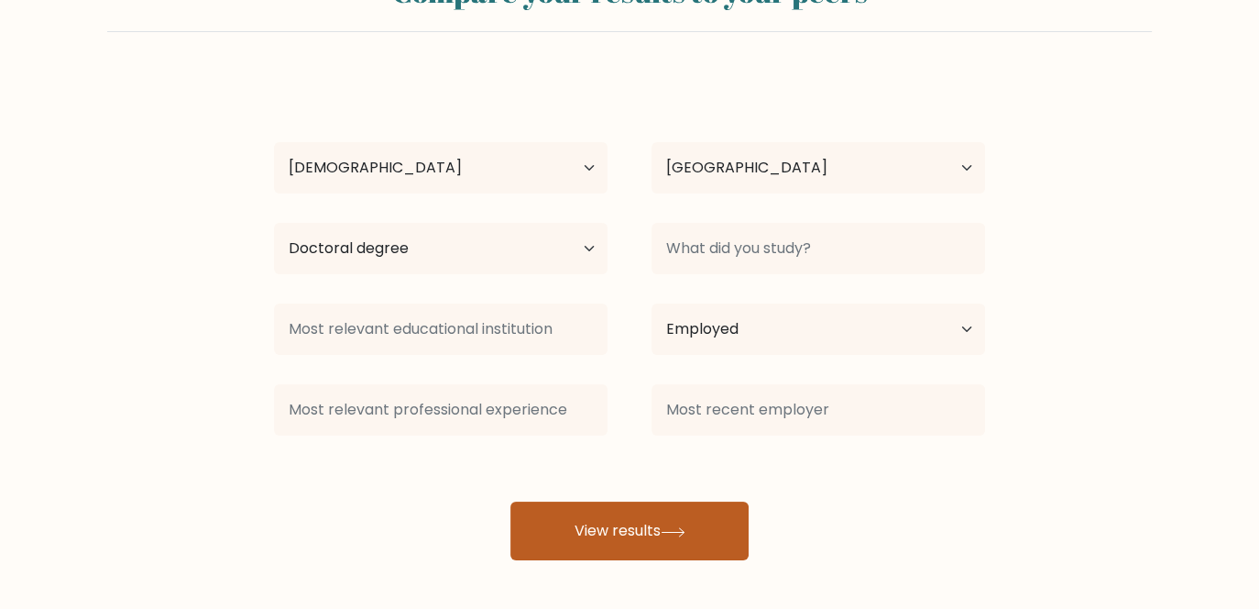
click at [678, 521] on button "View results" at bounding box center [630, 530] width 238 height 59
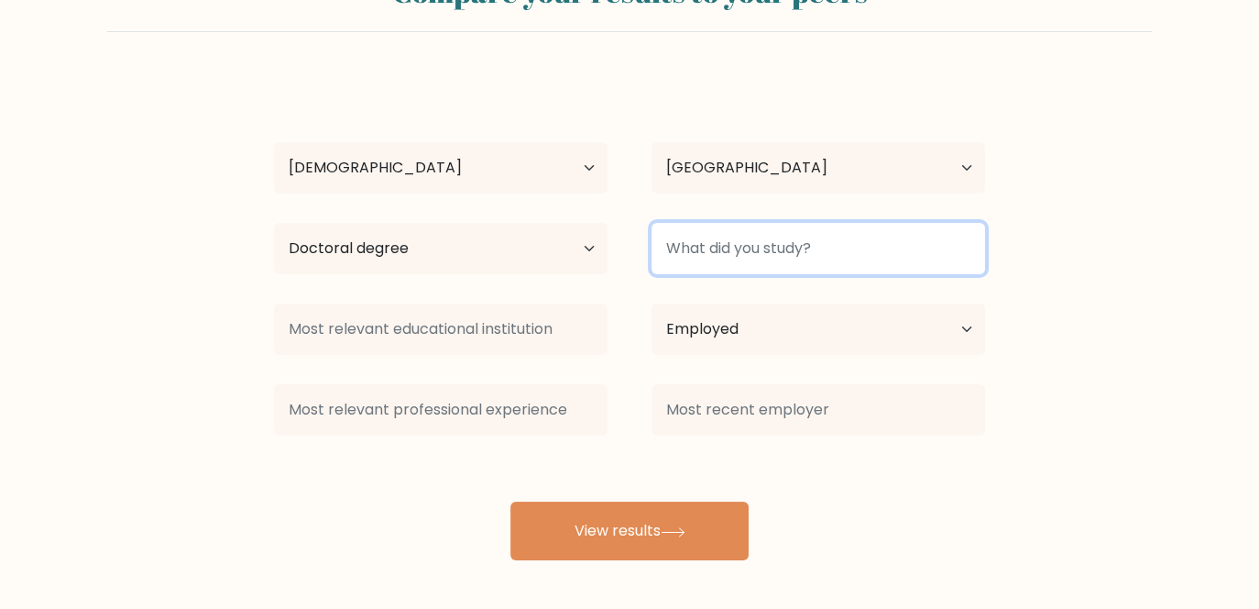
click at [732, 258] on input at bounding box center [819, 248] width 334 height 51
type input "a"
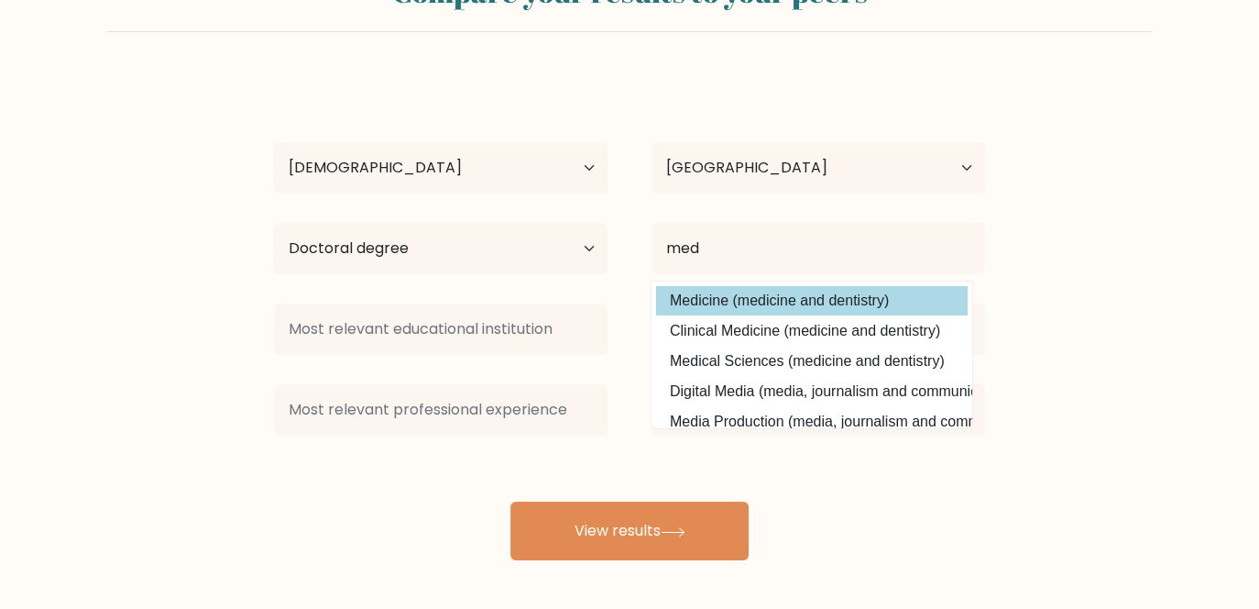
click at [794, 301] on option "Medicine (medicine and dentistry)" at bounding box center [812, 300] width 312 height 29
type input "Medicine"
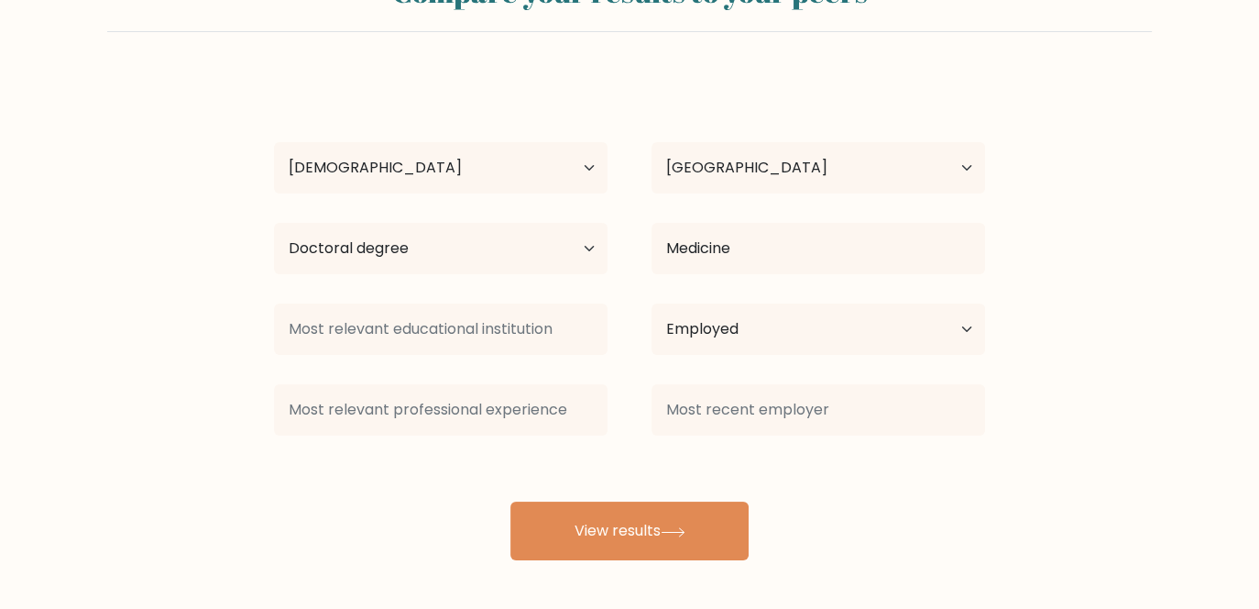
drag, startPoint x: 695, startPoint y: 509, endPoint x: 705, endPoint y: 497, distance: 15.6
click at [695, 510] on button "View results" at bounding box center [630, 530] width 238 height 59
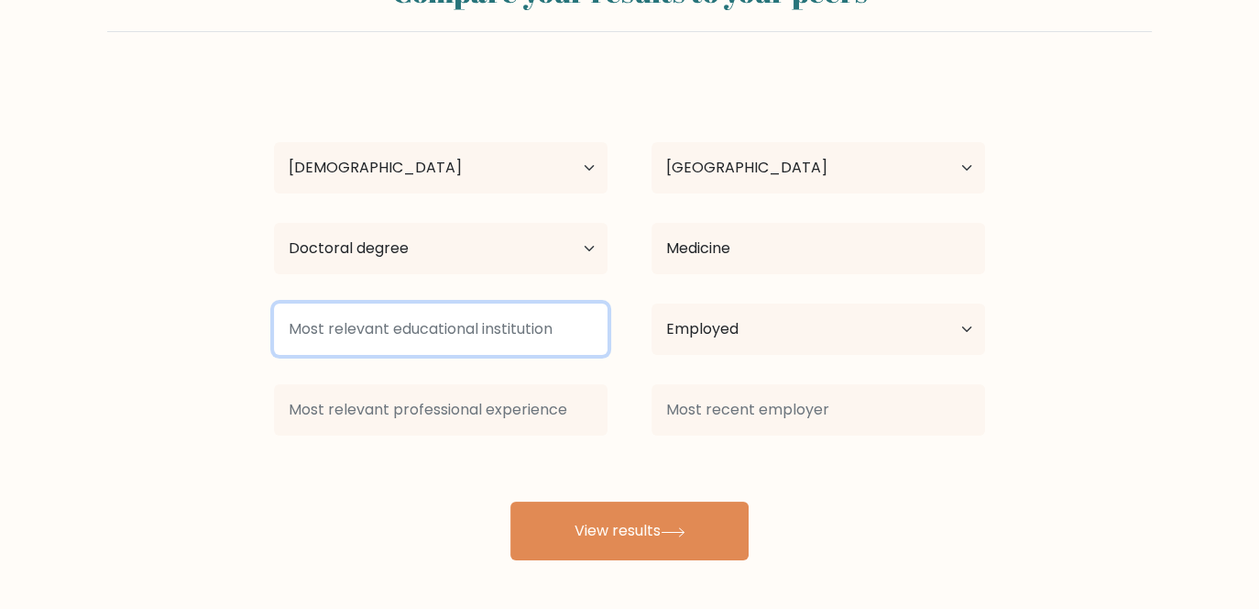
click at [406, 308] on input at bounding box center [441, 328] width 334 height 51
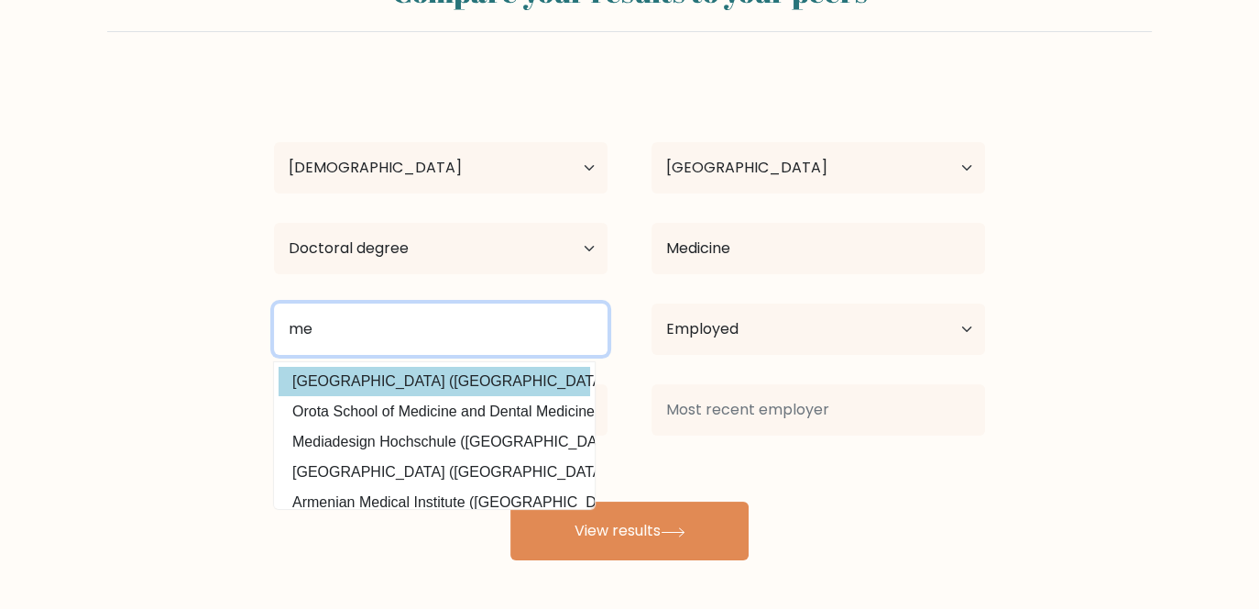
type input "m"
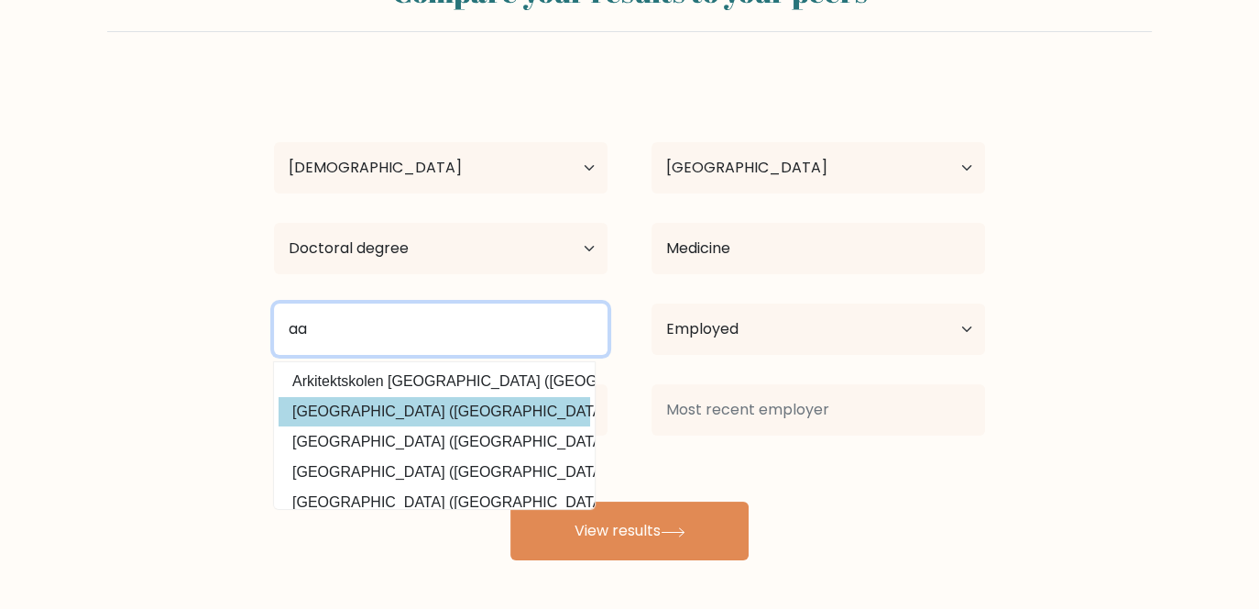
type input "a"
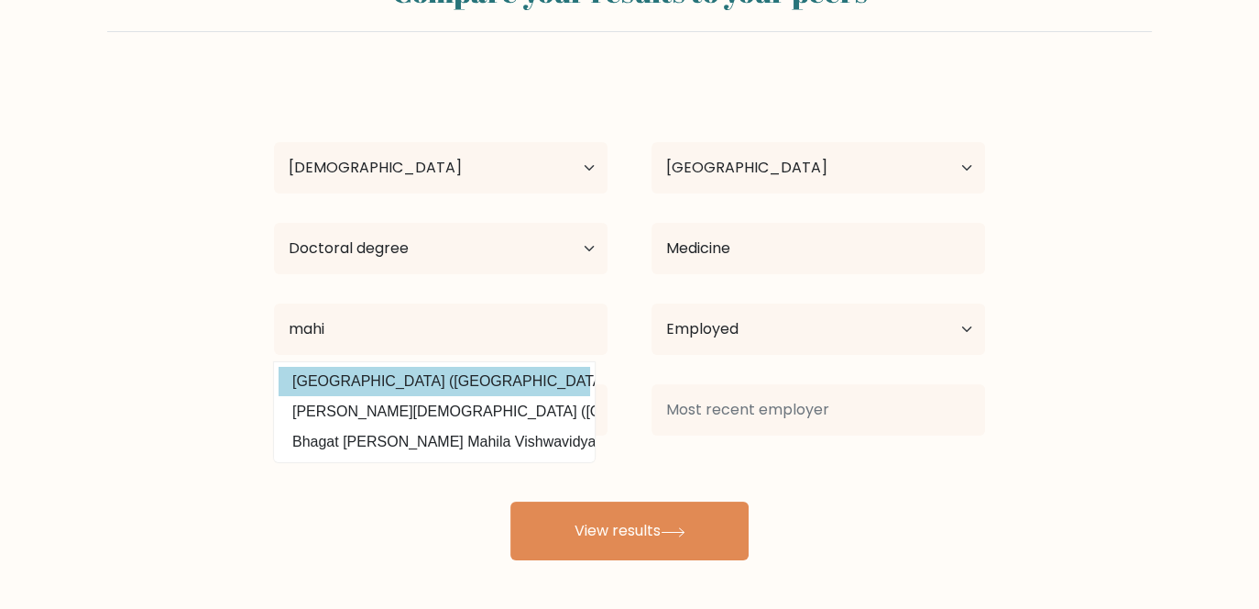
click at [445, 384] on option "Mahidol University (Thailand)" at bounding box center [435, 381] width 312 height 29
type input "Mahidol University"
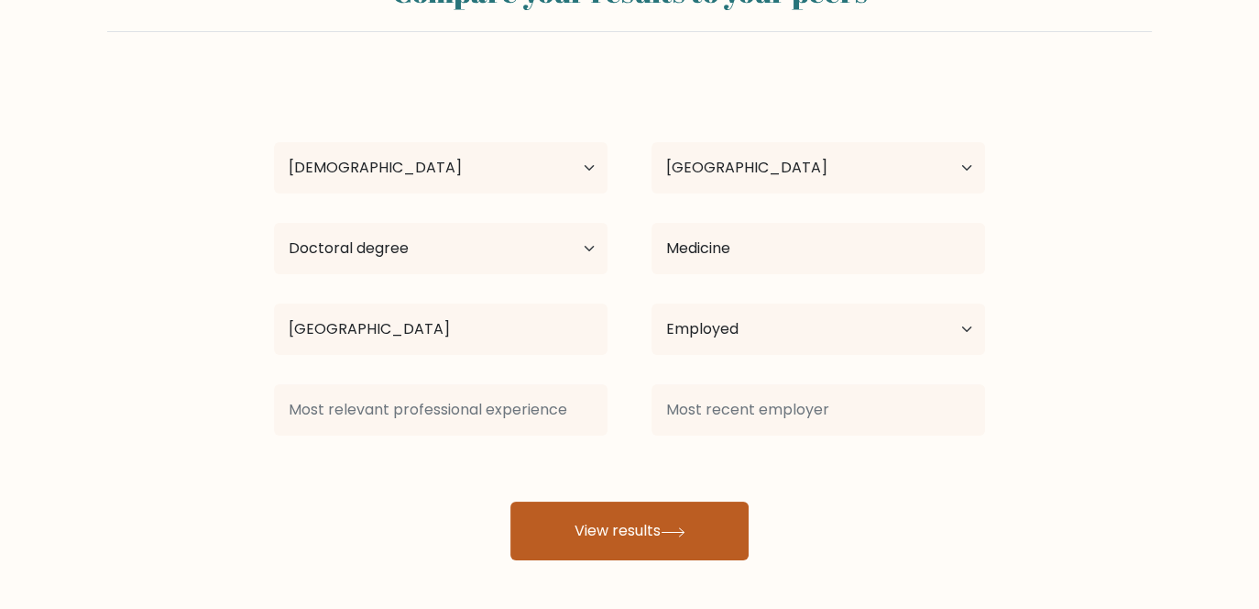
click at [600, 517] on button "View results" at bounding box center [630, 530] width 238 height 59
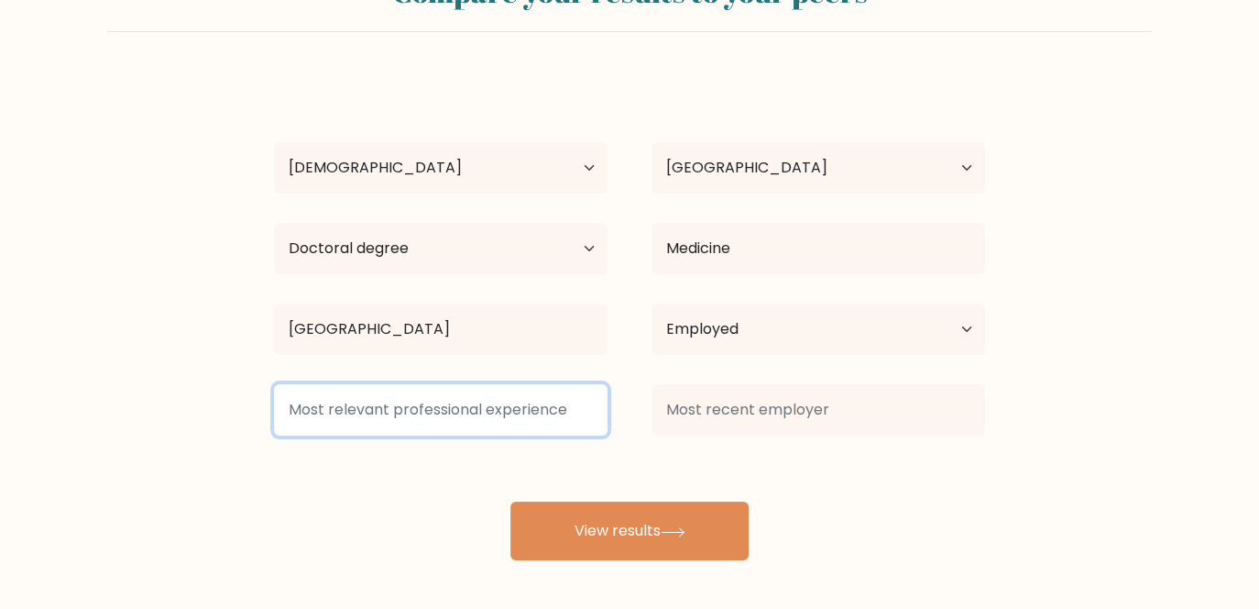
click at [514, 423] on input at bounding box center [441, 409] width 334 height 51
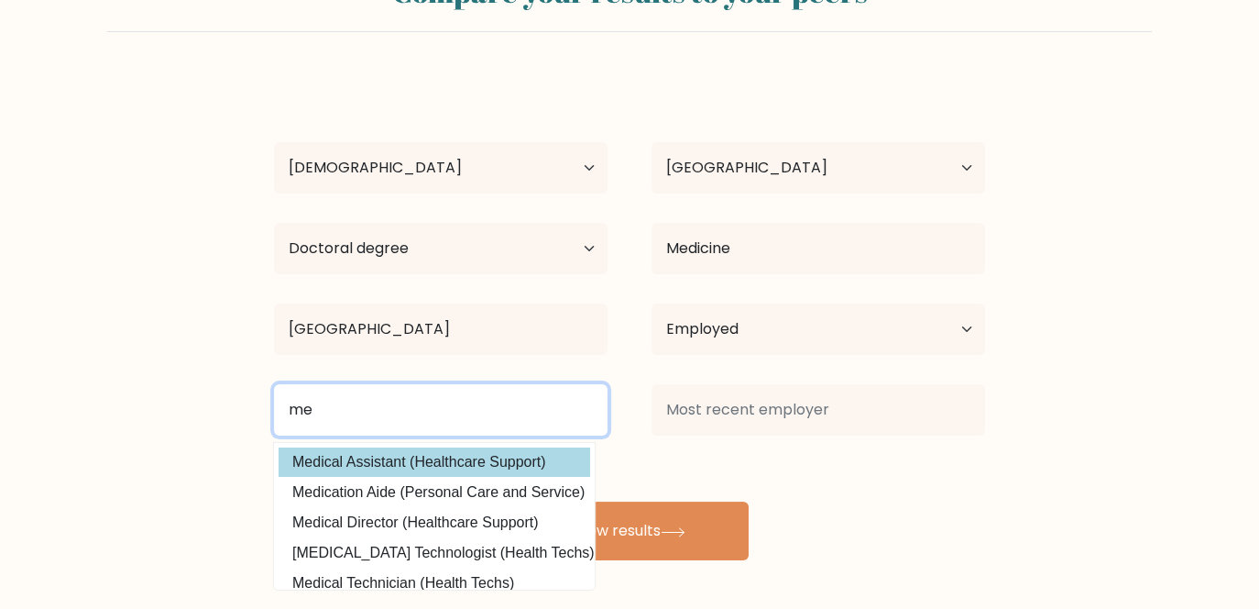
type input "m"
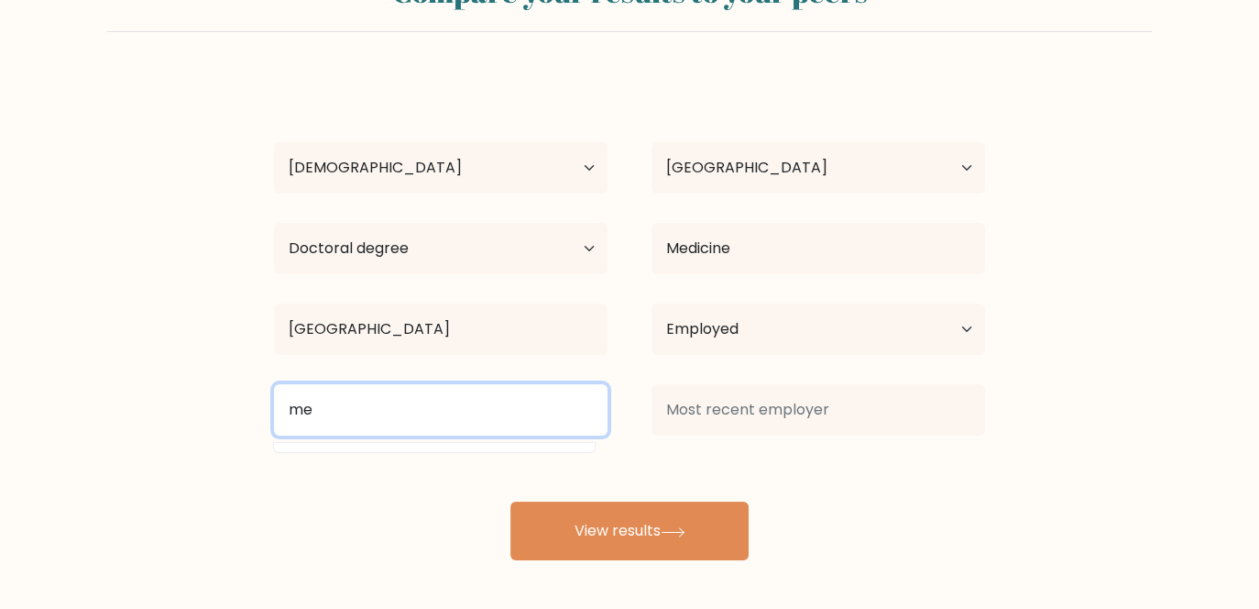
type input "m"
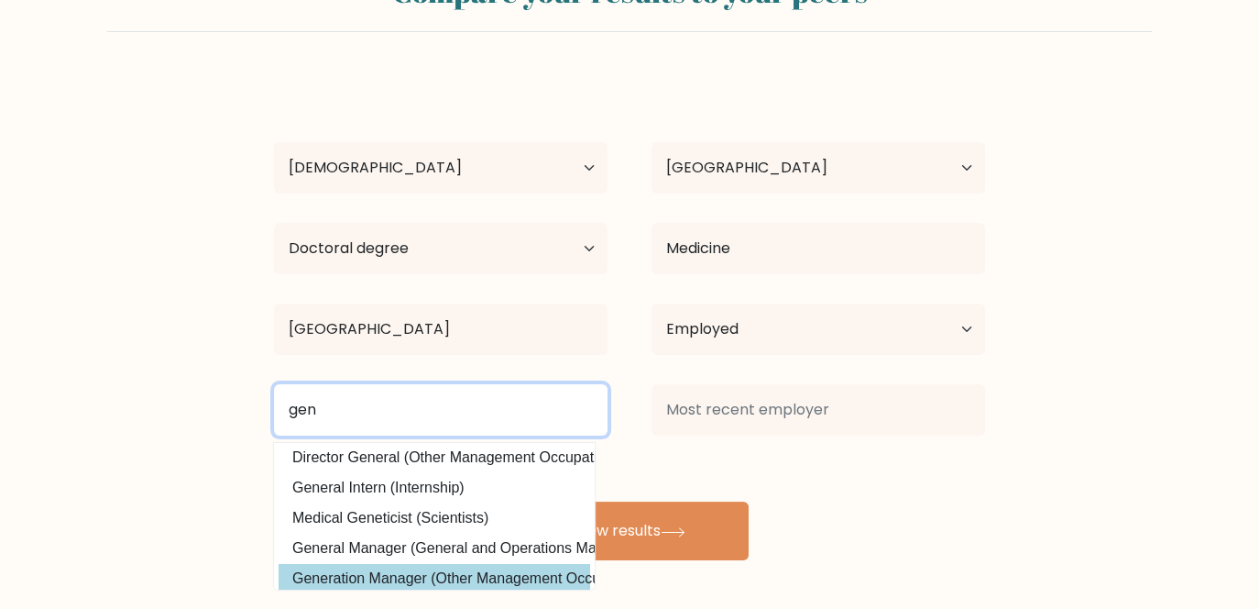
scroll to position [0, 0]
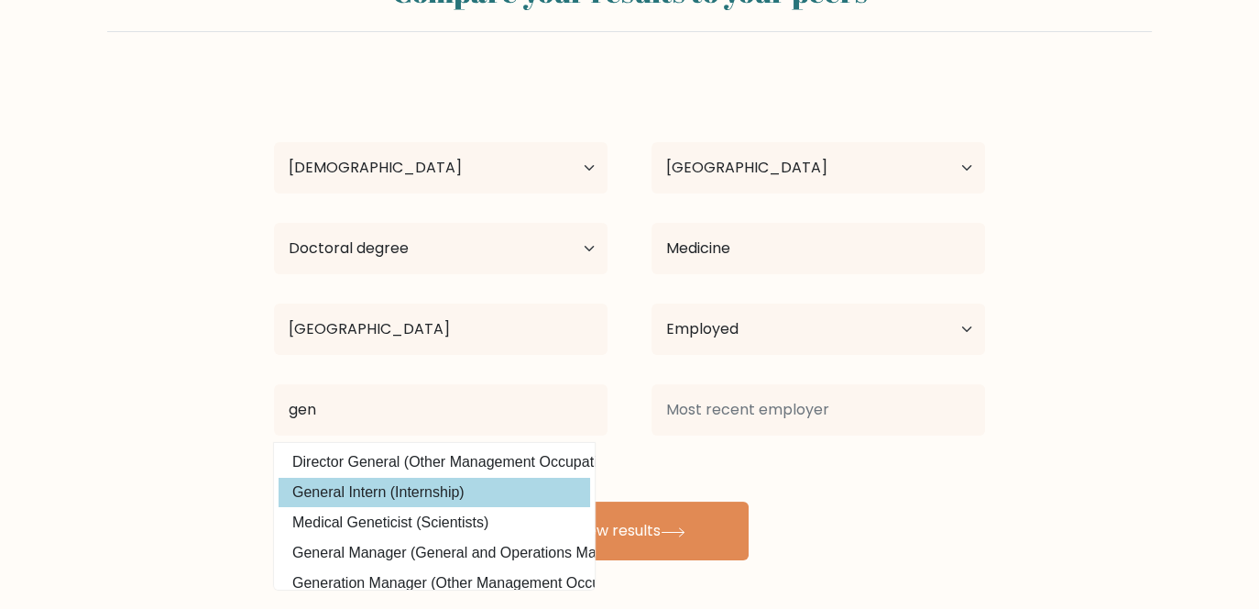
click at [482, 498] on option "General Intern (Internship)" at bounding box center [435, 492] width 312 height 29
type input "General Intern"
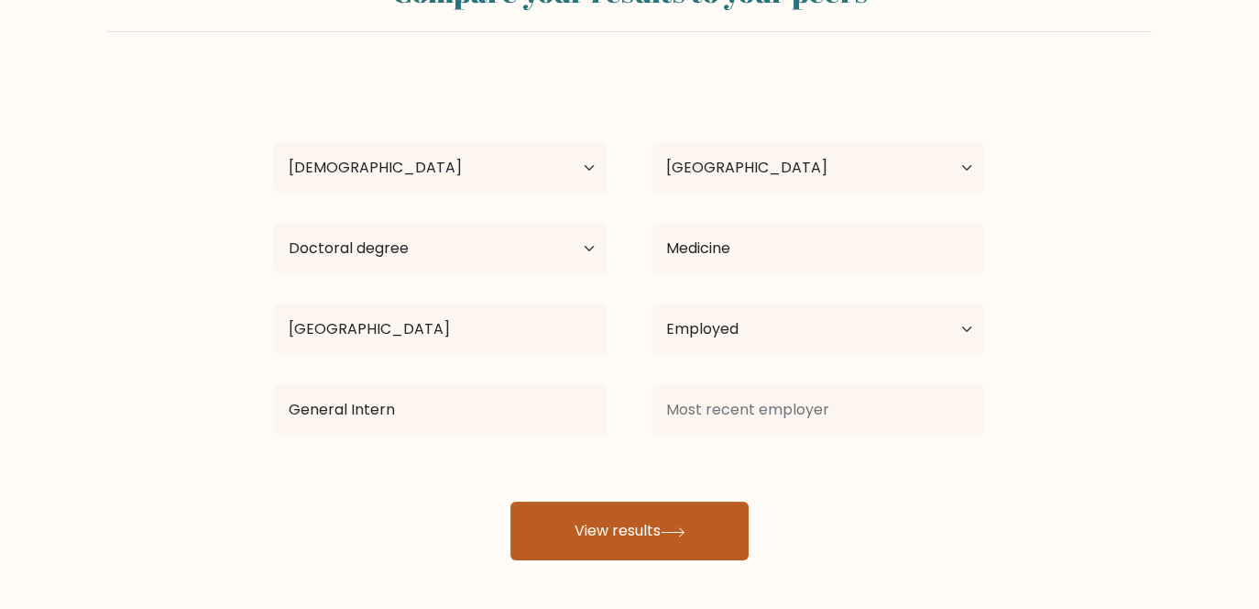
click at [632, 515] on button "View results" at bounding box center [630, 530] width 238 height 59
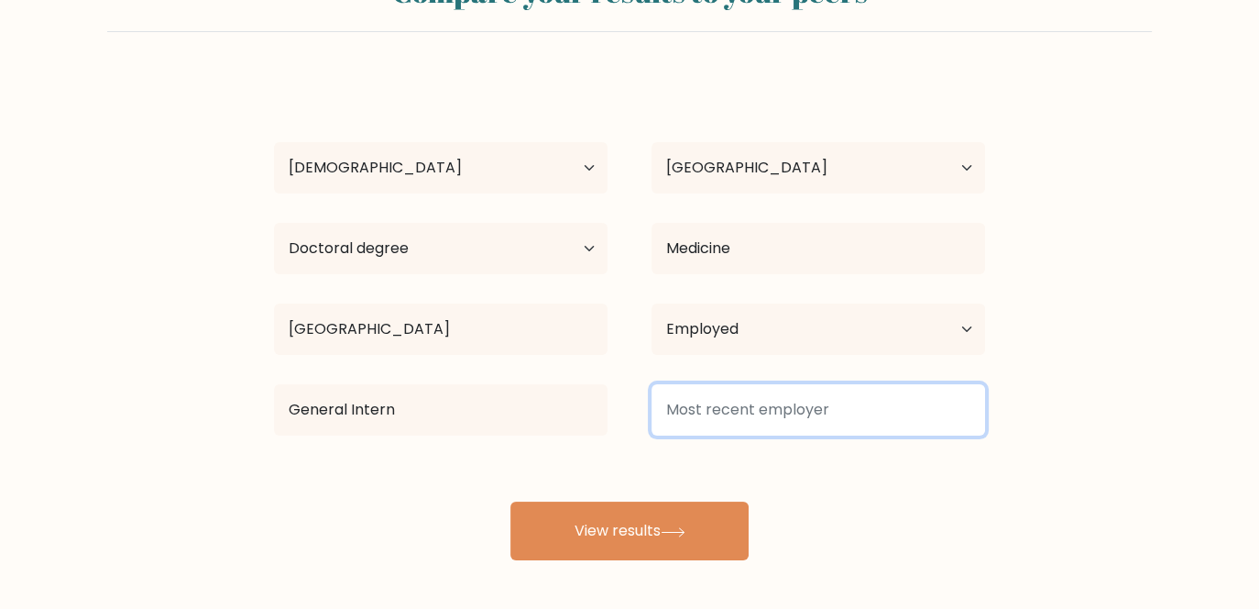
click at [711, 413] on input at bounding box center [819, 409] width 334 height 51
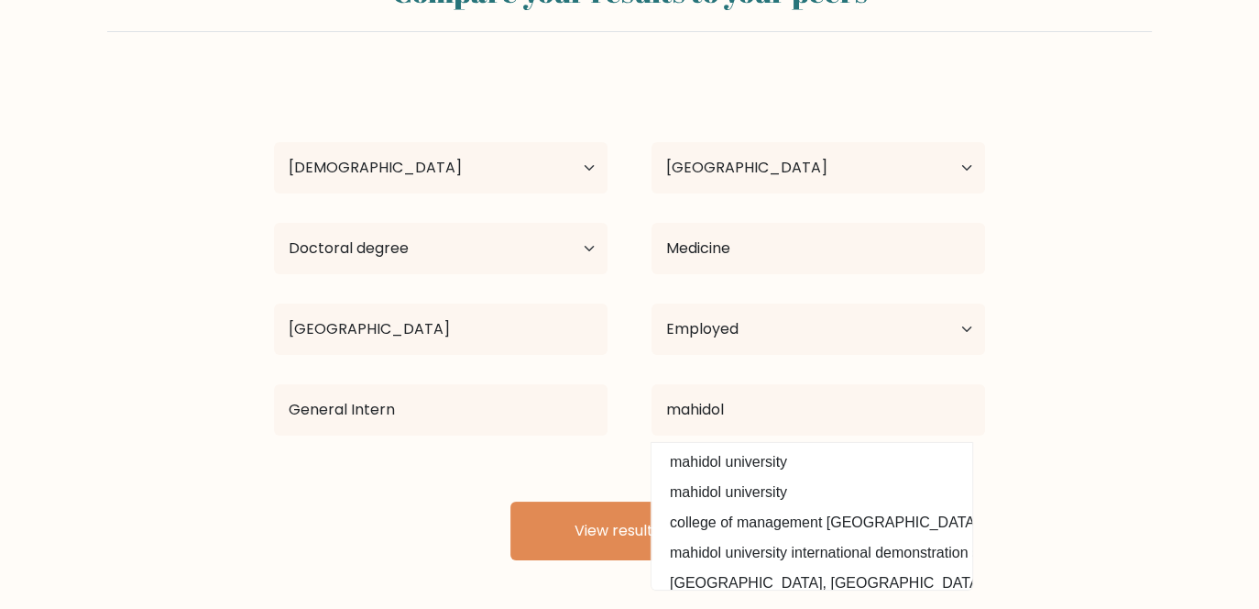
click at [715, 451] on option "mahidol university" at bounding box center [812, 461] width 312 height 29
type input "mahidol university"
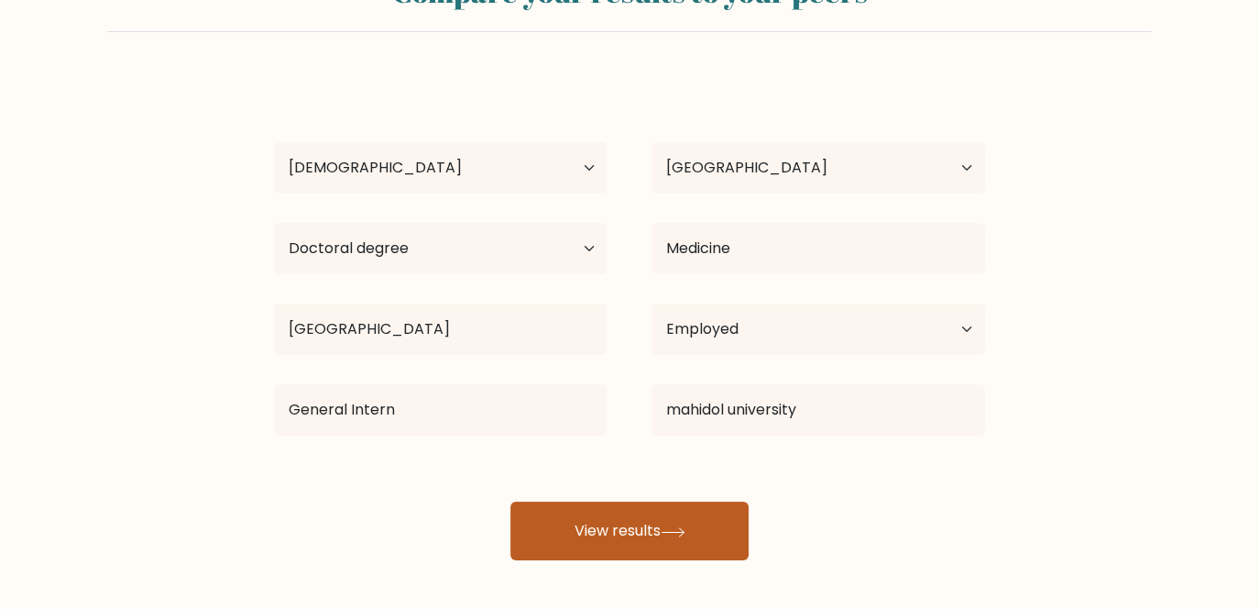
click at [661, 520] on button "View results" at bounding box center [630, 530] width 238 height 59
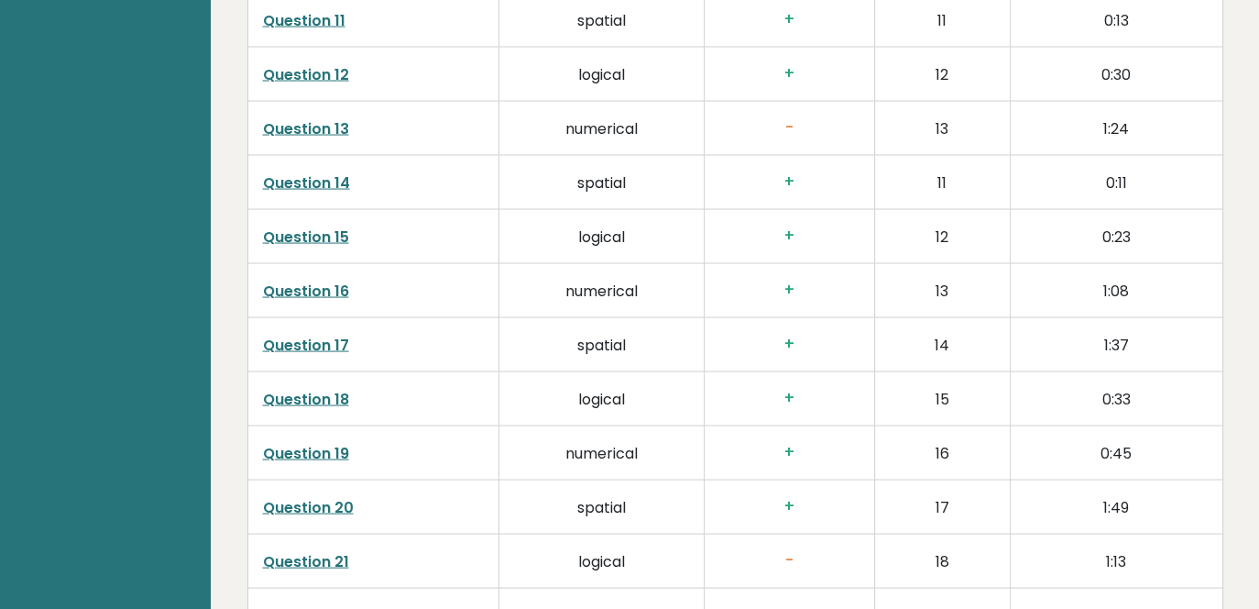
scroll to position [3758, 0]
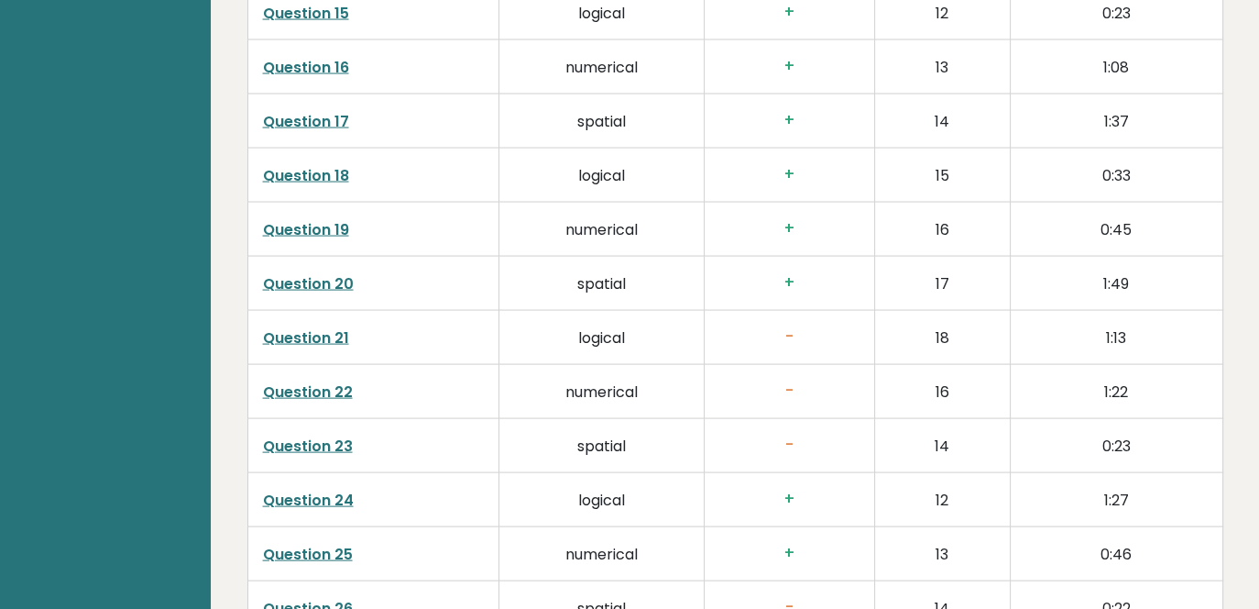
click at [291, 333] on link "Question 21" at bounding box center [306, 337] width 86 height 21
click at [331, 438] on link "Question 23" at bounding box center [308, 445] width 90 height 21
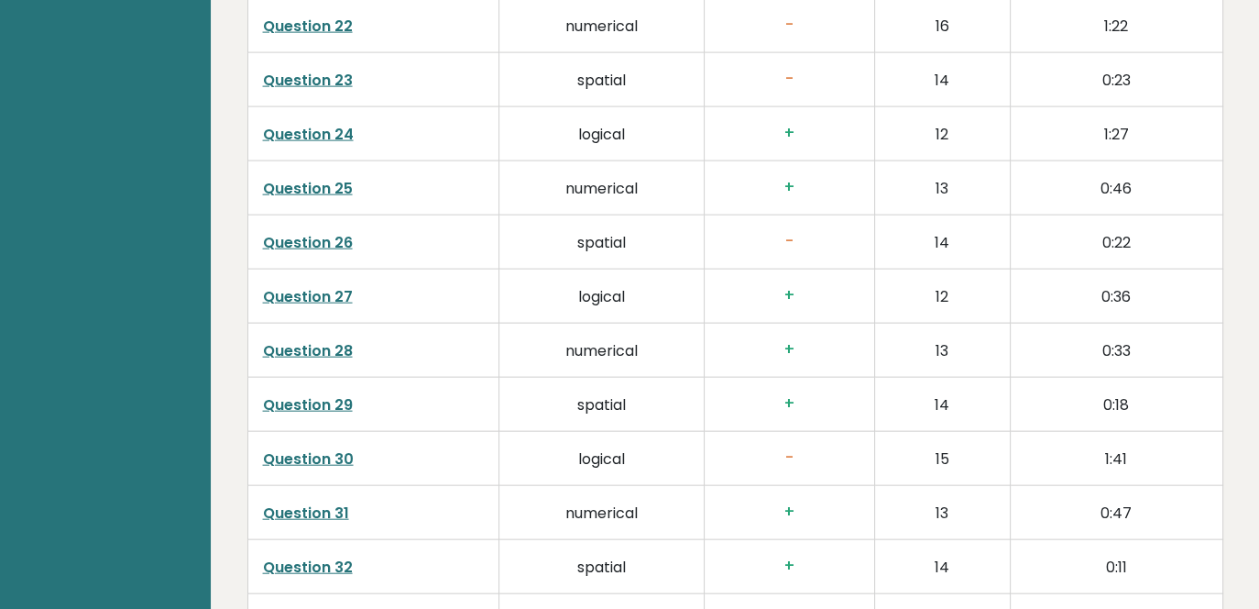
scroll to position [4125, 0]
click at [338, 231] on link "Question 26" at bounding box center [308, 241] width 90 height 21
click at [334, 452] on link "Question 30" at bounding box center [308, 457] width 91 height 21
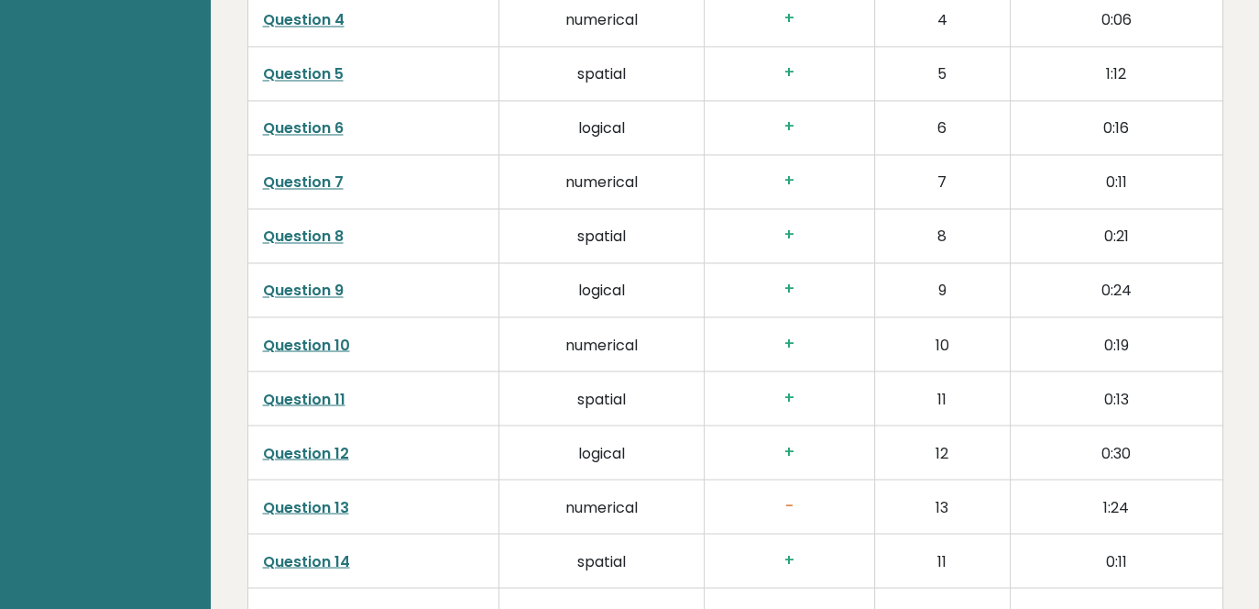
scroll to position [2841, 0]
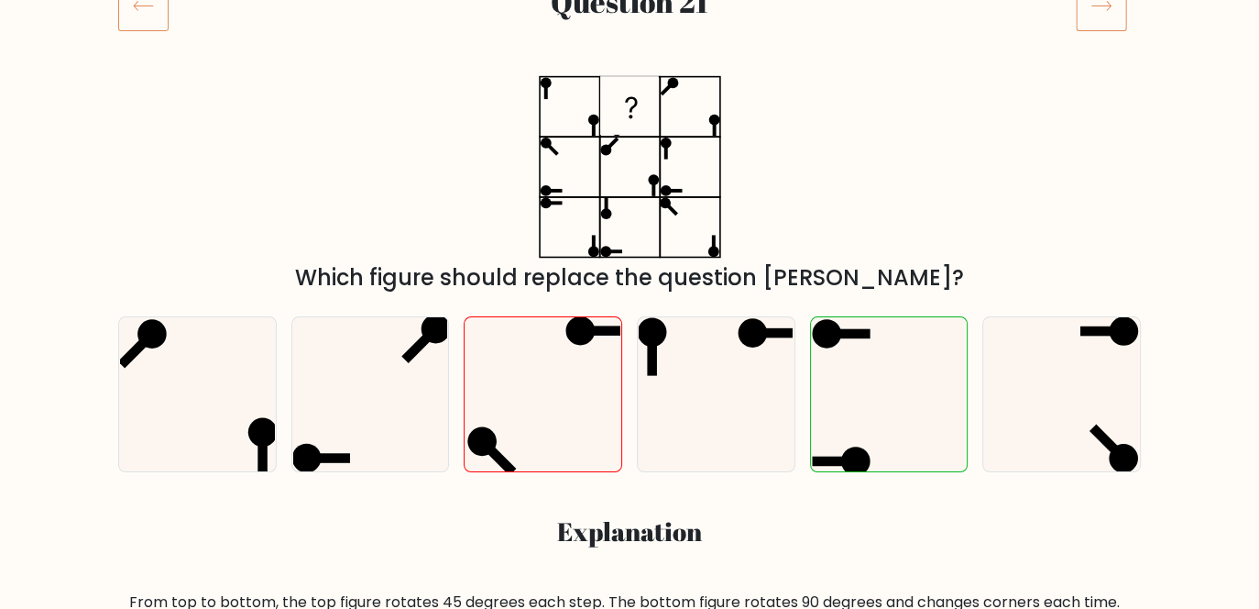
scroll to position [275, 0]
click at [817, 430] on icon at bounding box center [889, 393] width 154 height 154
click at [631, 34] on input "e." at bounding box center [630, 31] width 1 height 5
radio input "true"
click at [841, 428] on icon at bounding box center [889, 393] width 154 height 154
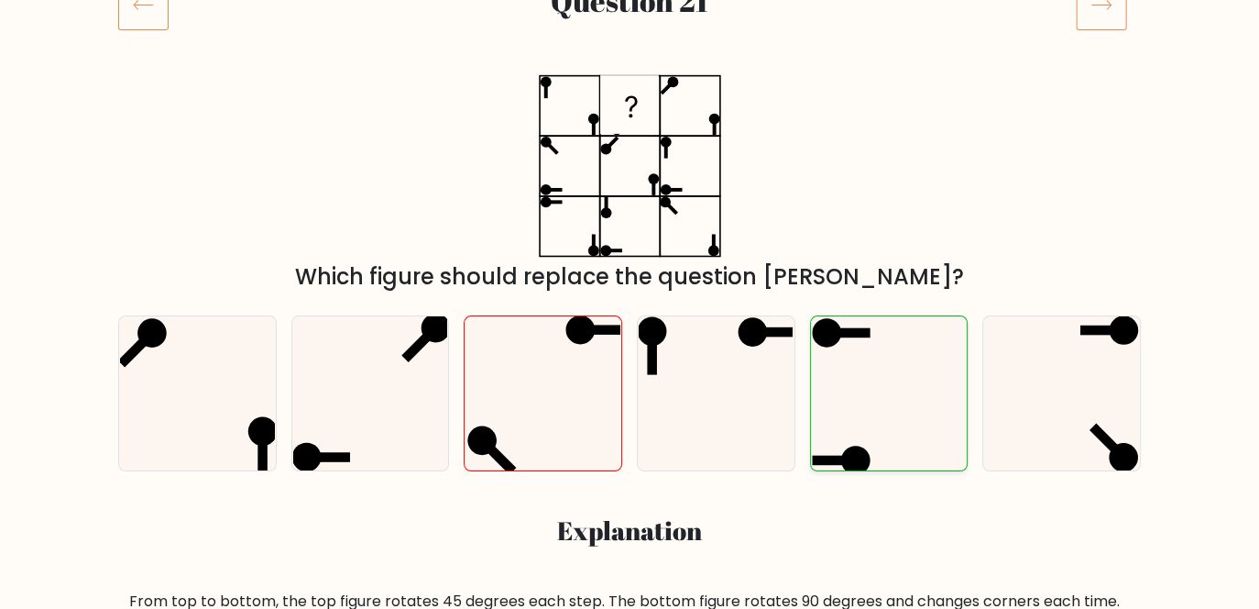
click at [631, 34] on input "e." at bounding box center [630, 31] width 1 height 5
click at [861, 386] on icon at bounding box center [889, 393] width 154 height 154
click at [631, 34] on input "e." at bounding box center [630, 31] width 1 height 5
click at [861, 386] on icon at bounding box center [889, 393] width 154 height 154
click at [631, 34] on input "e." at bounding box center [630, 31] width 1 height 5
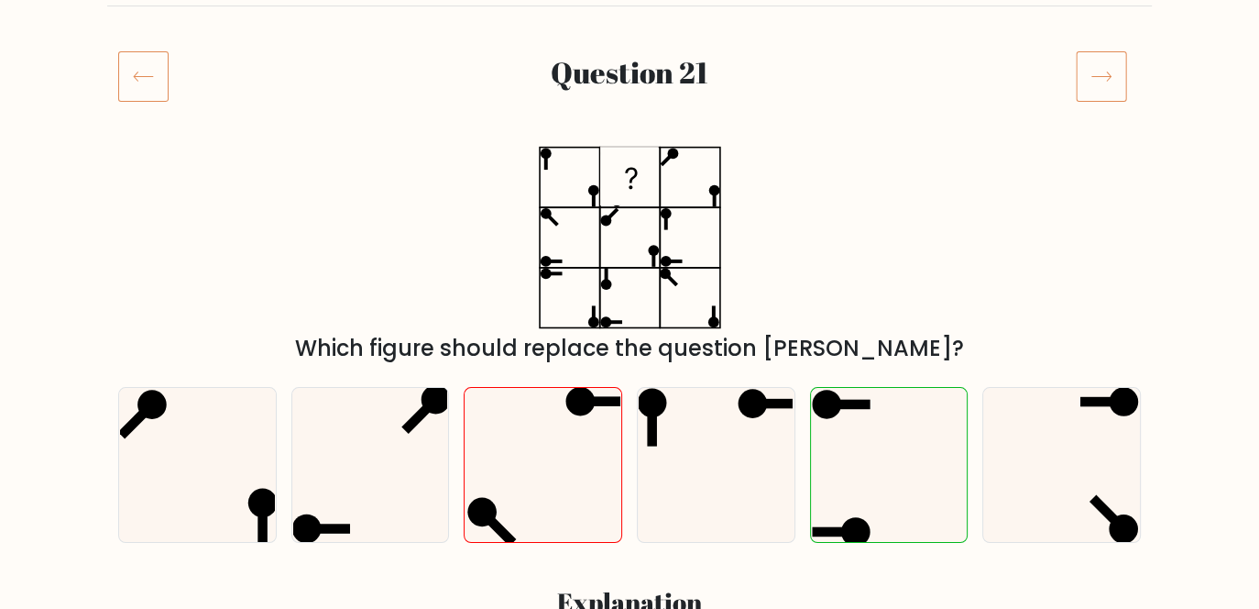
scroll to position [183, 0]
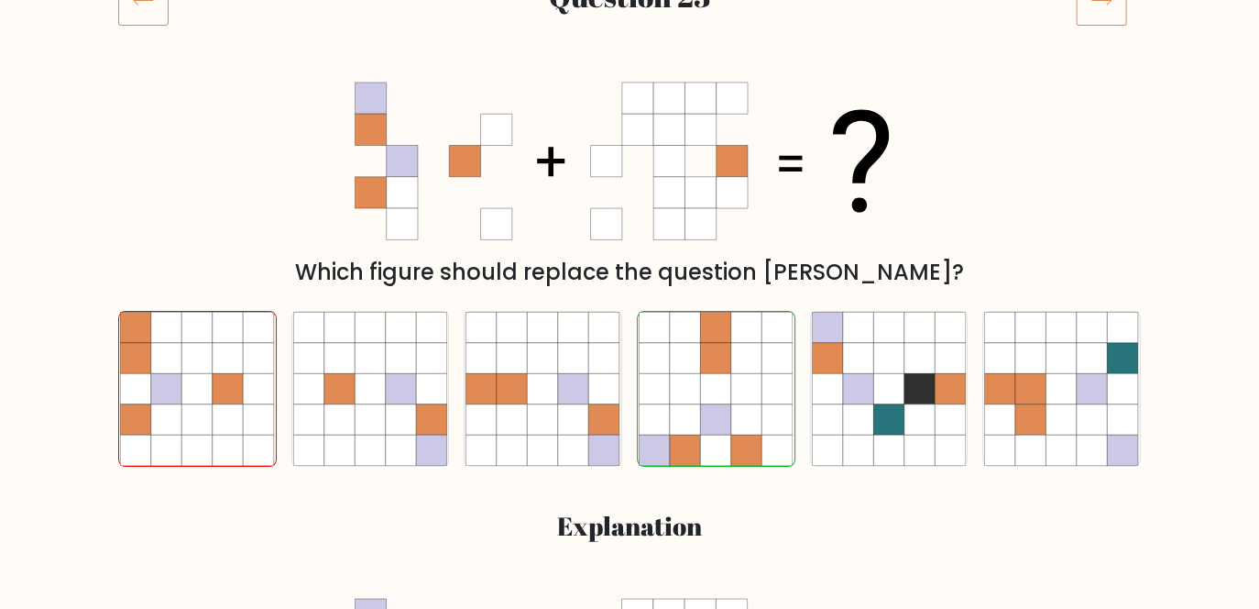
scroll to position [275, 0]
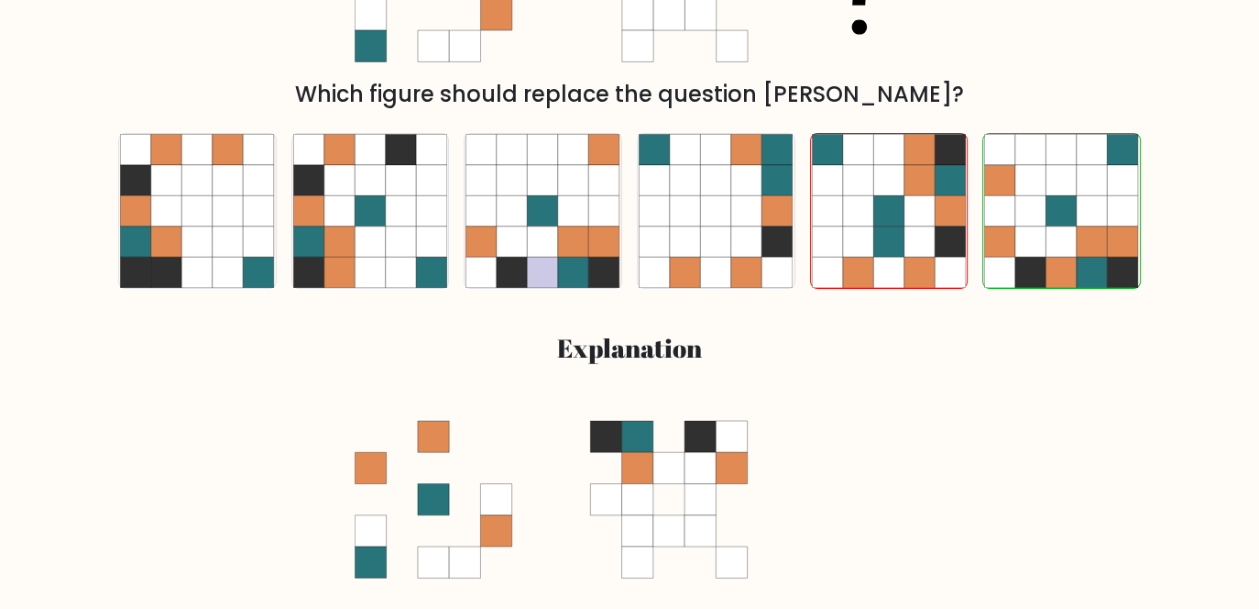
scroll to position [458, 0]
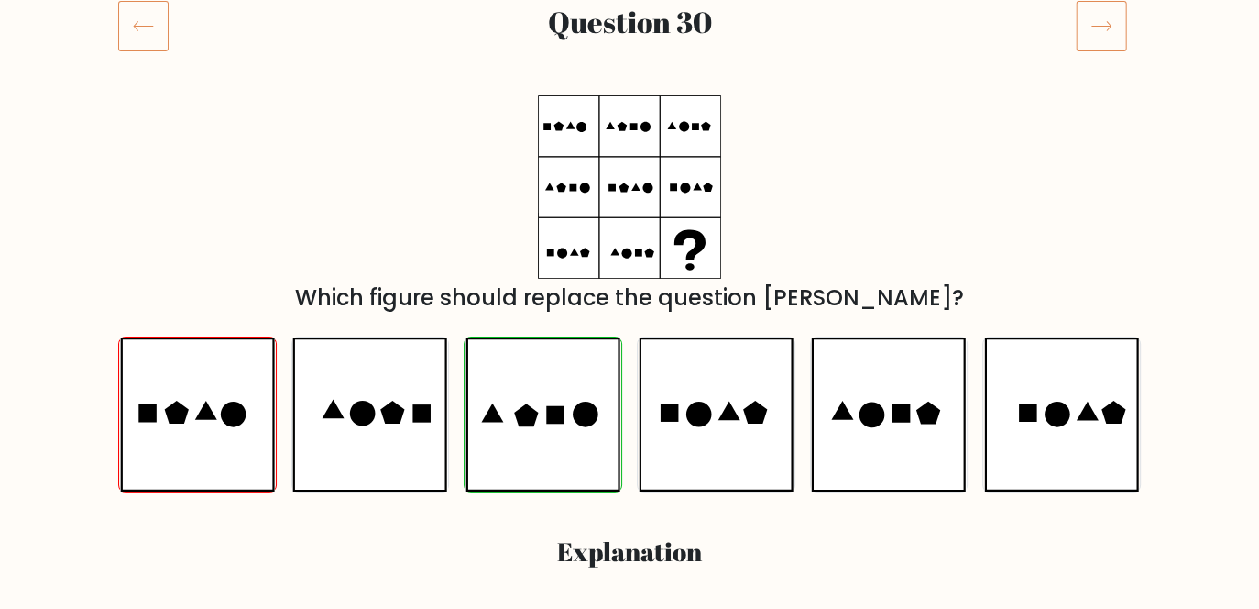
scroll to position [183, 0]
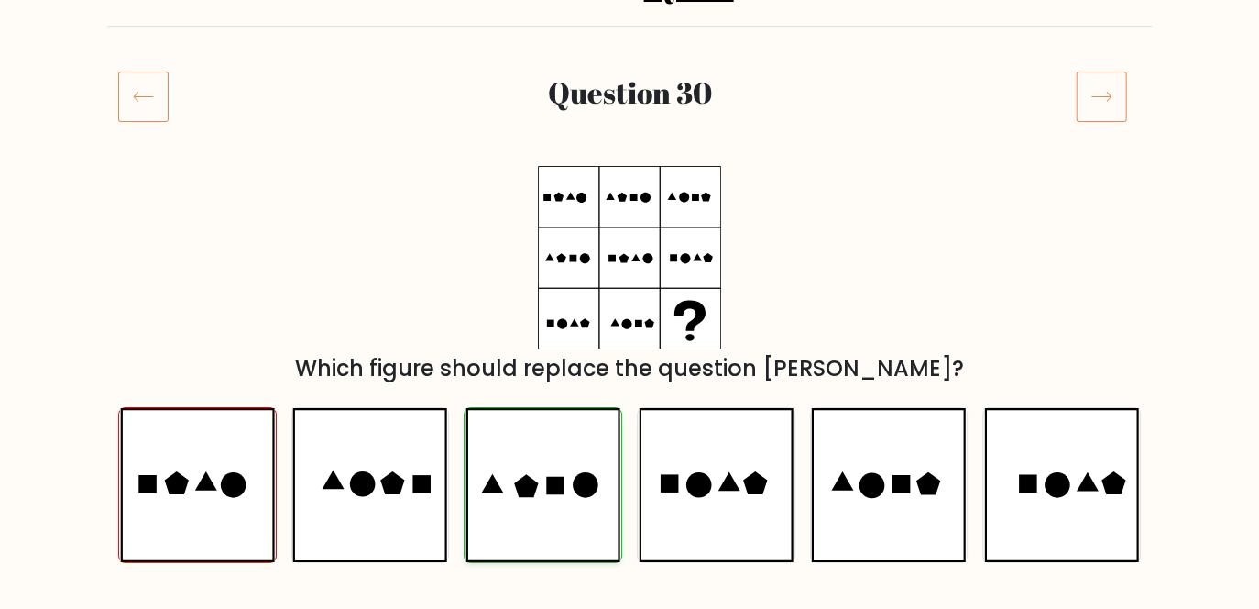
click at [511, 490] on icon at bounding box center [543, 485] width 155 height 154
click at [630, 126] on input "c." at bounding box center [630, 123] width 1 height 5
radio input "true"
click at [511, 490] on icon at bounding box center [543, 485] width 155 height 154
click at [630, 126] on input "c." at bounding box center [630, 123] width 1 height 5
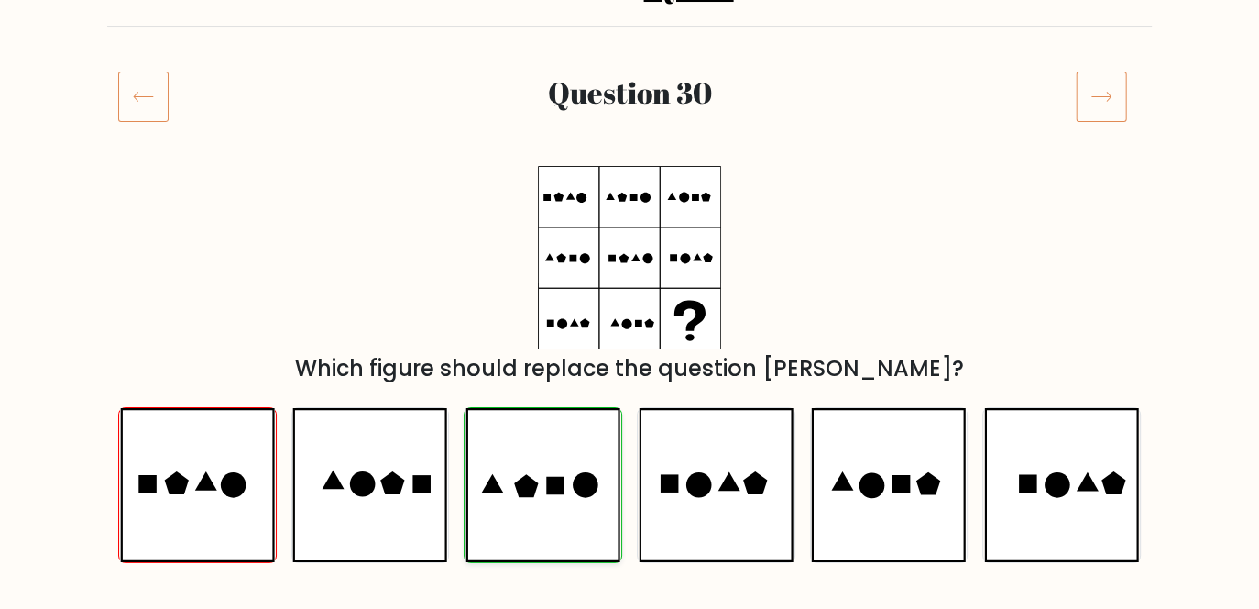
click at [524, 470] on icon at bounding box center [543, 485] width 155 height 154
click at [630, 126] on input "c." at bounding box center [630, 123] width 1 height 5
